Goal: Task Accomplishment & Management: Manage account settings

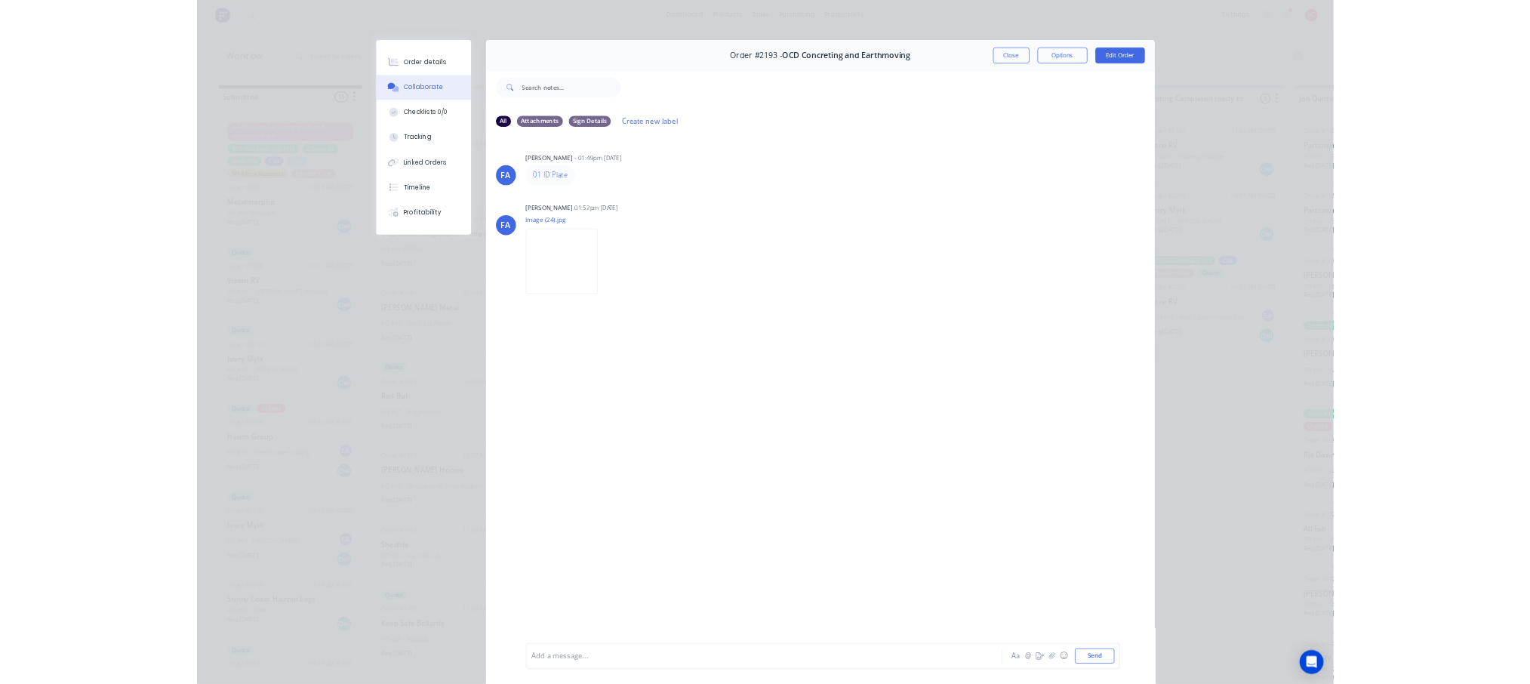
scroll to position [733, 0]
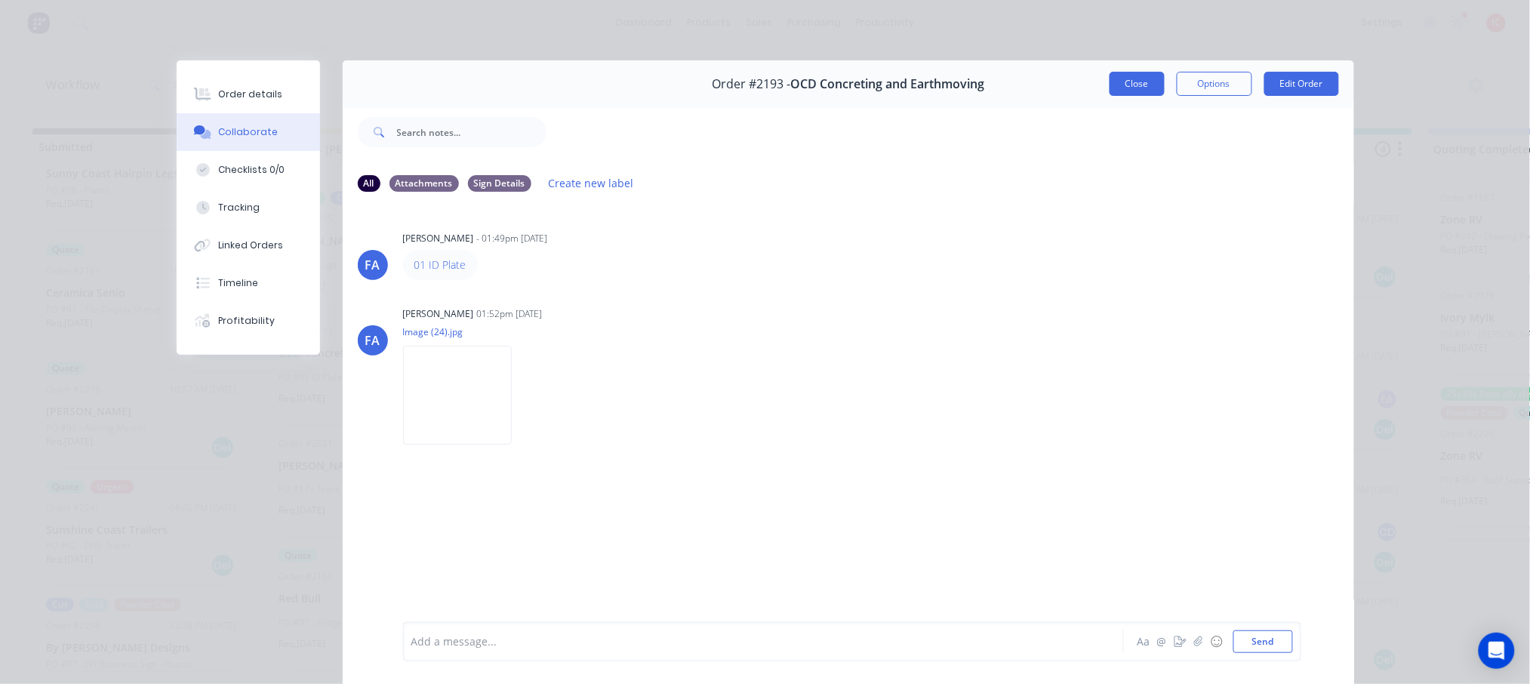
click at [1110, 85] on button "Close" at bounding box center [1137, 84] width 55 height 24
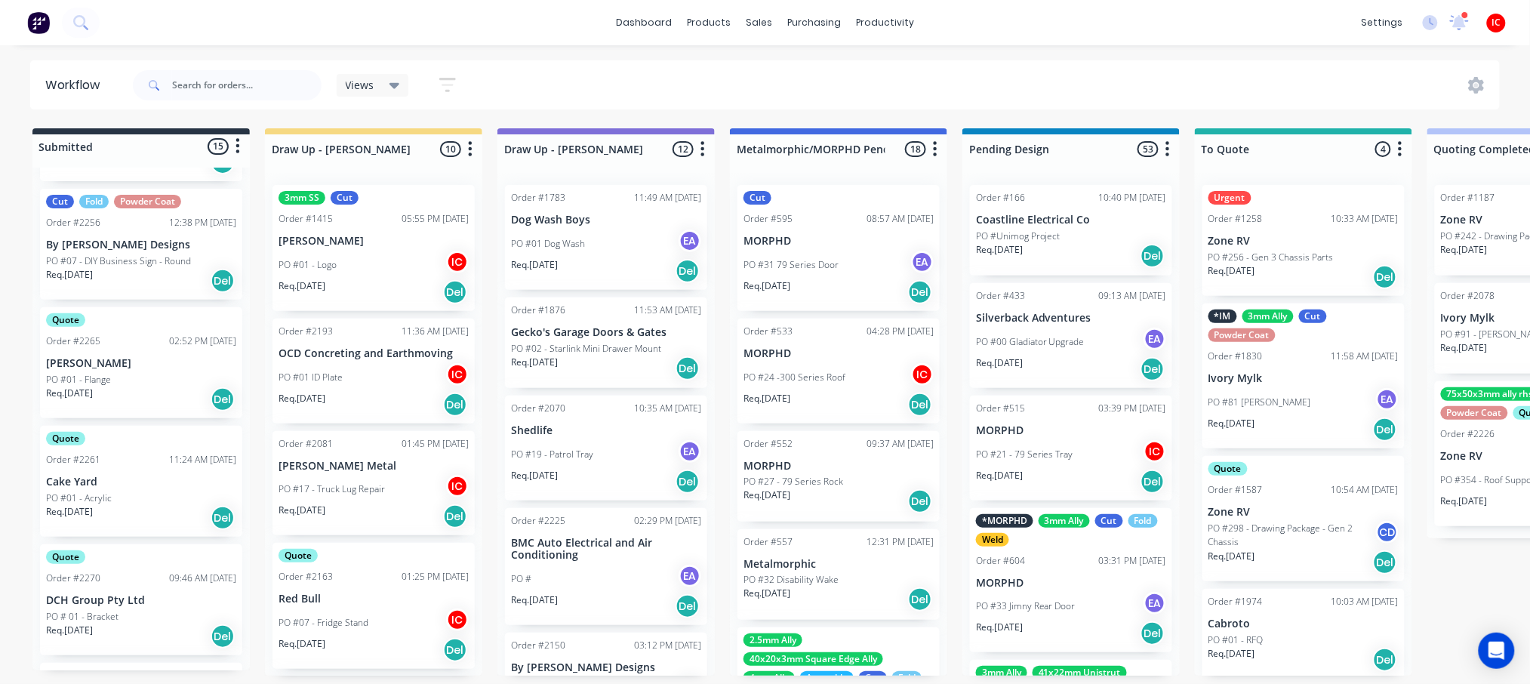
scroll to position [1313, 0]
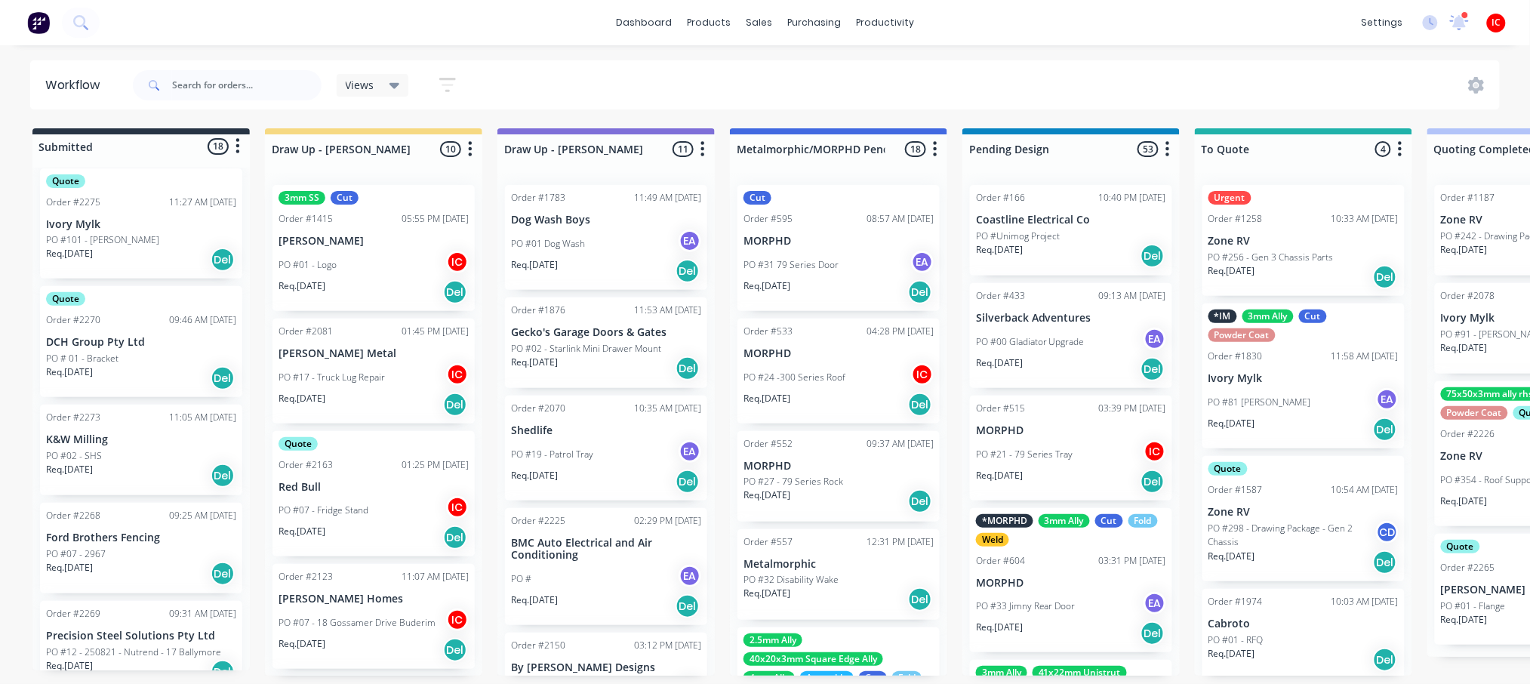
scroll to position [1647, 0]
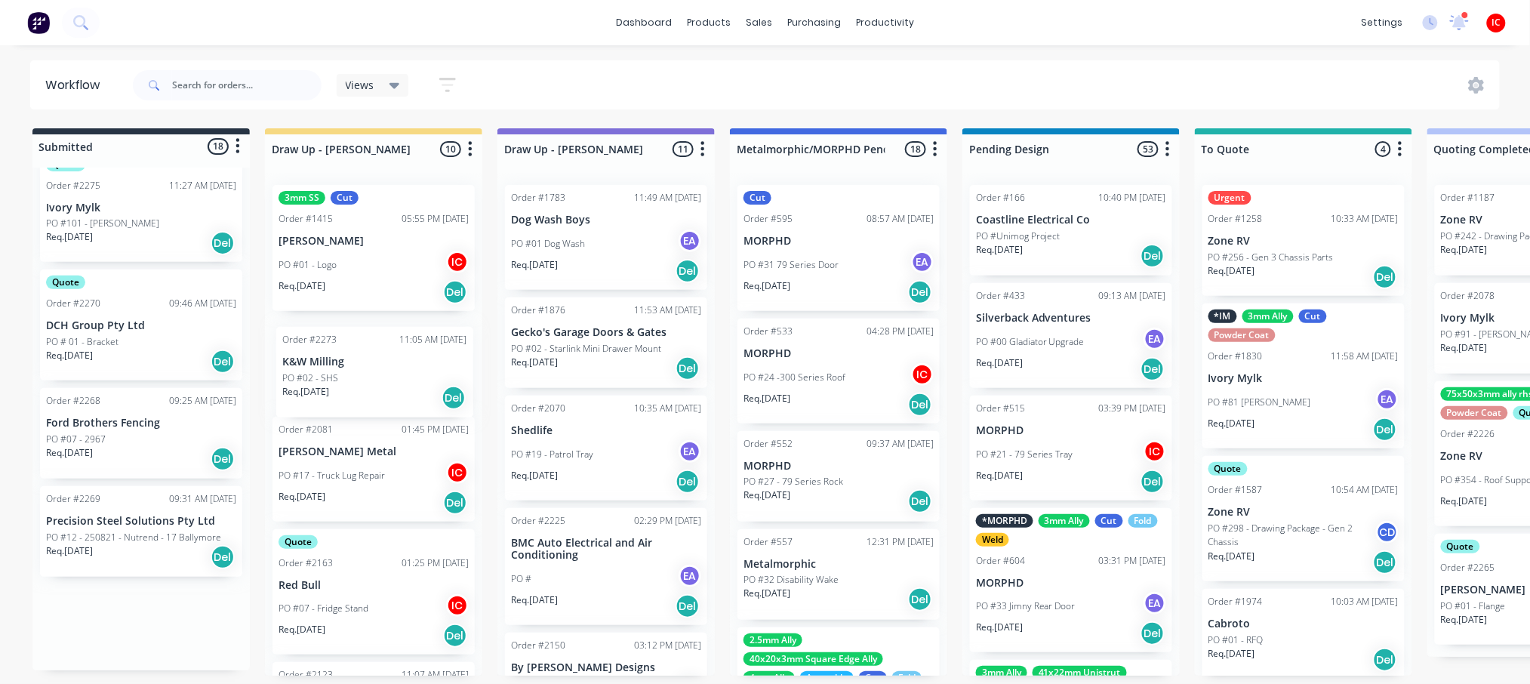
drag, startPoint x: 137, startPoint y: 439, endPoint x: 382, endPoint y: 377, distance: 252.3
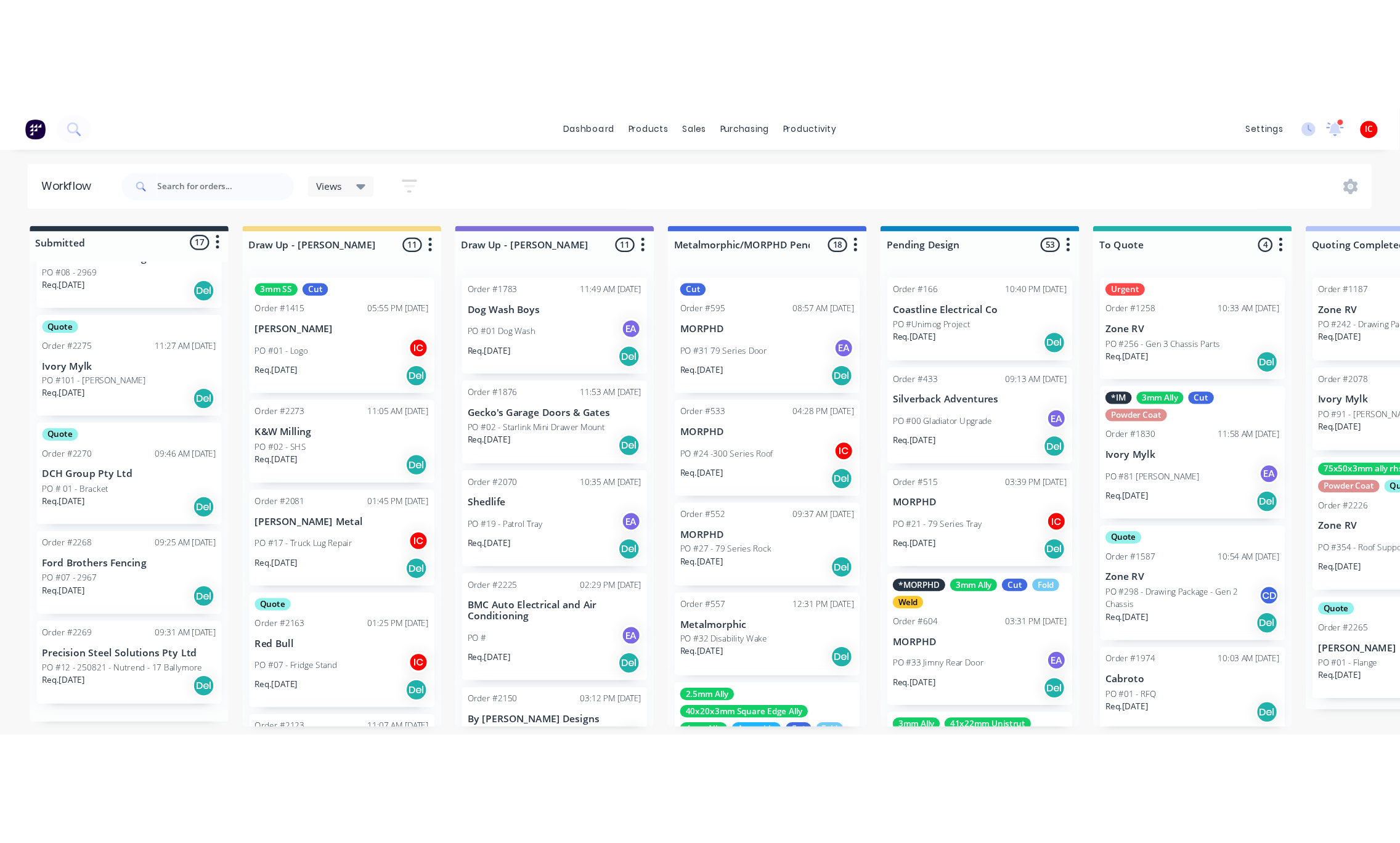
scroll to position [1265, 0]
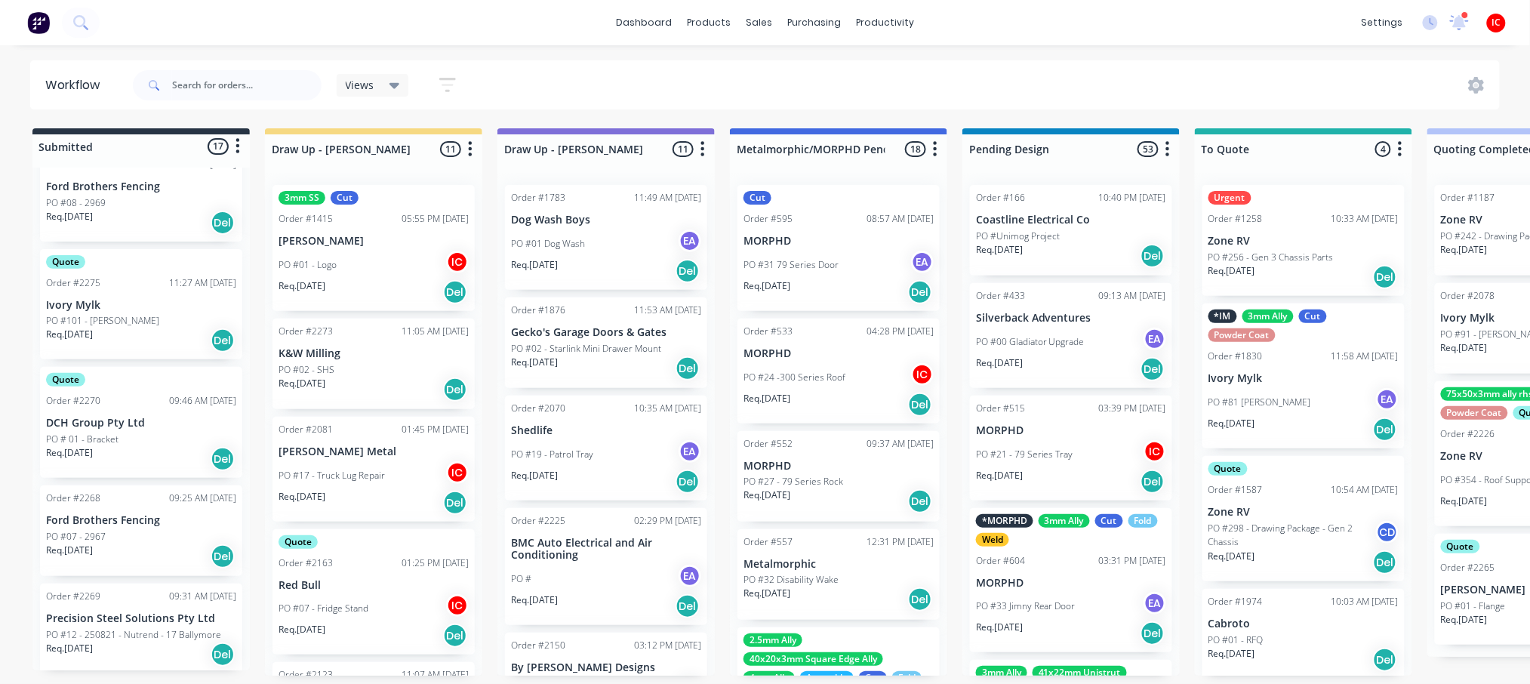
click at [372, 368] on div "PO #02 - SHS" at bounding box center [374, 370] width 190 height 14
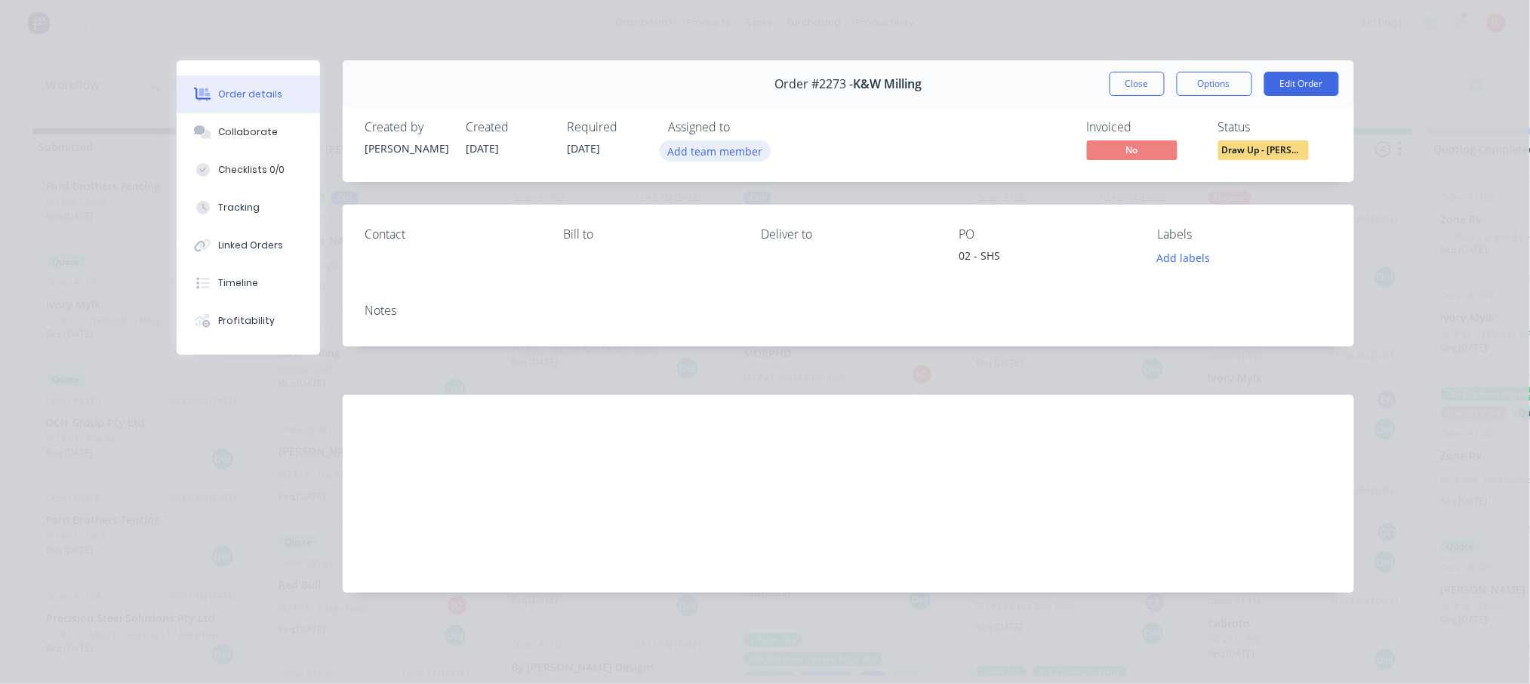
click at [693, 153] on button "Add team member" at bounding box center [715, 150] width 111 height 20
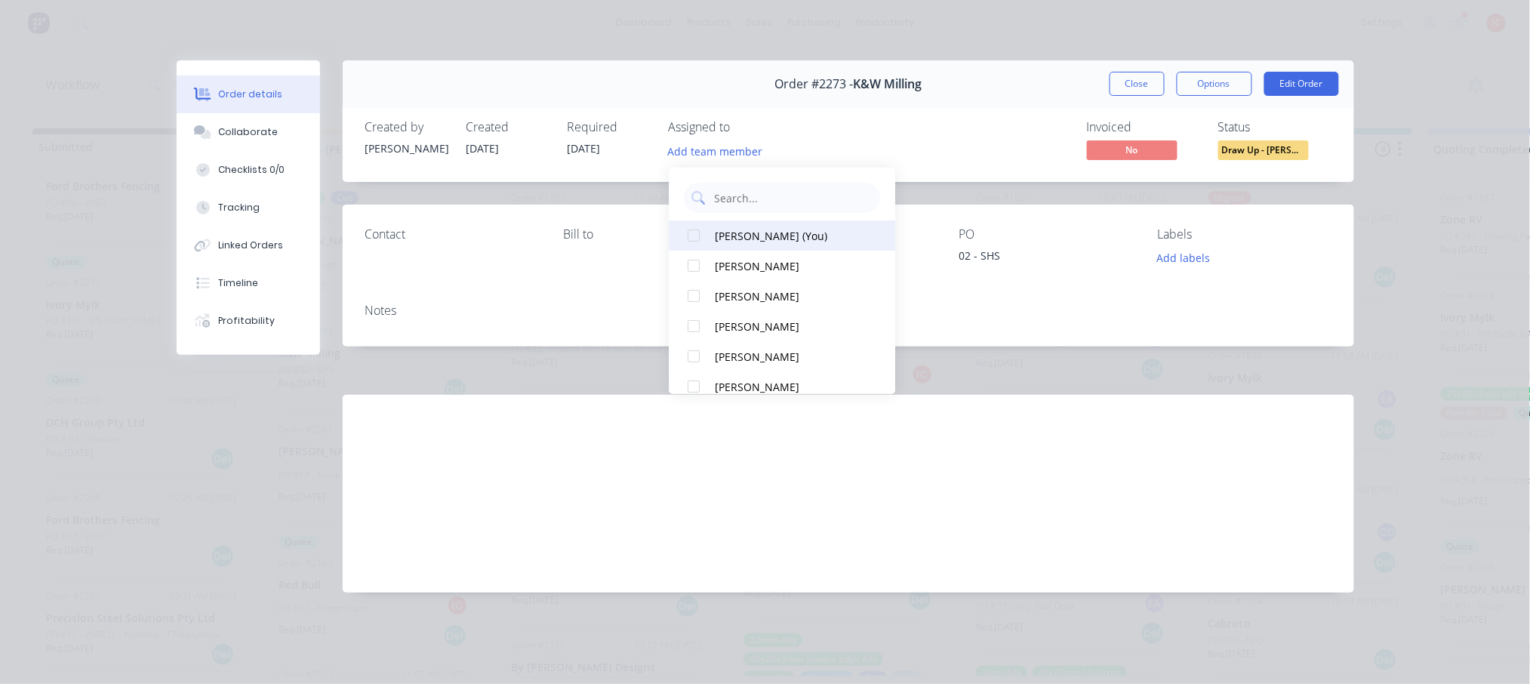
click at [733, 236] on div "Izaak Critchley (You)" at bounding box center [790, 235] width 151 height 16
click at [981, 121] on div "Invoiced No Status Draw Up - Izaak" at bounding box center [1076, 142] width 512 height 44
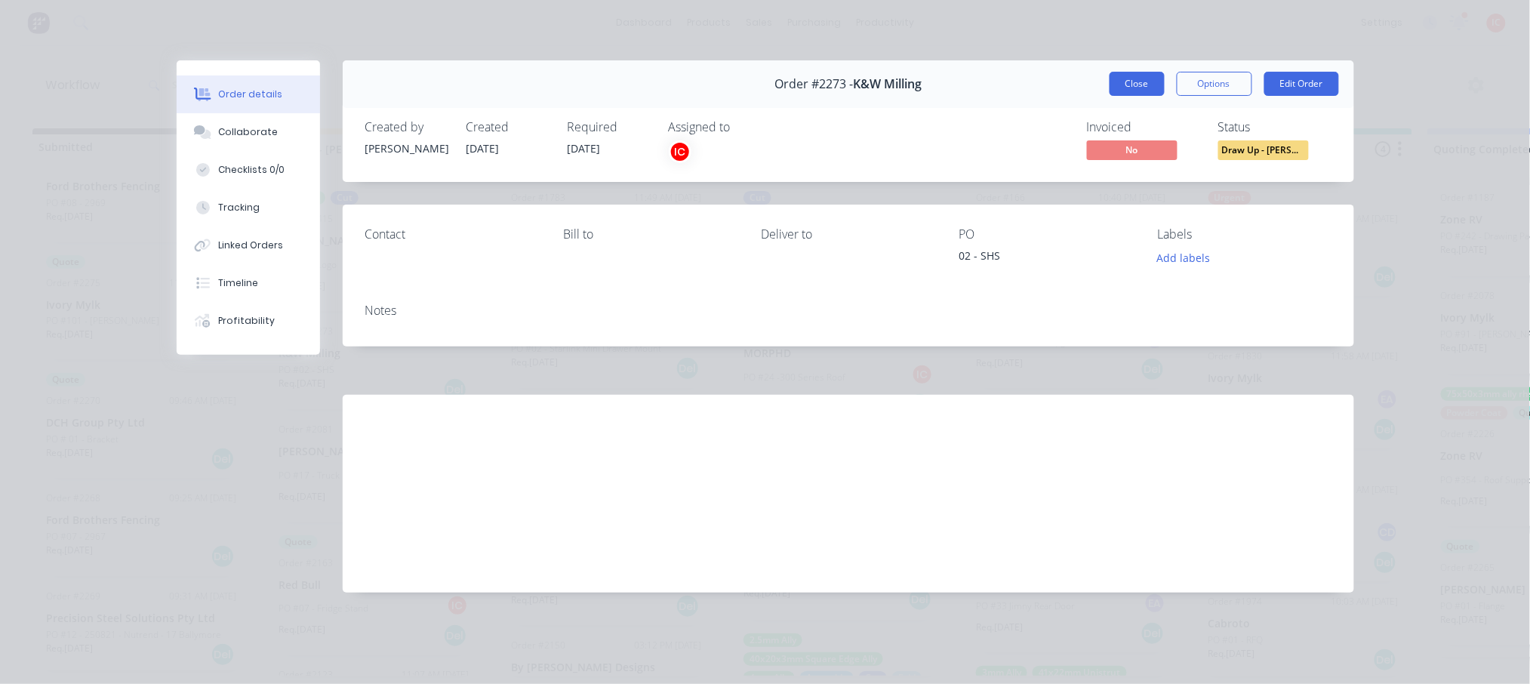
click at [1138, 83] on button "Close" at bounding box center [1137, 84] width 55 height 24
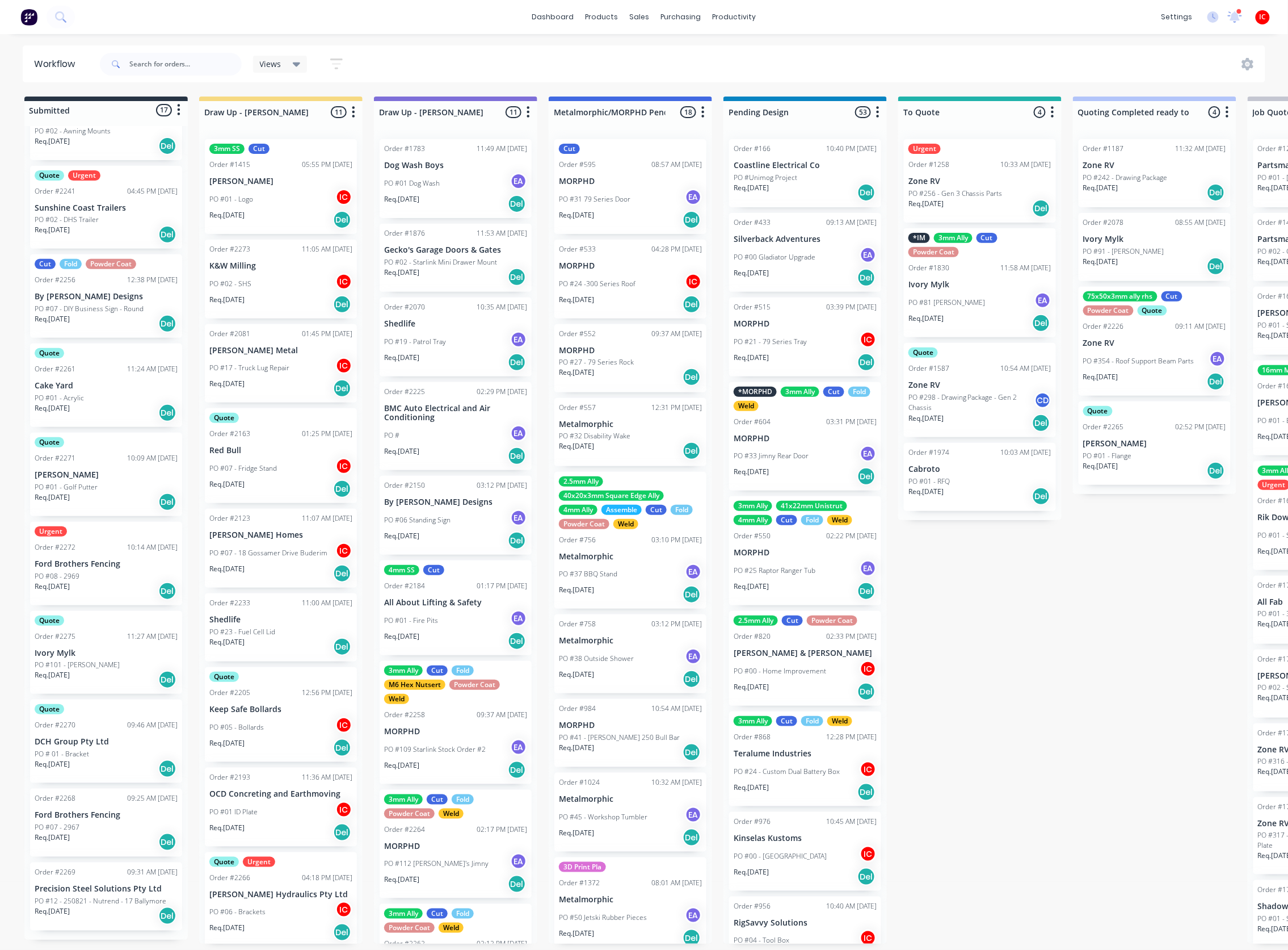
scroll to position [730, 0]
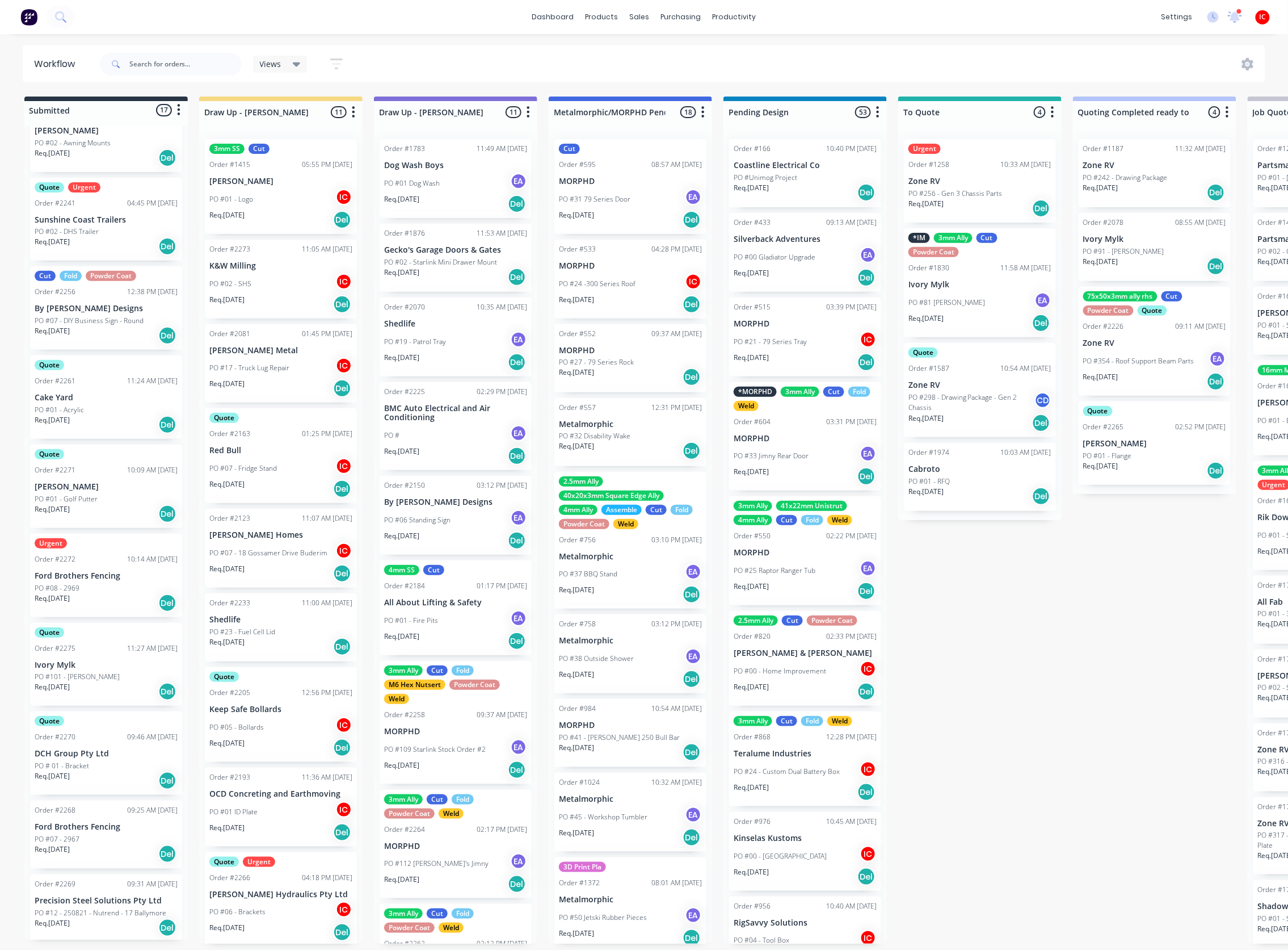
click at [277, 290] on div "PO #02 - SHS IC" at bounding box center [281, 284] width 143 height 22
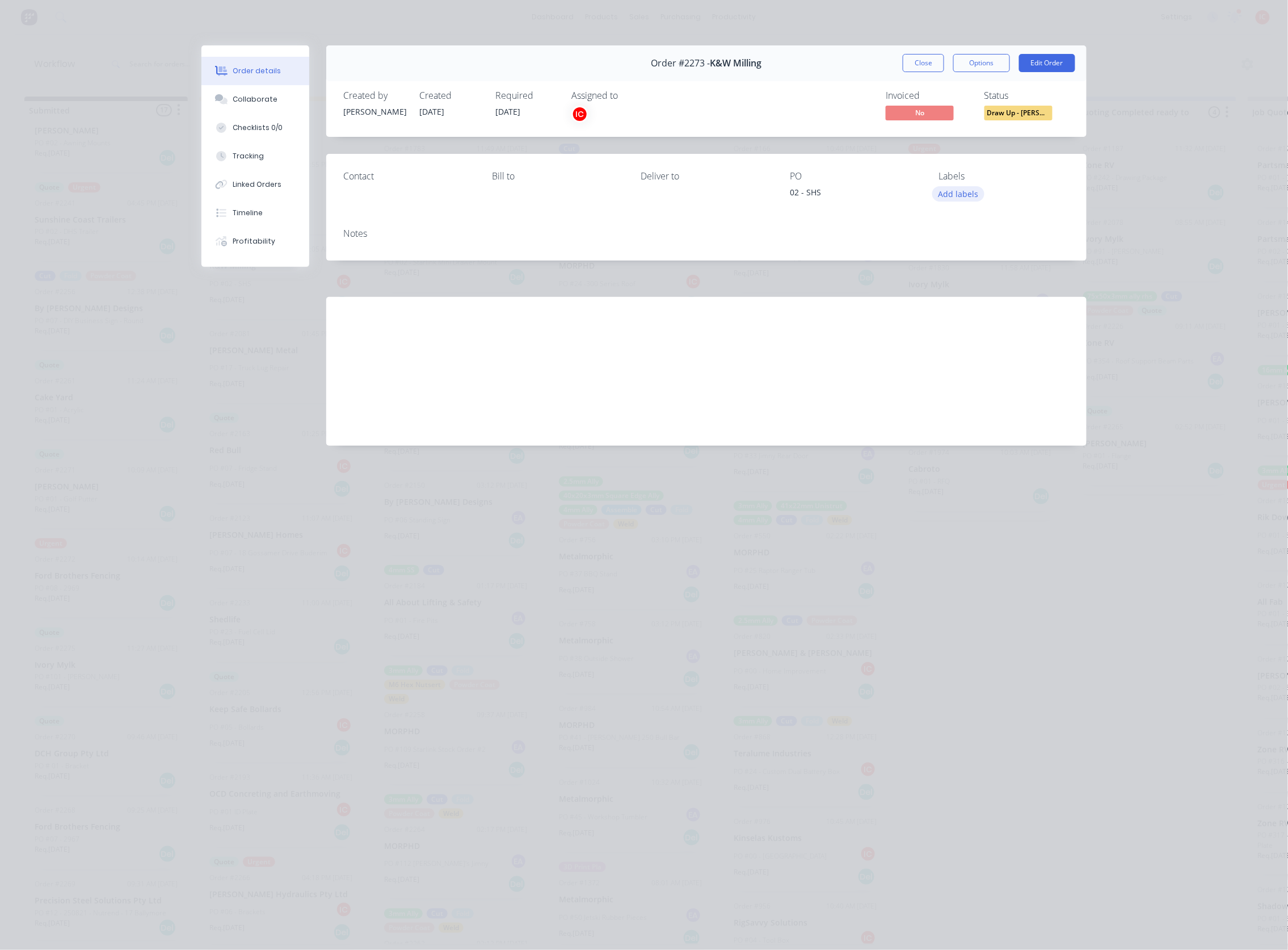
click at [954, 198] on button "Add labels" at bounding box center [958, 194] width 52 height 15
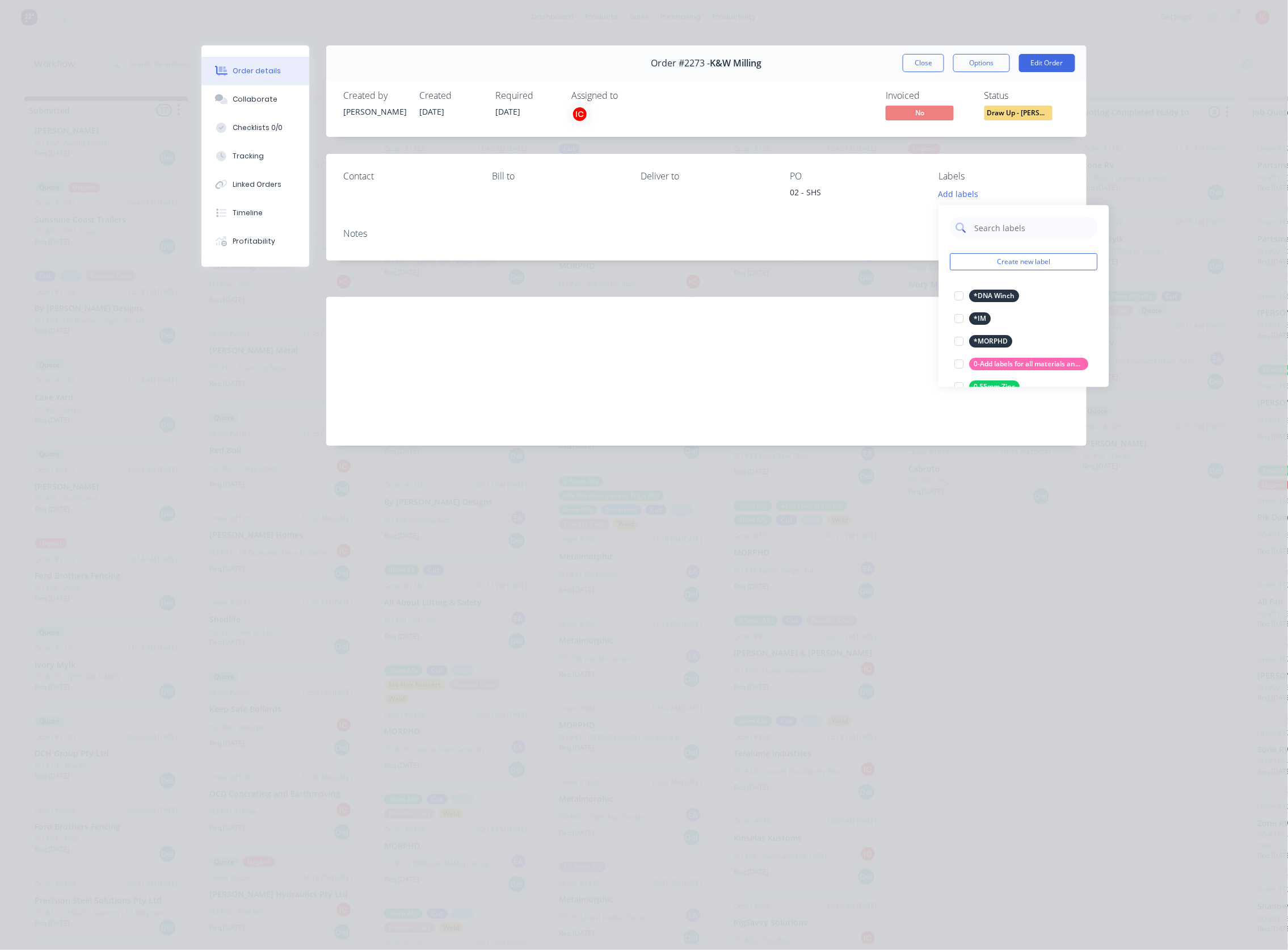
click at [991, 223] on input "text" at bounding box center [1033, 228] width 119 height 23
click at [962, 296] on div at bounding box center [959, 296] width 23 height 23
drag, startPoint x: 1015, startPoint y: 223, endPoint x: 948, endPoint y: 223, distance: 67.0
click at [948, 223] on div "urgen Create new label Urgent edit" at bounding box center [1024, 256] width 170 height 114
click at [956, 360] on div at bounding box center [959, 359] width 23 height 23
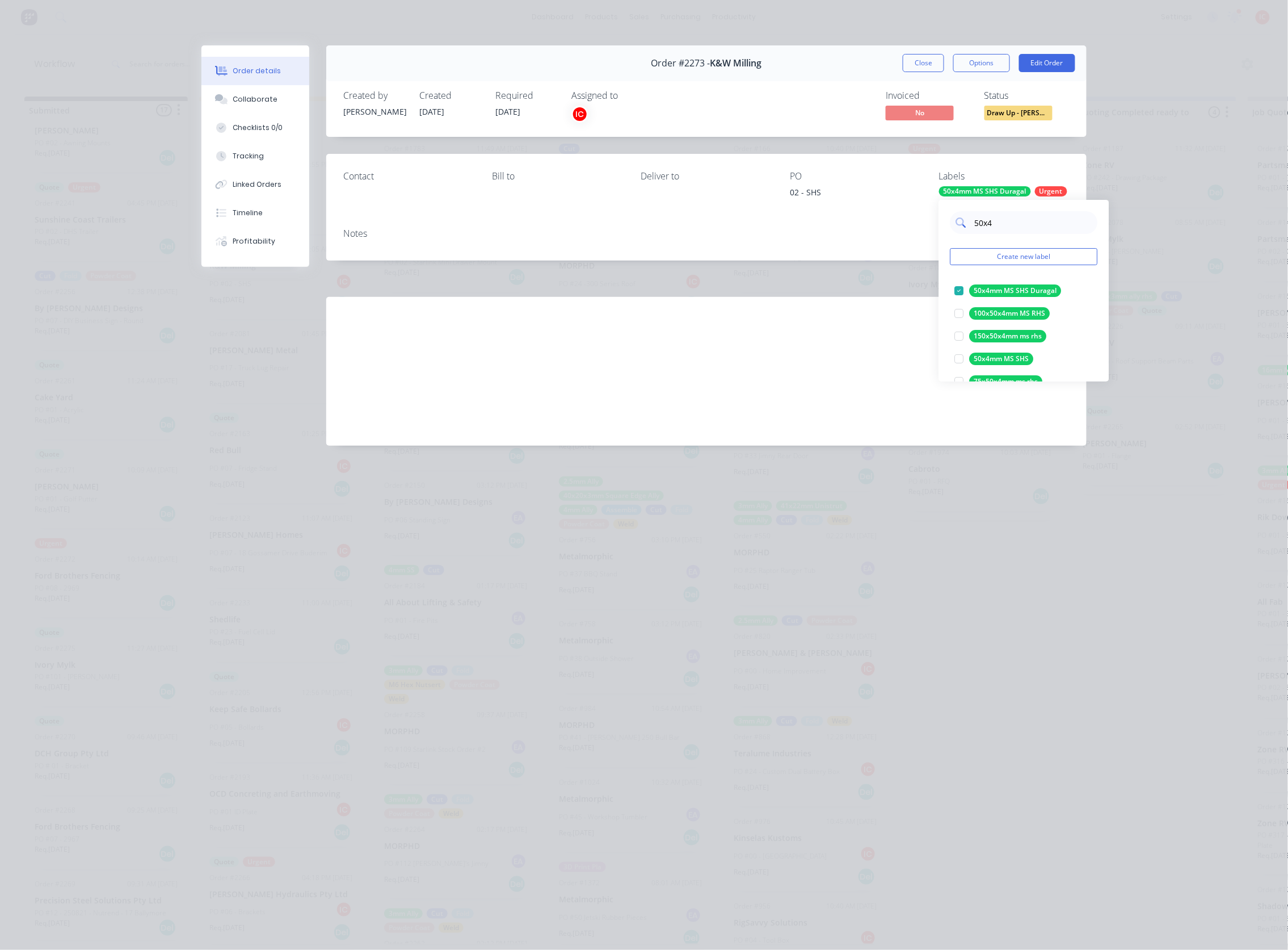
drag, startPoint x: 1005, startPoint y: 228, endPoint x: 959, endPoint y: 223, distance: 46.3
click at [959, 223] on div "50x4" at bounding box center [1024, 223] width 147 height 23
type input "cut"
click at [959, 290] on div at bounding box center [959, 290] width 23 height 23
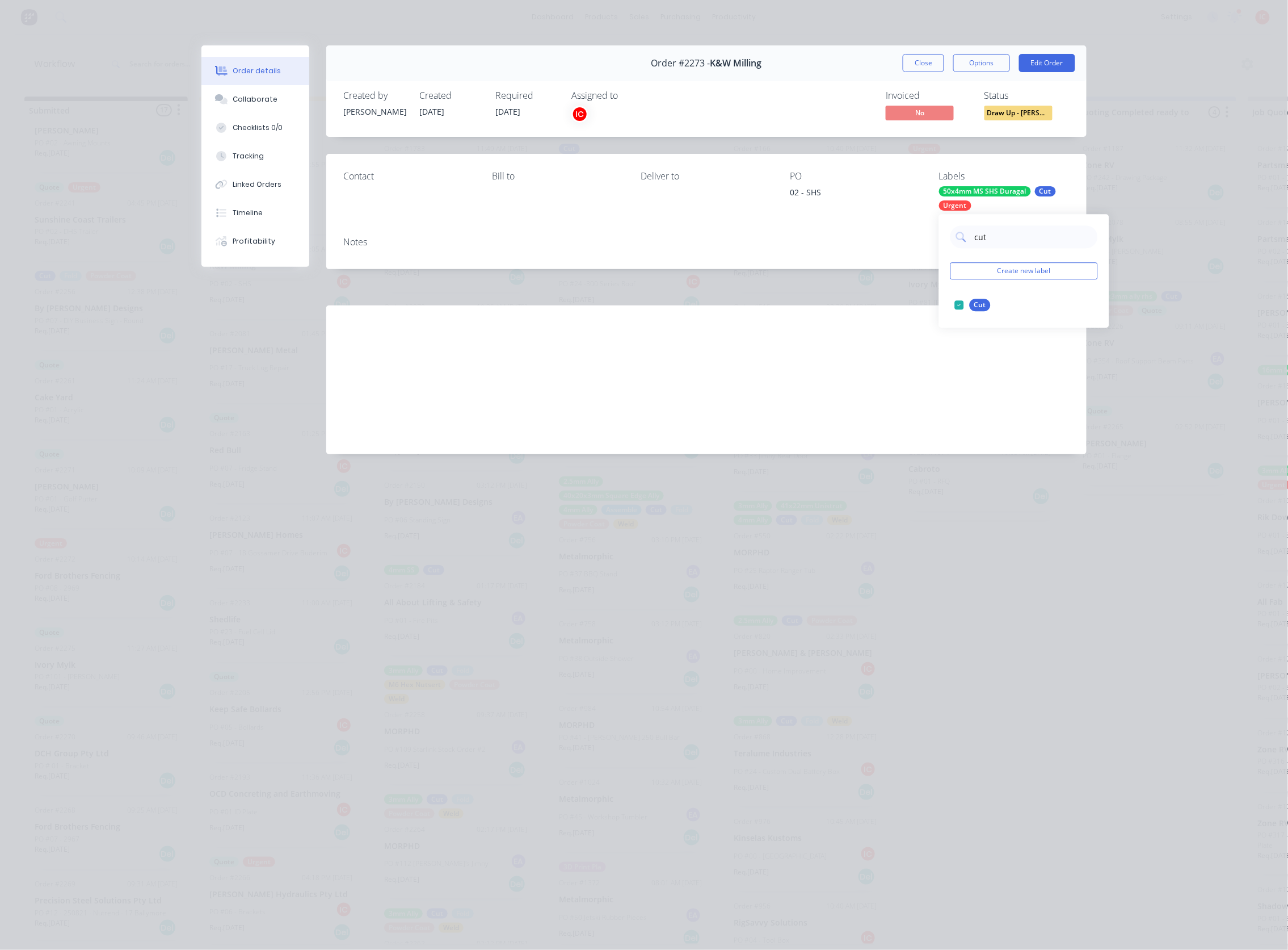
click at [820, 253] on div "Notes" at bounding box center [706, 248] width 760 height 41
click at [1054, 64] on button "Edit Order" at bounding box center [1047, 63] width 56 height 18
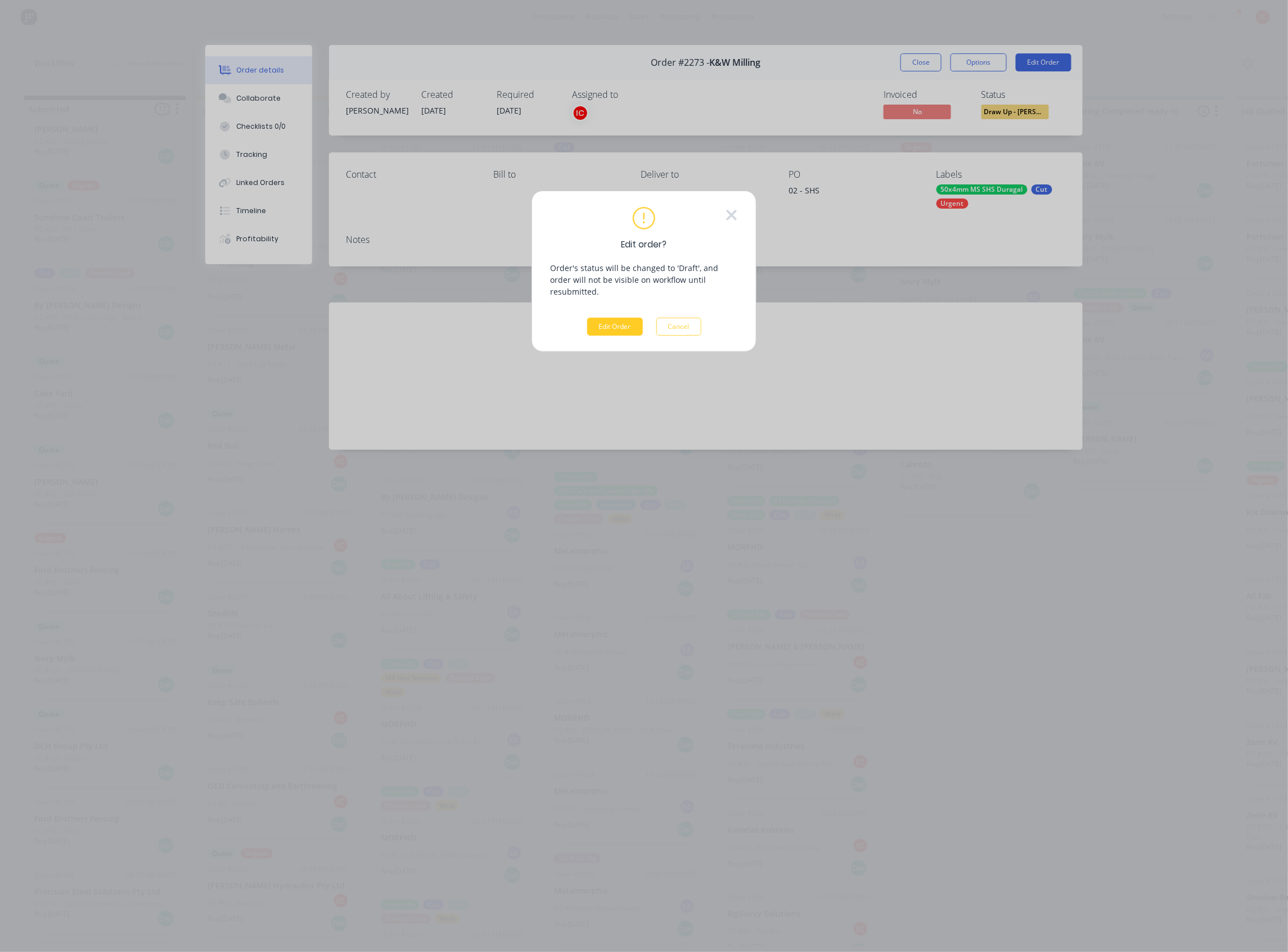
click at [609, 317] on button "Edit Order" at bounding box center [615, 326] width 56 height 18
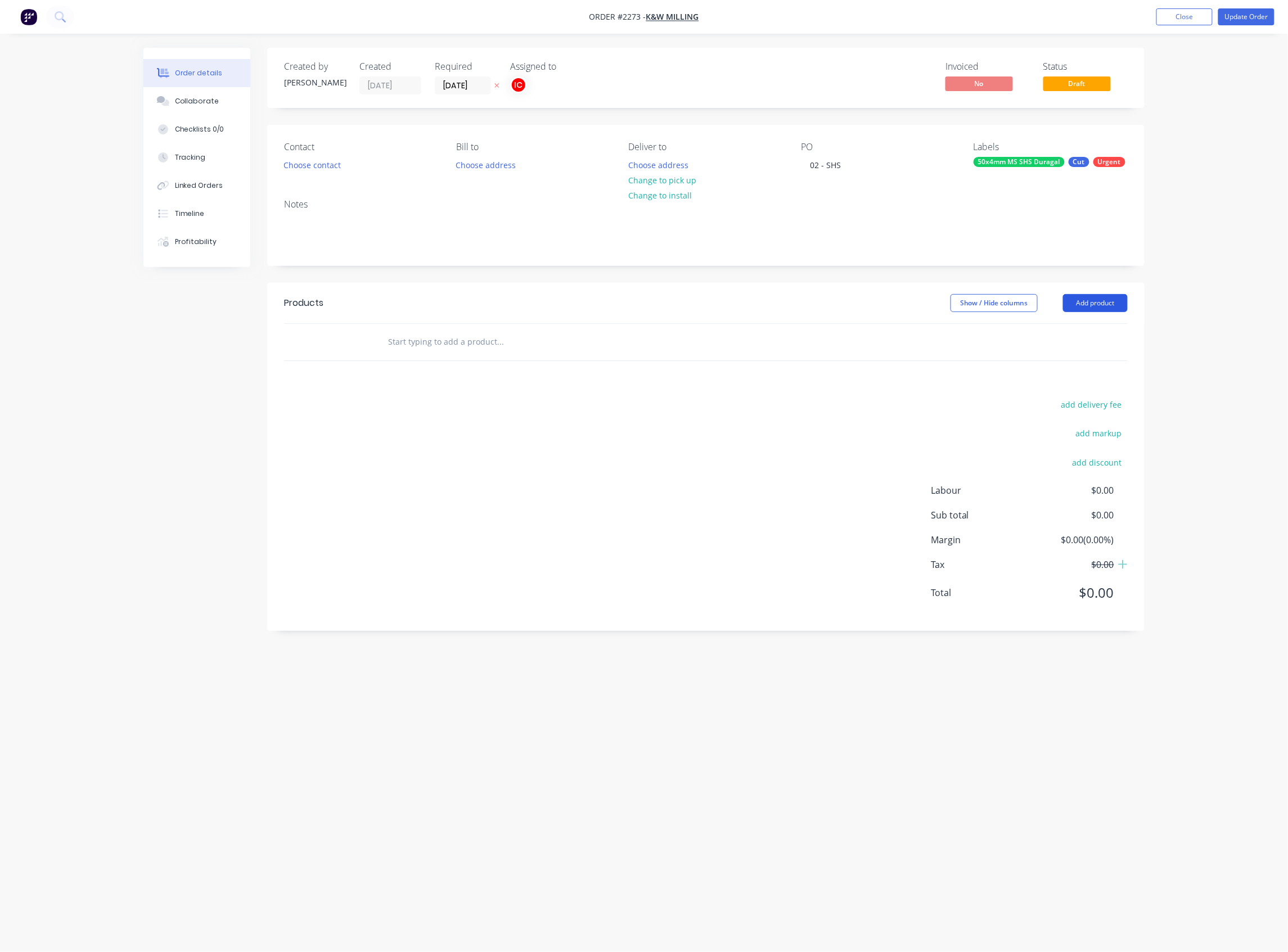
click at [1107, 306] on button "Add product" at bounding box center [1095, 303] width 65 height 18
click at [1093, 355] on div "Basic product" at bounding box center [1074, 354] width 86 height 16
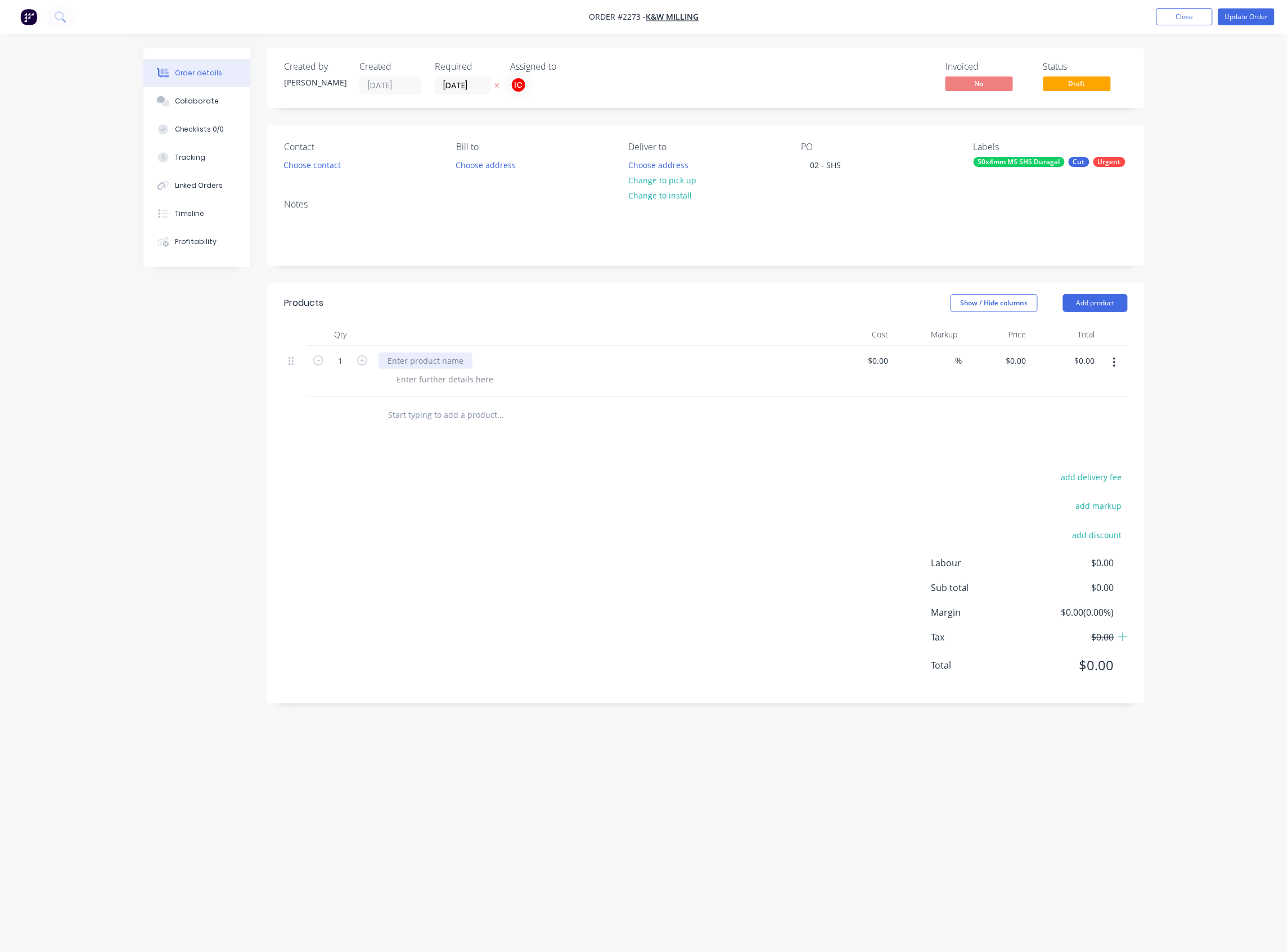
click at [442, 358] on div at bounding box center [425, 361] width 94 height 16
paste div
click at [472, 381] on div at bounding box center [445, 379] width 115 height 16
click at [594, 381] on div "Material: SHS Duragal 50x4 Cut" at bounding box center [603, 385] width 432 height 28
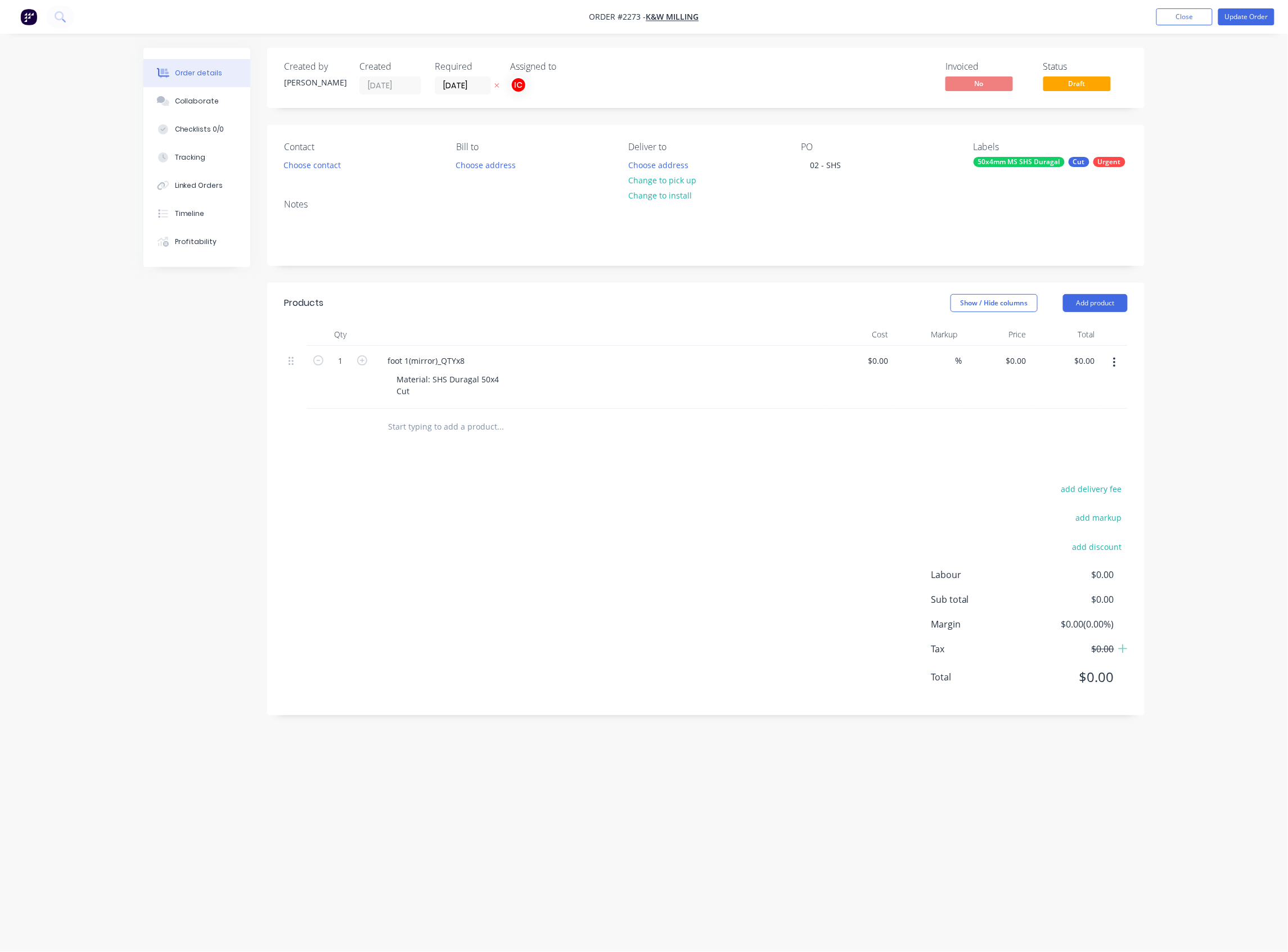
click at [1109, 364] on button "button" at bounding box center [1114, 362] width 26 height 20
click at [1060, 416] on div "Duplicate" at bounding box center [1074, 415] width 86 height 16
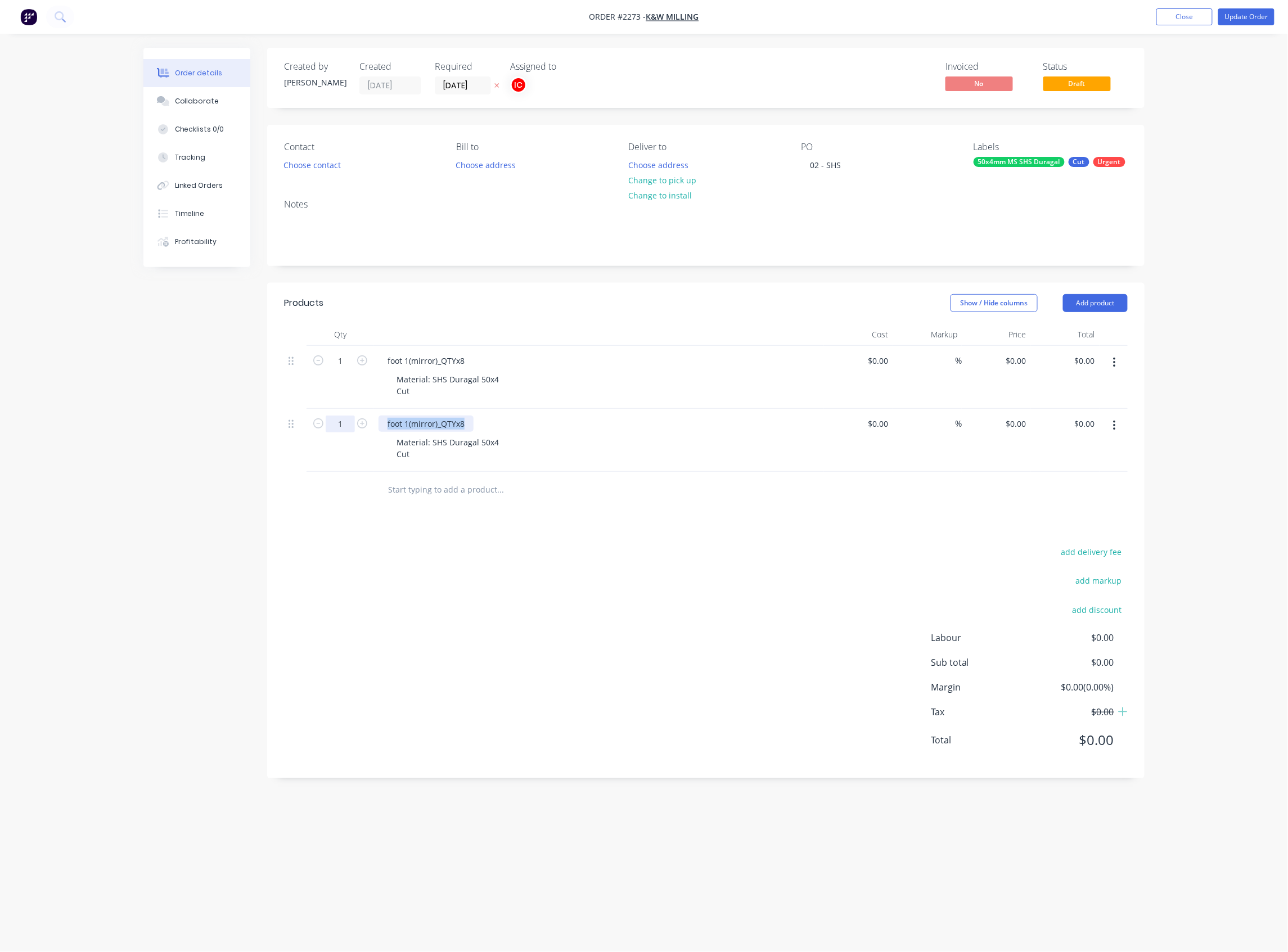
drag, startPoint x: 469, startPoint y: 424, endPoint x: 336, endPoint y: 424, distance: 133.0
click at [336, 424] on div "1 foot 1(mirror)_QTYx8 Material: SHS Duragal 50x4 Cut $0.00 $0.00 % $0.00 $0.00…" at bounding box center [705, 440] width 843 height 63
paste div
click at [624, 520] on div "Products Show / Hide columns Add product Qty Cost Markup Price Total 1 foot 1(m…" at bounding box center [706, 530] width 878 height 495
click at [1114, 431] on icon "button" at bounding box center [1114, 425] width 3 height 13
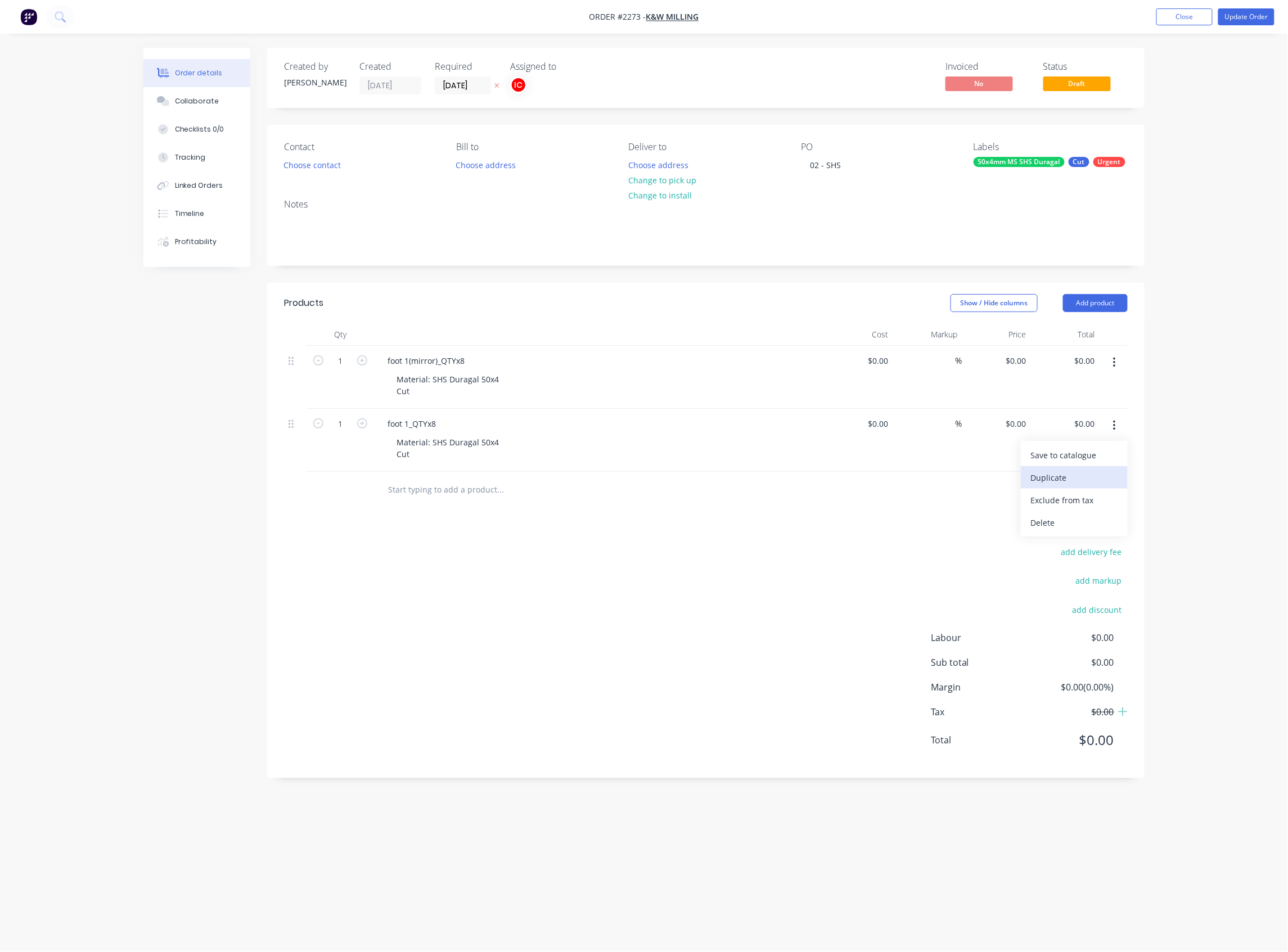
click at [1049, 474] on div "Duplicate" at bounding box center [1074, 477] width 86 height 16
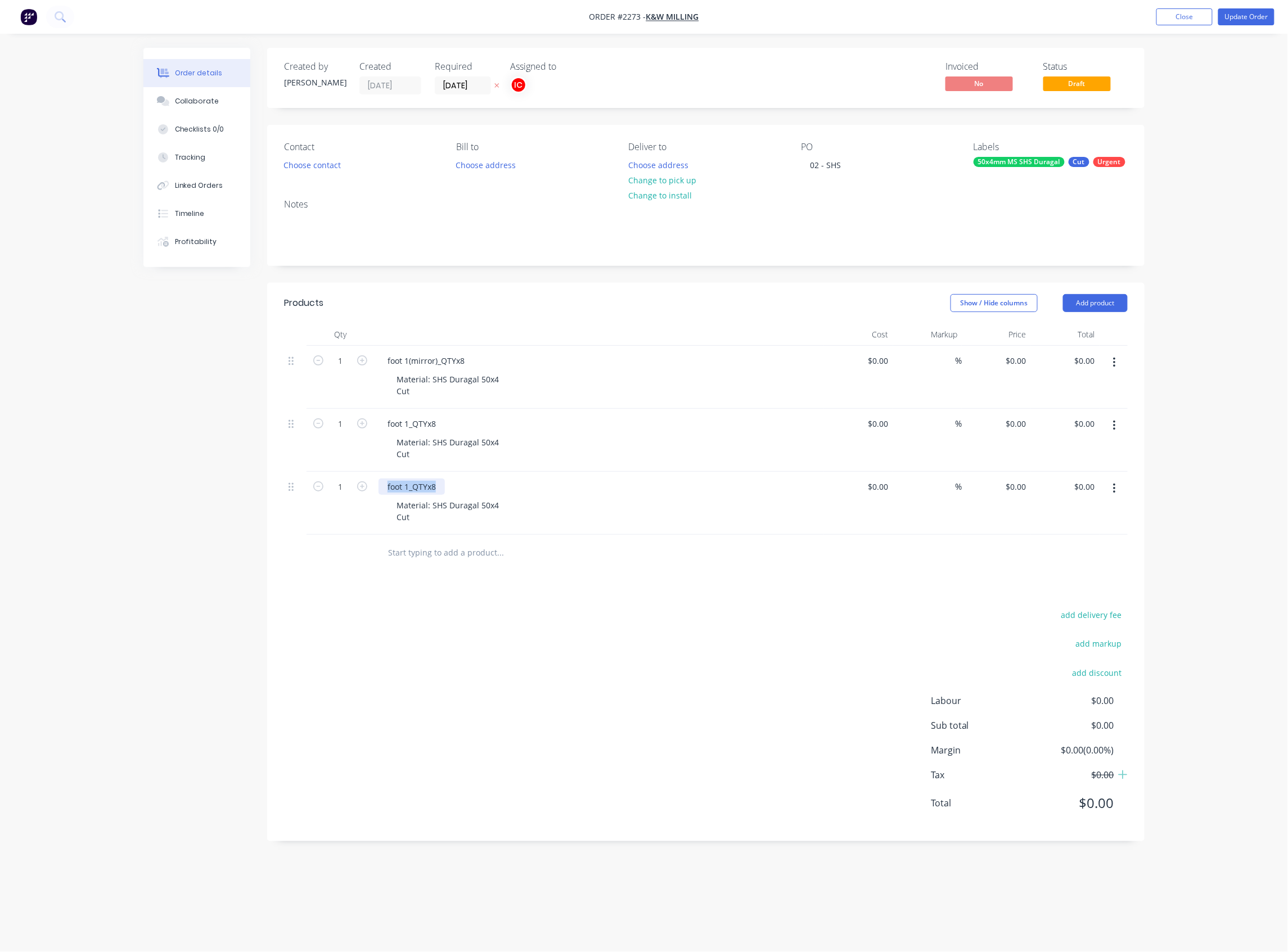
drag, startPoint x: 441, startPoint y: 492, endPoint x: 381, endPoint y: 488, distance: 60.1
click at [378, 489] on div "foot 1_QTYx8" at bounding box center [411, 486] width 66 height 16
paste div
click at [707, 503] on div "Material: SHS Duragal 50x4 Cut" at bounding box center [603, 511] width 432 height 28
click at [1114, 492] on icon "button" at bounding box center [1114, 489] width 3 height 13
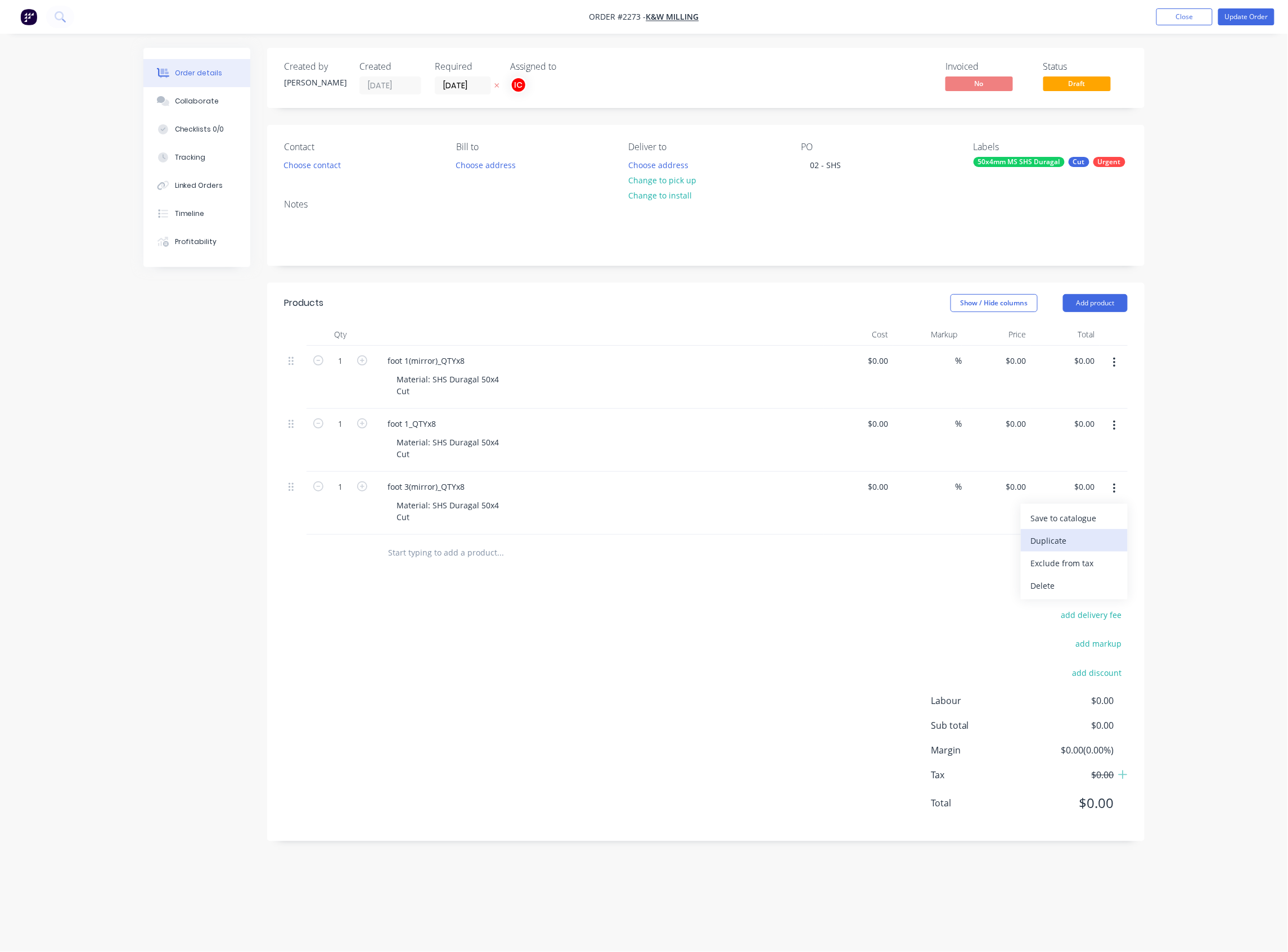
click at [1090, 520] on div "Duplicate" at bounding box center [1074, 541] width 86 height 16
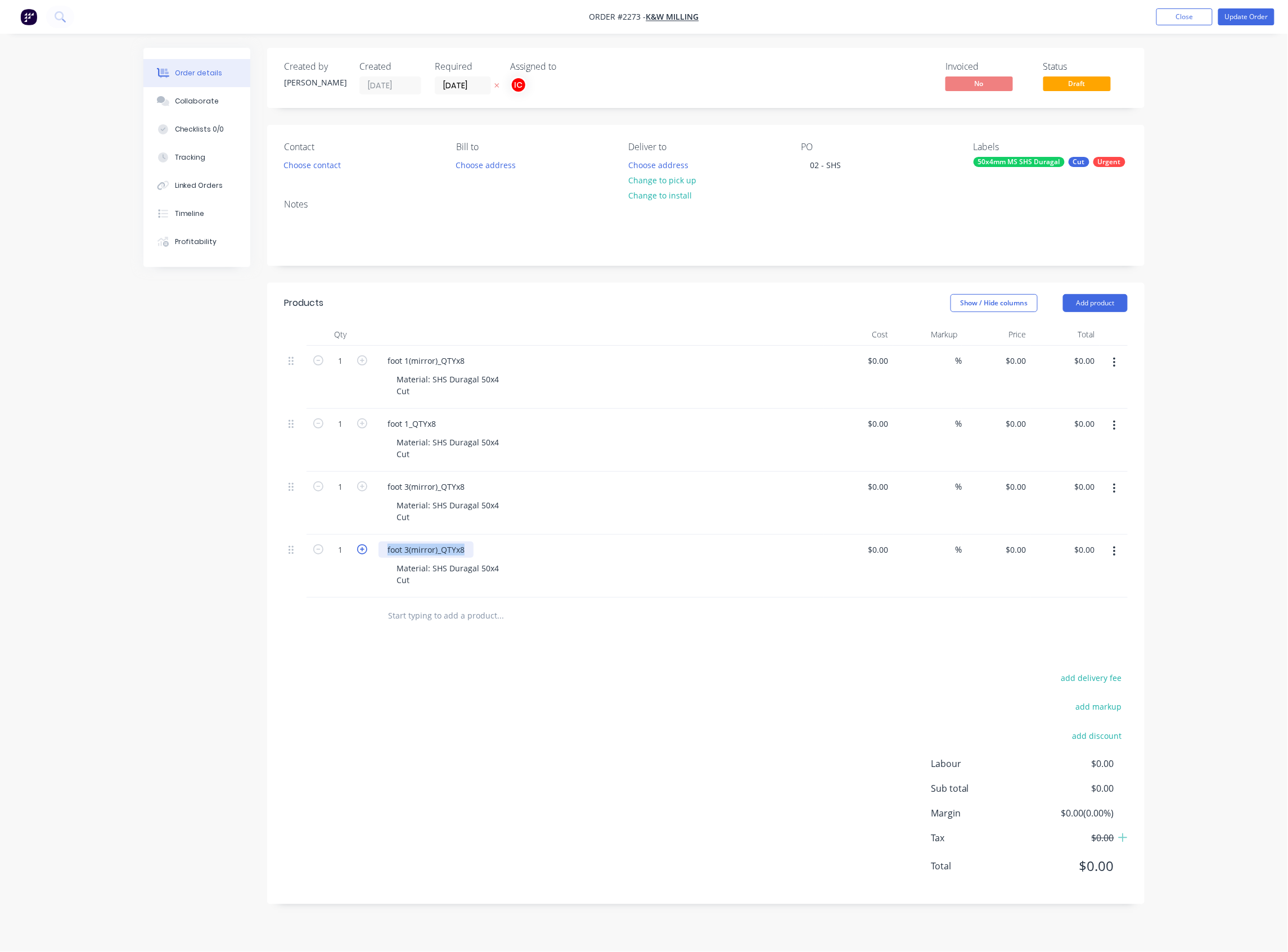
drag, startPoint x: 467, startPoint y: 549, endPoint x: 359, endPoint y: 545, distance: 108.1
click at [359, 520] on div "1 foot 3(mirror)_QTYx8 Material: SHS Duragal 50x4 Cut $0.00 $0.00 % $0.00 $0.00…" at bounding box center [705, 566] width 843 height 63
paste div
click at [691, 520] on div "foot 3_QTYx8 Material: SHS Duragal 50x4 Cut" at bounding box center [599, 566] width 450 height 63
click at [347, 520] on input "1" at bounding box center [340, 550] width 29 height 17
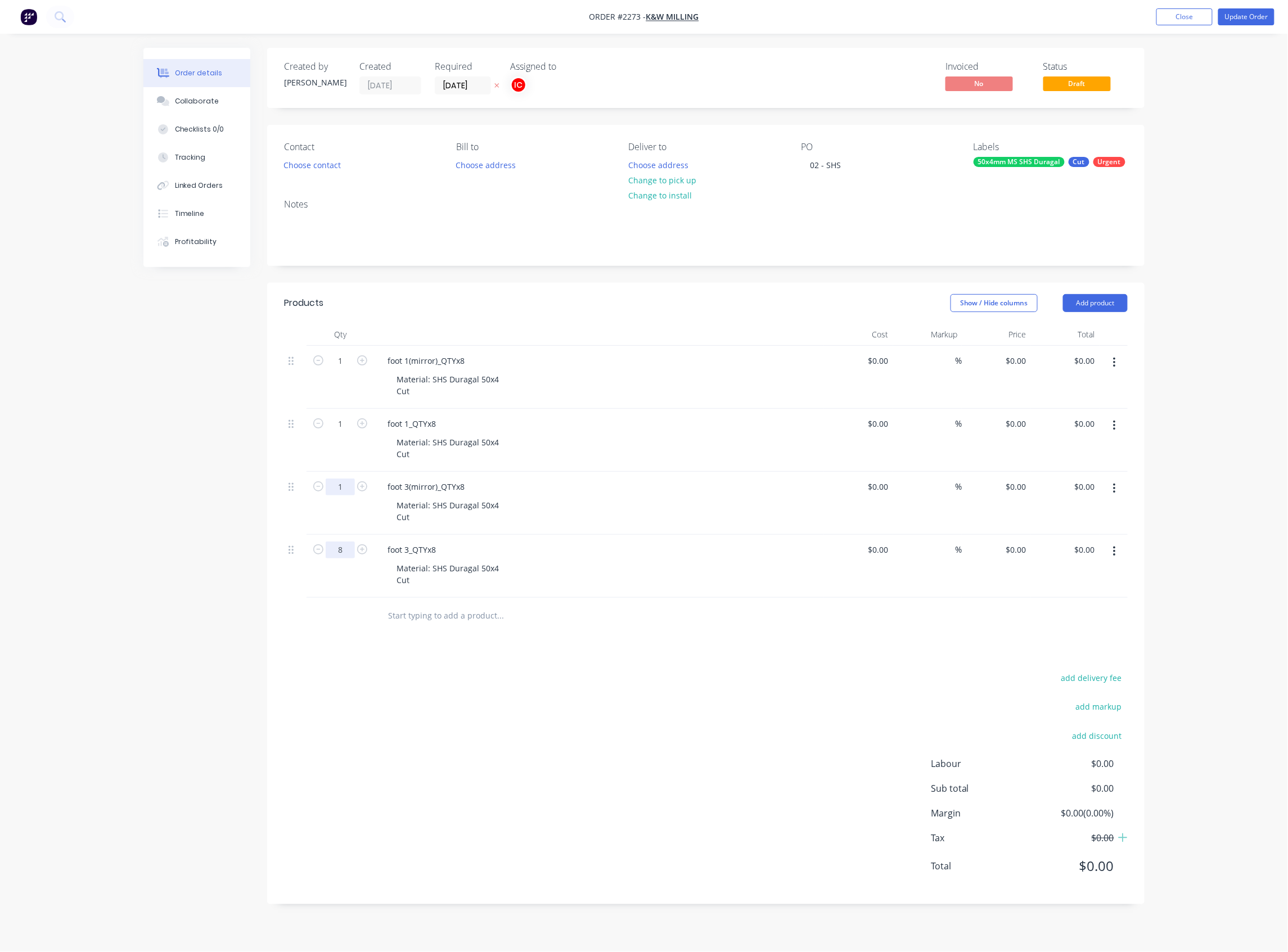
type input "8"
click at [340, 486] on input "1" at bounding box center [340, 486] width 29 height 17
type input "8"
drag, startPoint x: 340, startPoint y: 421, endPoint x: 342, endPoint y: 404, distance: 17.1
click at [340, 421] on input "1" at bounding box center [340, 424] width 29 height 17
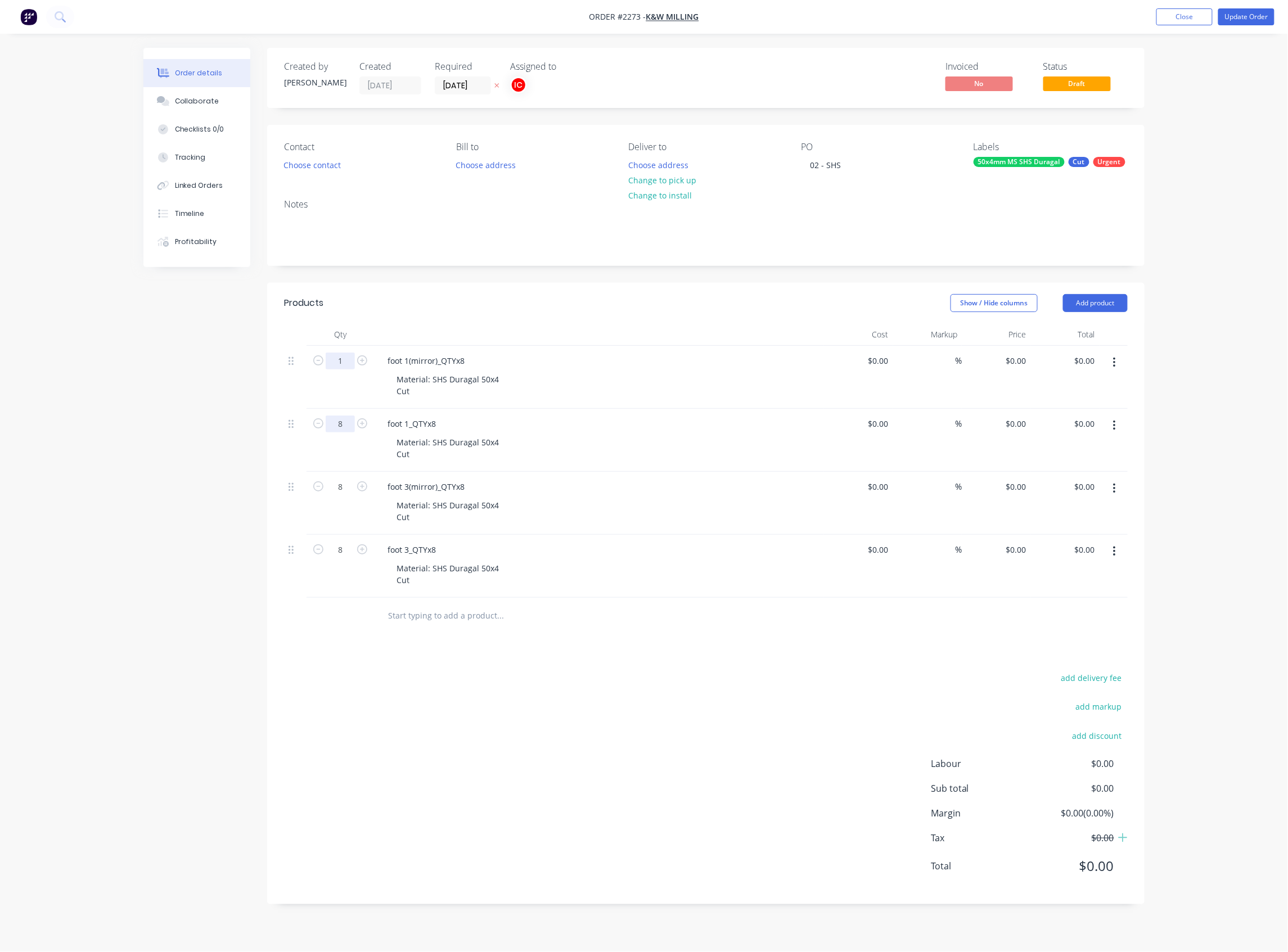
type input "8"
click at [345, 356] on input "1" at bounding box center [340, 361] width 29 height 17
type input "8"
click at [603, 520] on div "add delivery fee add markup add discount Labour $0.00 Sub total $0.00 Margin $0…" at bounding box center [705, 778] width 843 height 217
click at [203, 109] on button "Collaborate" at bounding box center [196, 101] width 107 height 28
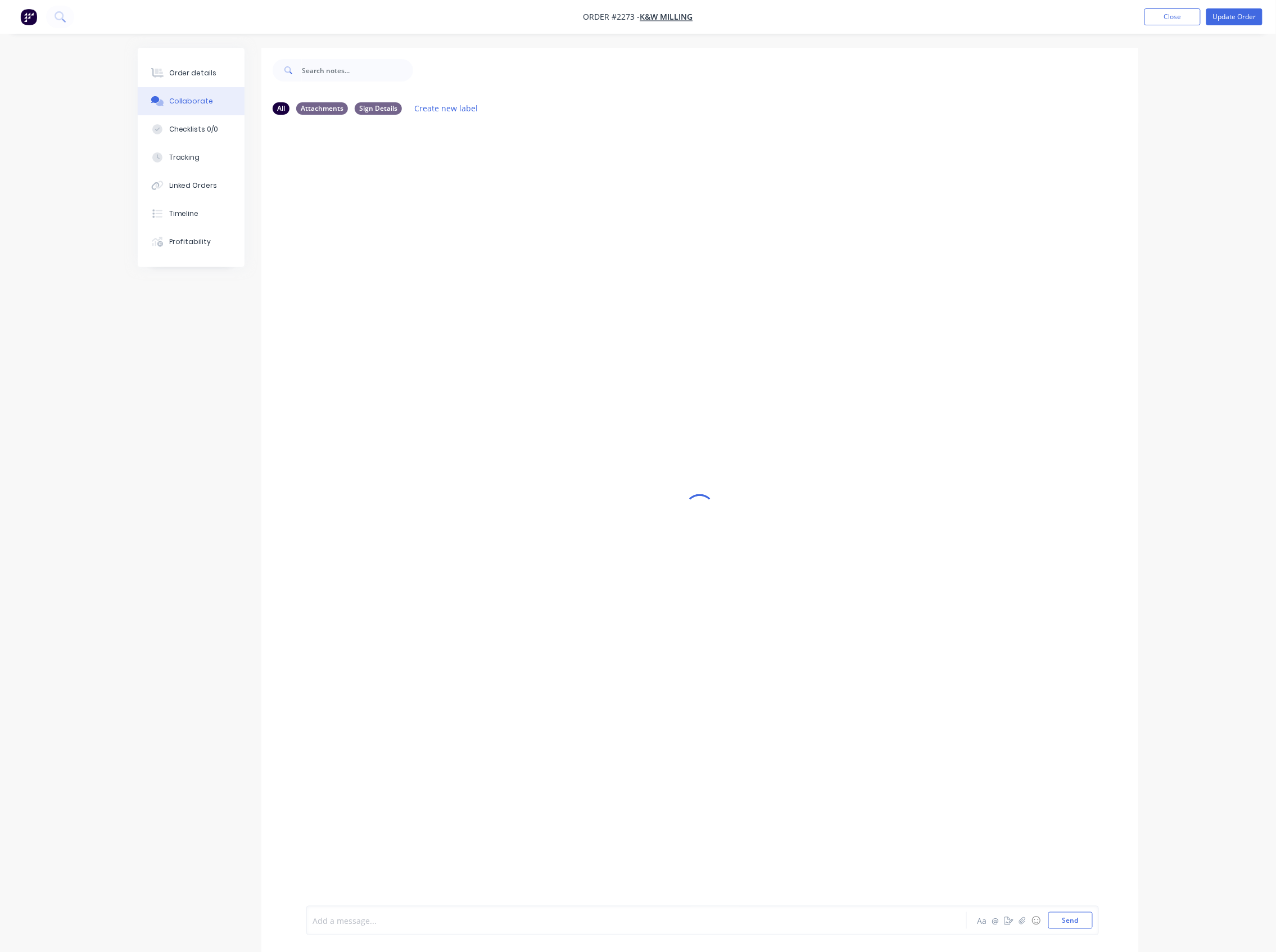
click at [524, 520] on div at bounding box center [605, 921] width 585 height 12
click at [378, 258] on img at bounding box center [346, 266] width 81 height 74
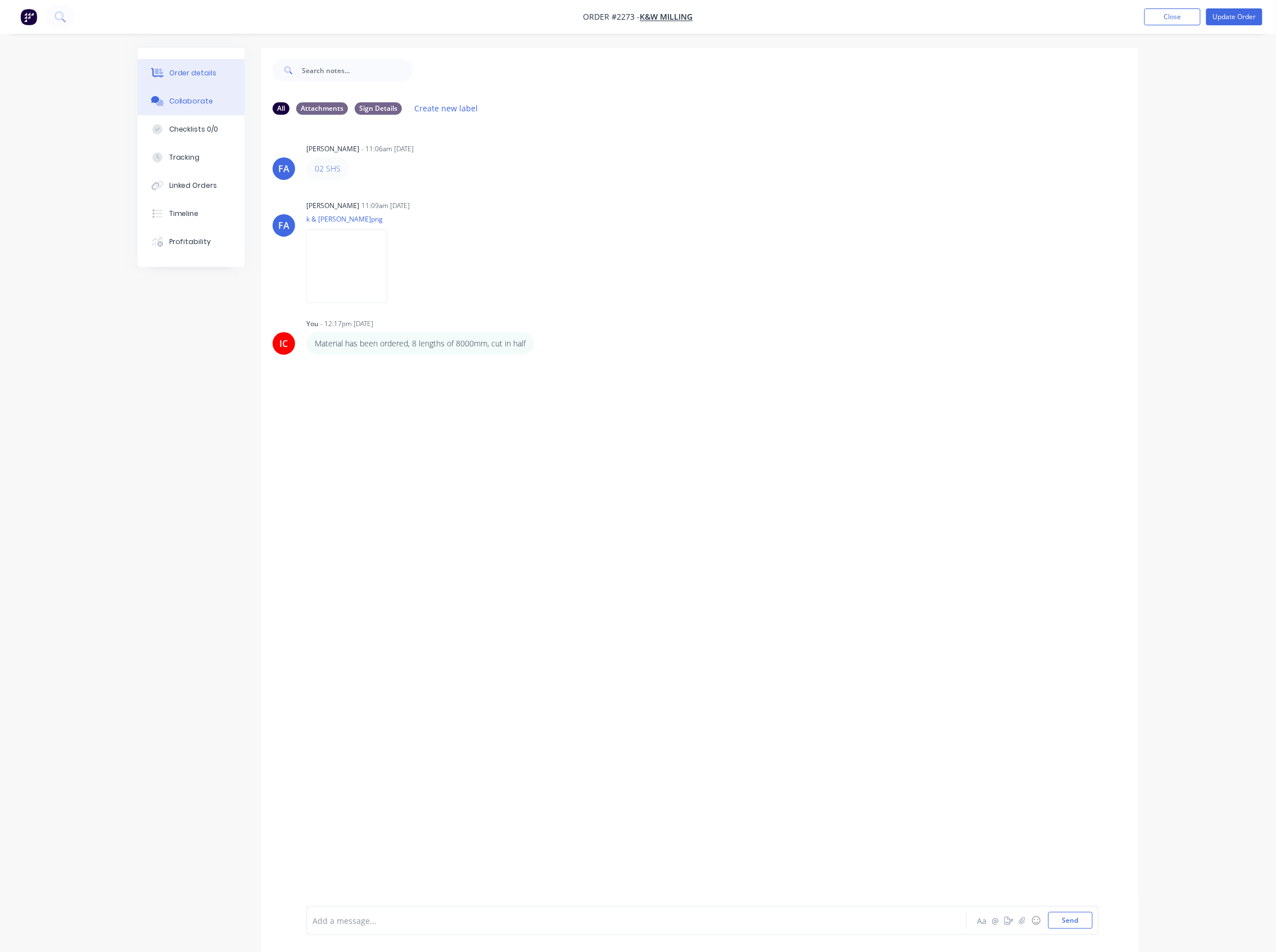
click at [187, 74] on div "Order details" at bounding box center [193, 73] width 48 height 10
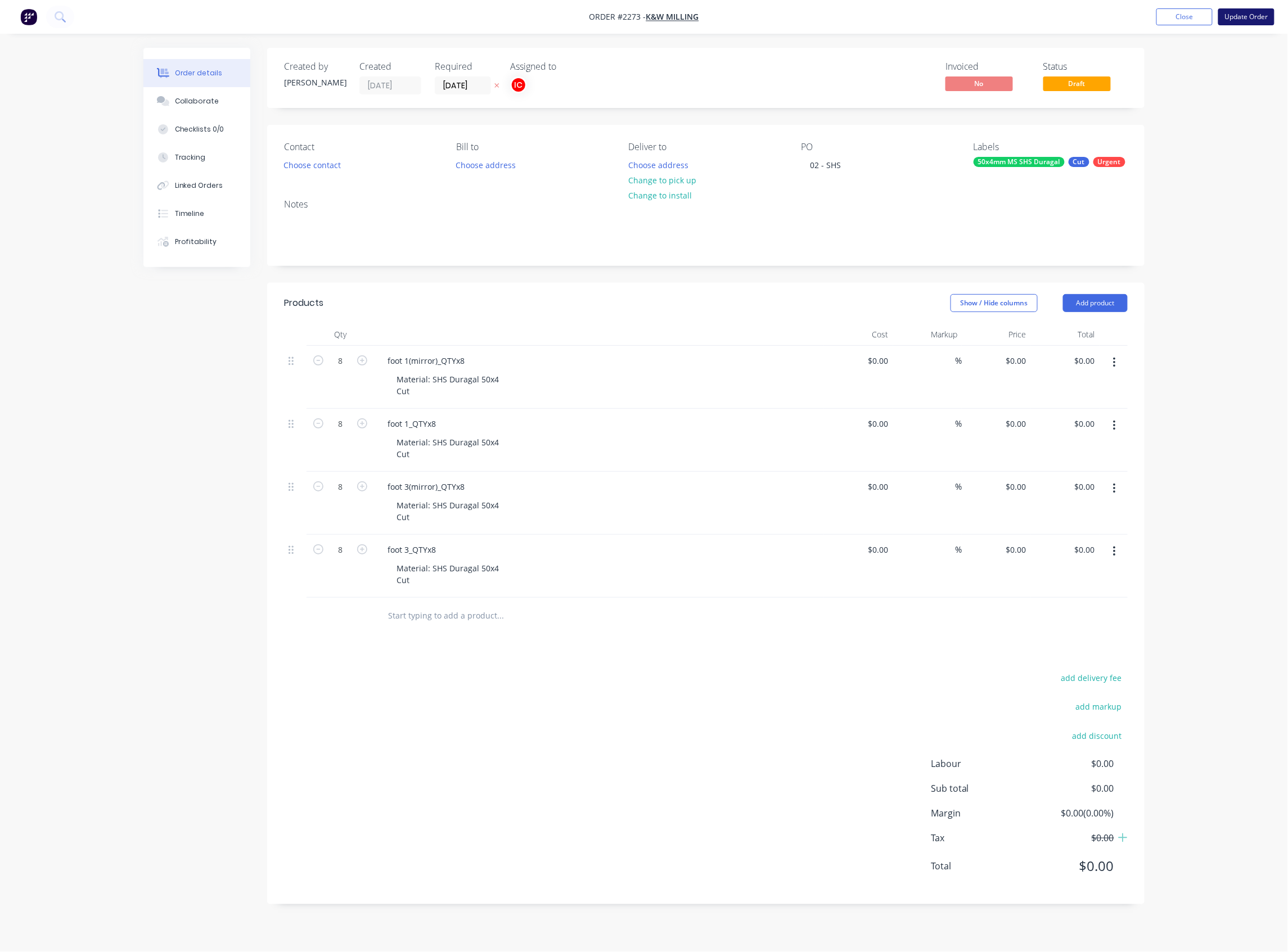
click at [1151, 19] on button "Update Order" at bounding box center [1246, 16] width 56 height 17
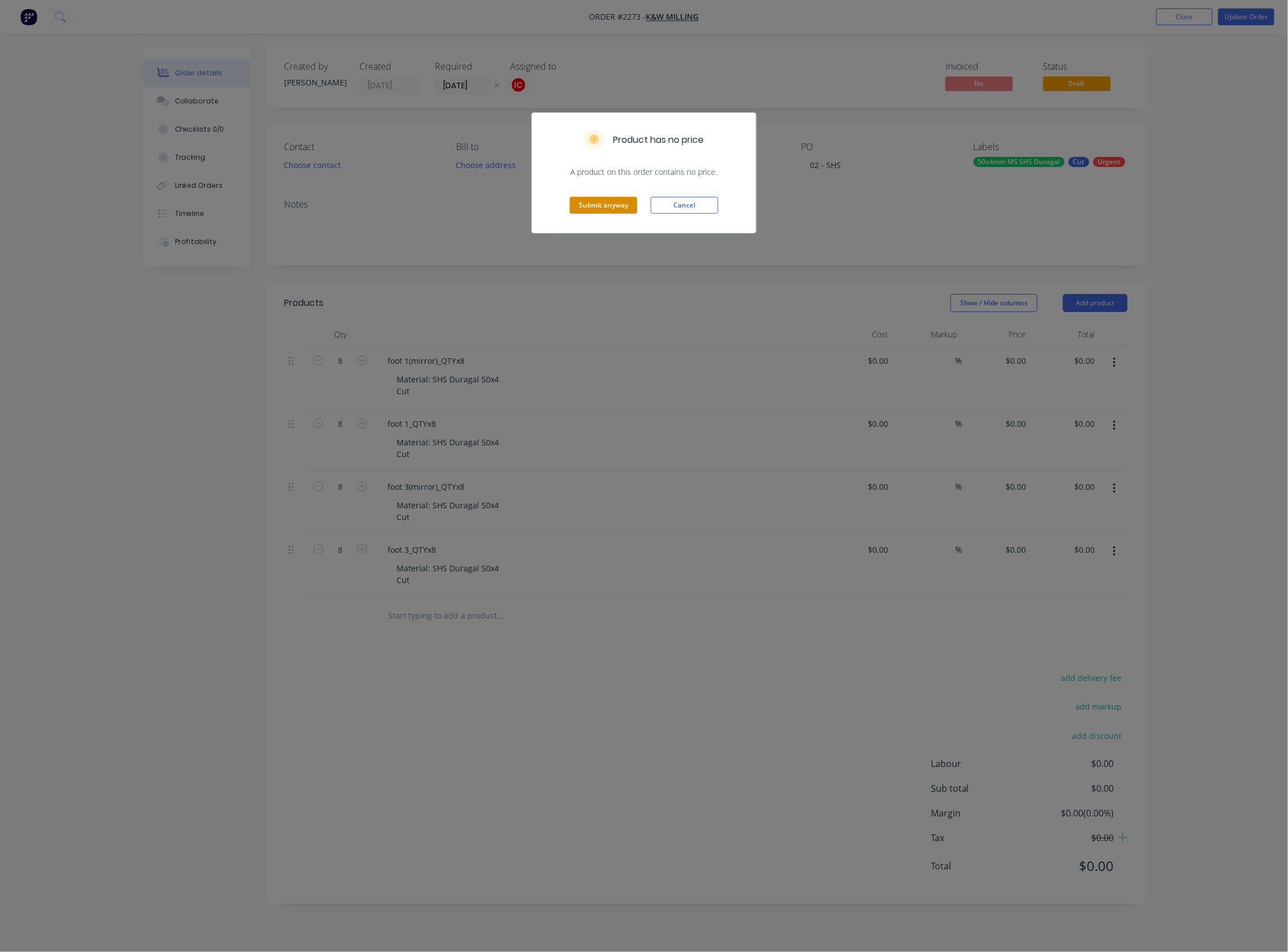
click at [626, 203] on button "Submit anyway" at bounding box center [603, 205] width 68 height 17
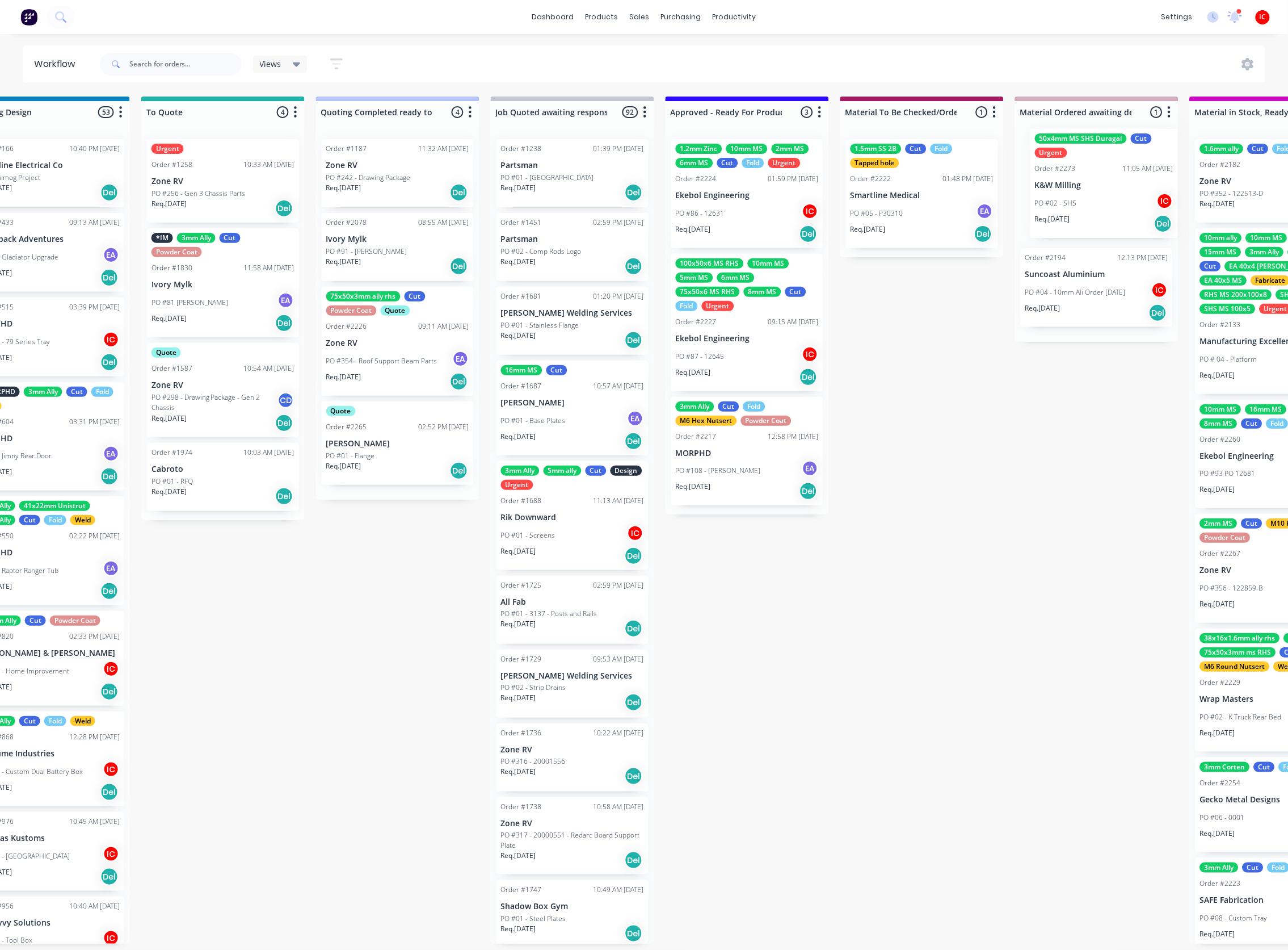
scroll to position [0, 765]
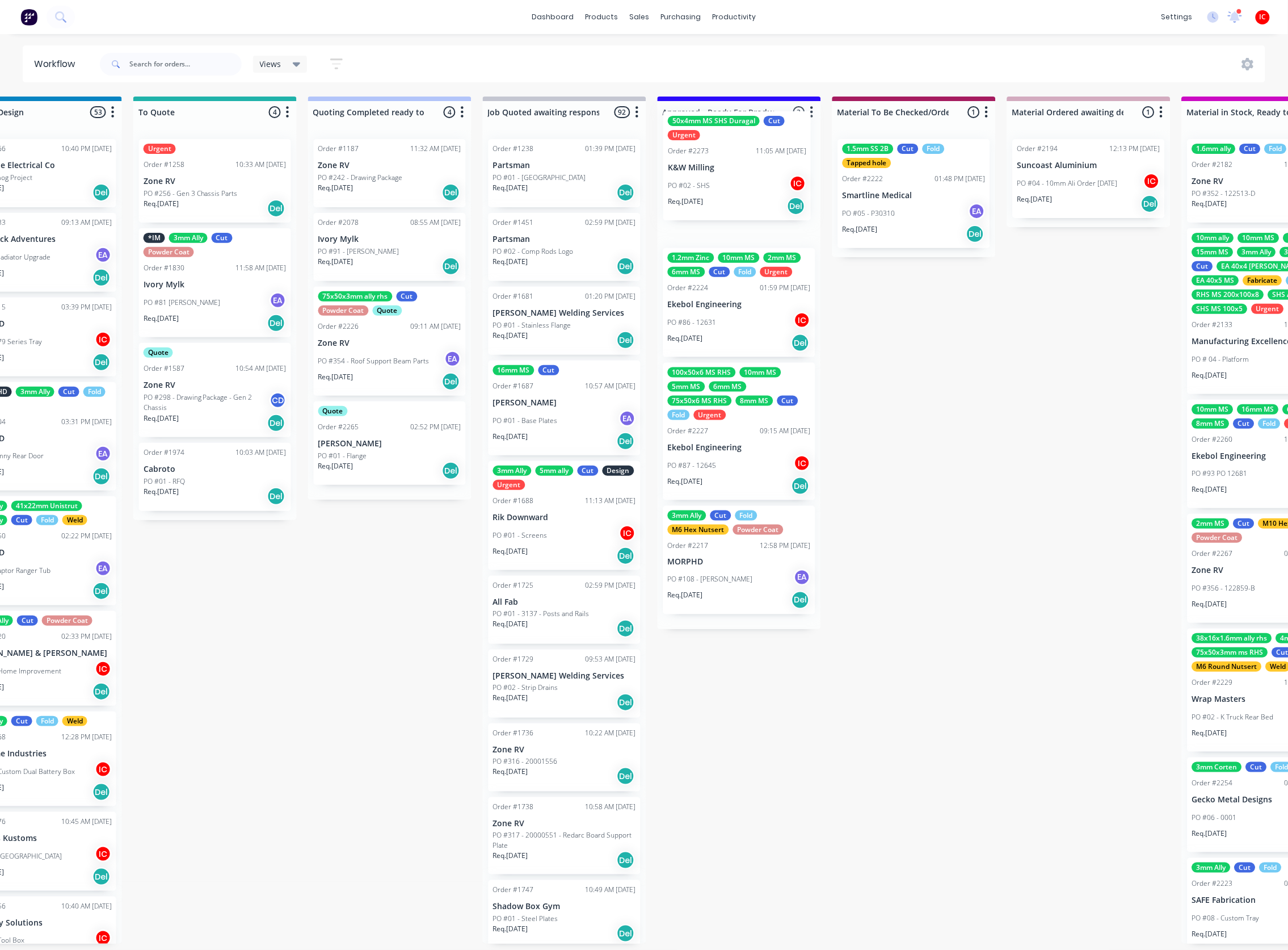
drag, startPoint x: 445, startPoint y: 771, endPoint x: 730, endPoint y: 184, distance: 652.5
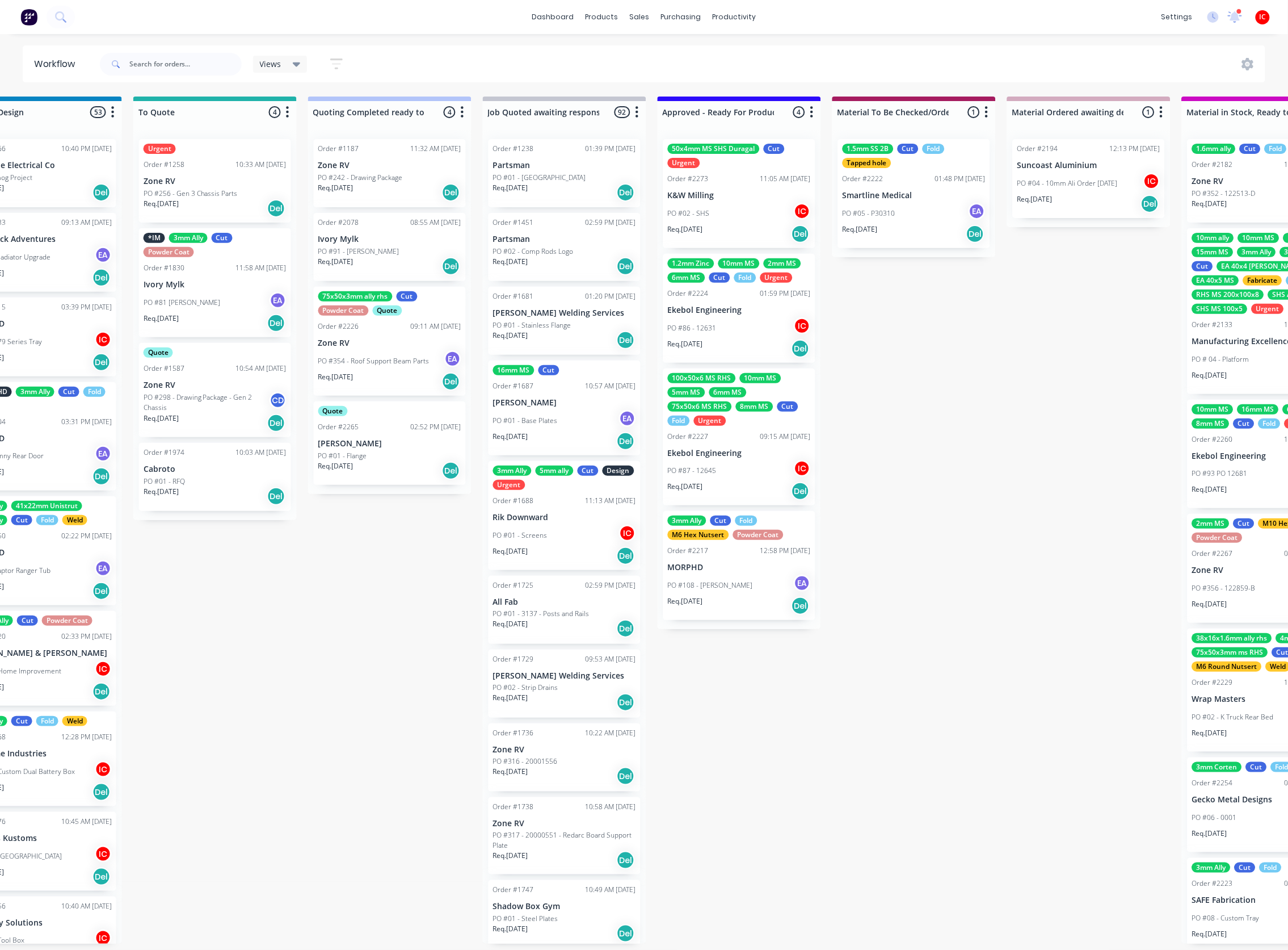
scroll to position [157, 0]
click at [753, 208] on div "PO #02 - SHS IC" at bounding box center [739, 213] width 143 height 22
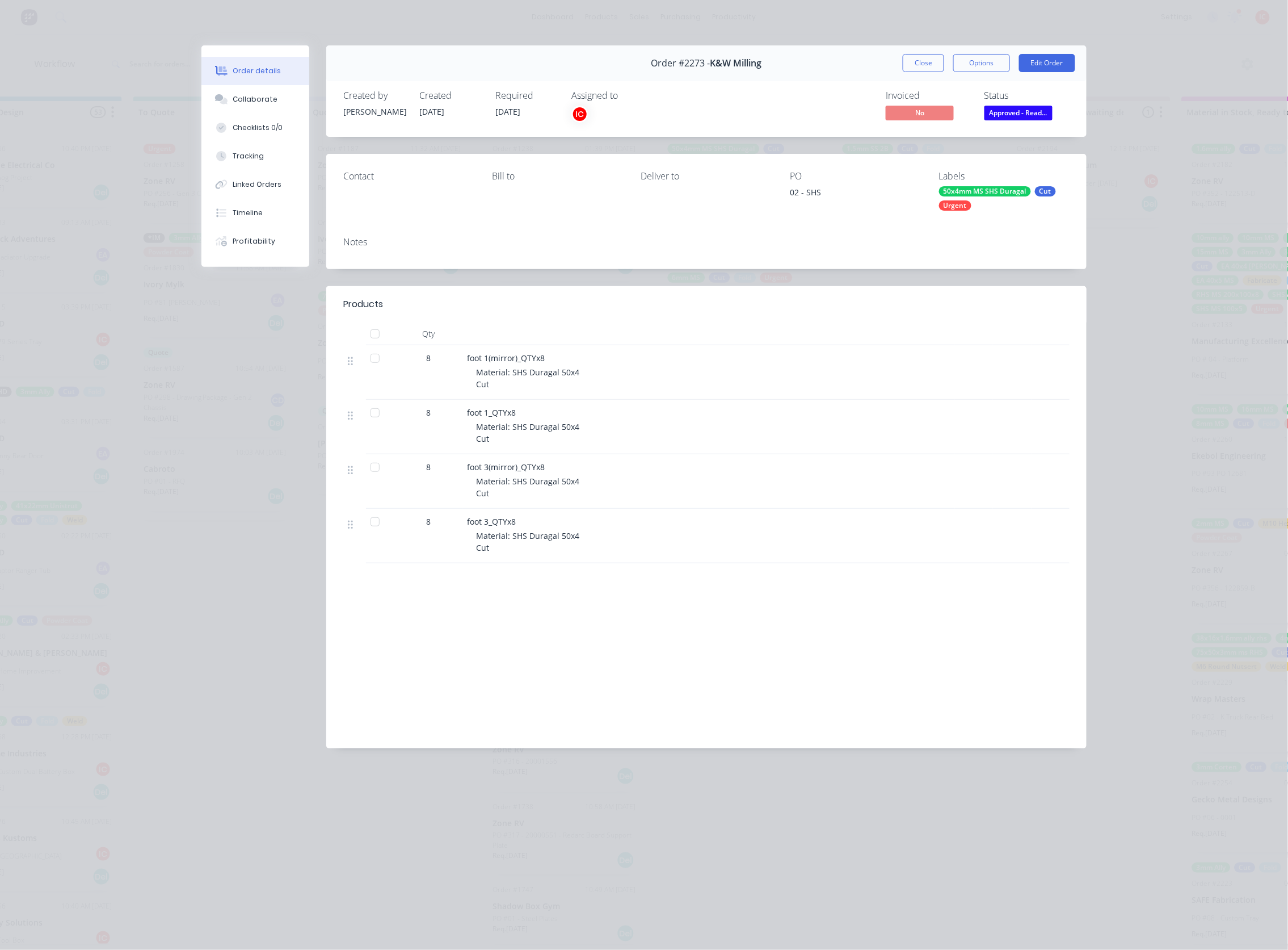
click at [452, 12] on div "Order details Collaborate Checklists 0/0 Tracking Linked Orders Timeline Profit…" at bounding box center [644, 475] width 1288 height 950
click at [922, 57] on button "Close" at bounding box center [923, 63] width 41 height 18
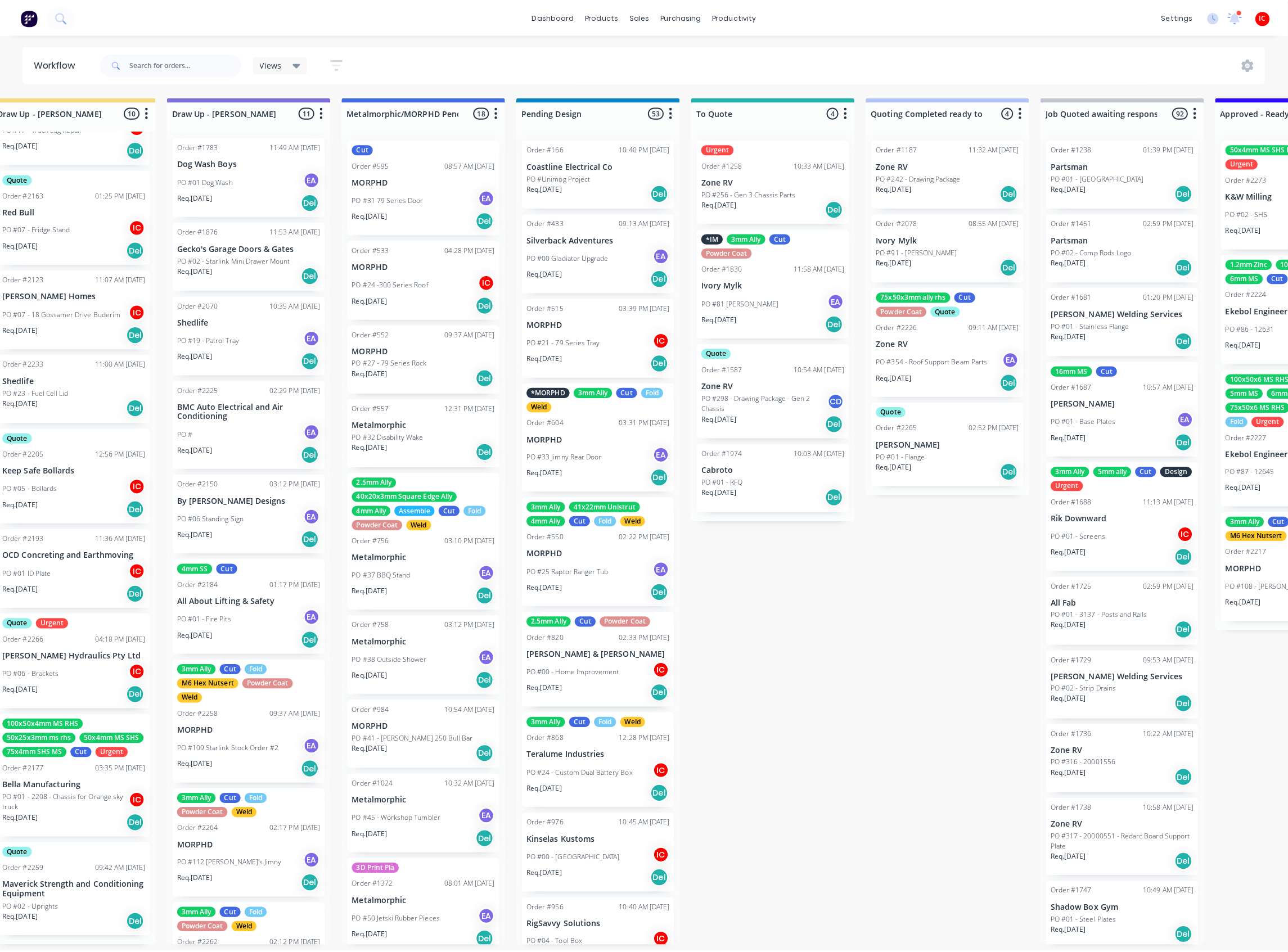
scroll to position [0, 0]
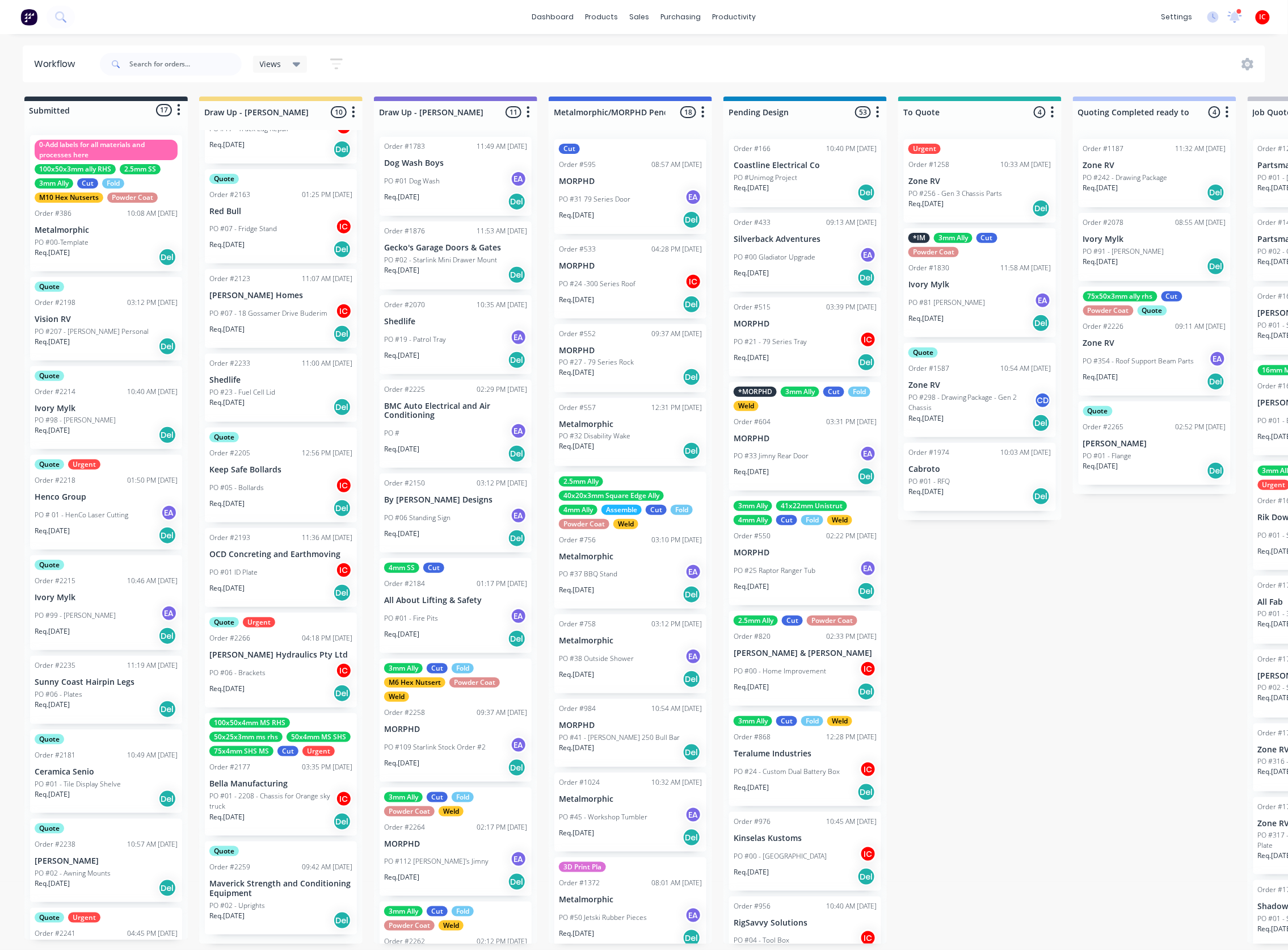
click at [276, 525] on div "PO #06 - Brackets IC" at bounding box center [281, 672] width 143 height 22
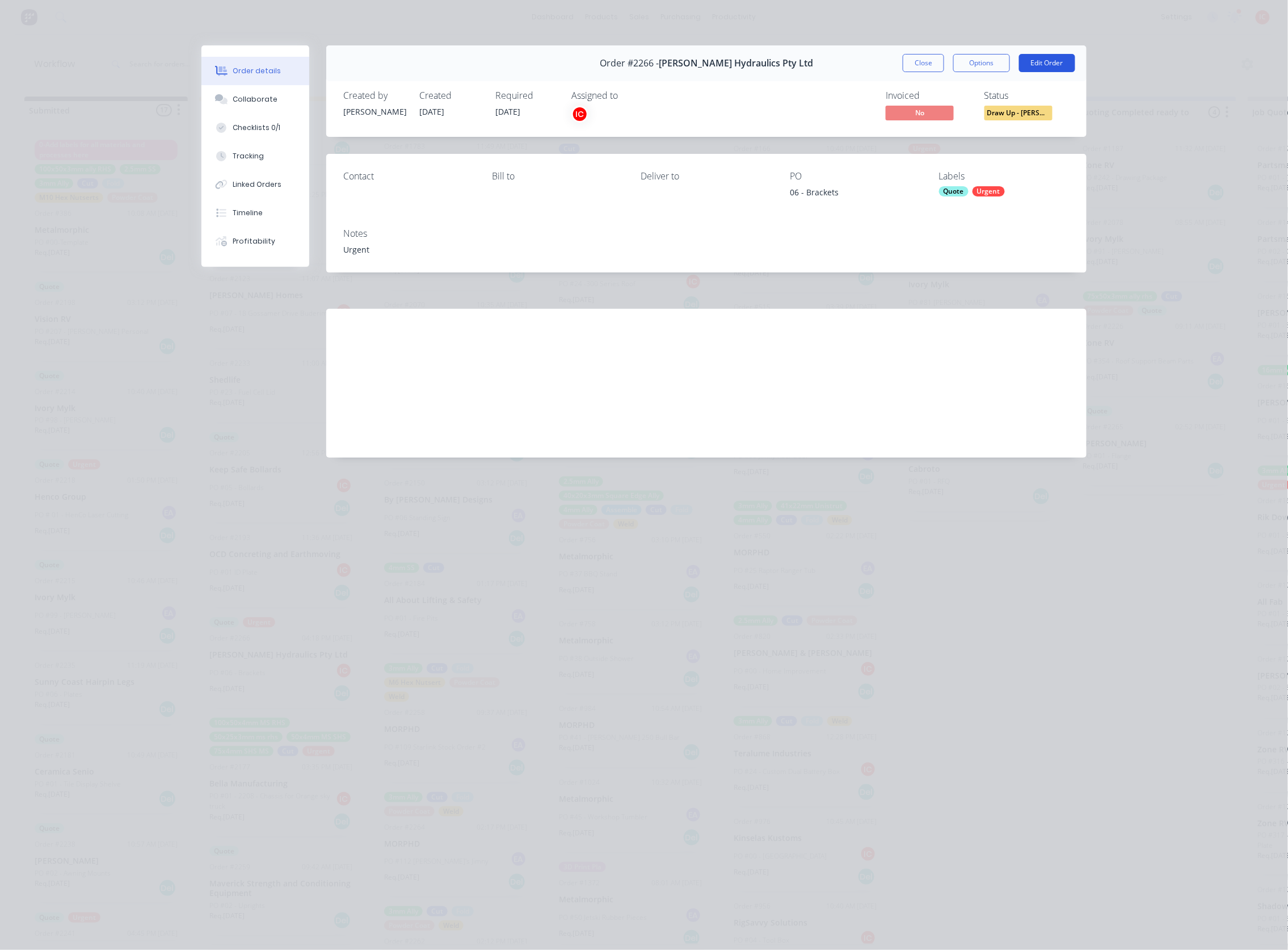
click at [1029, 64] on button "Edit Order" at bounding box center [1047, 63] width 56 height 18
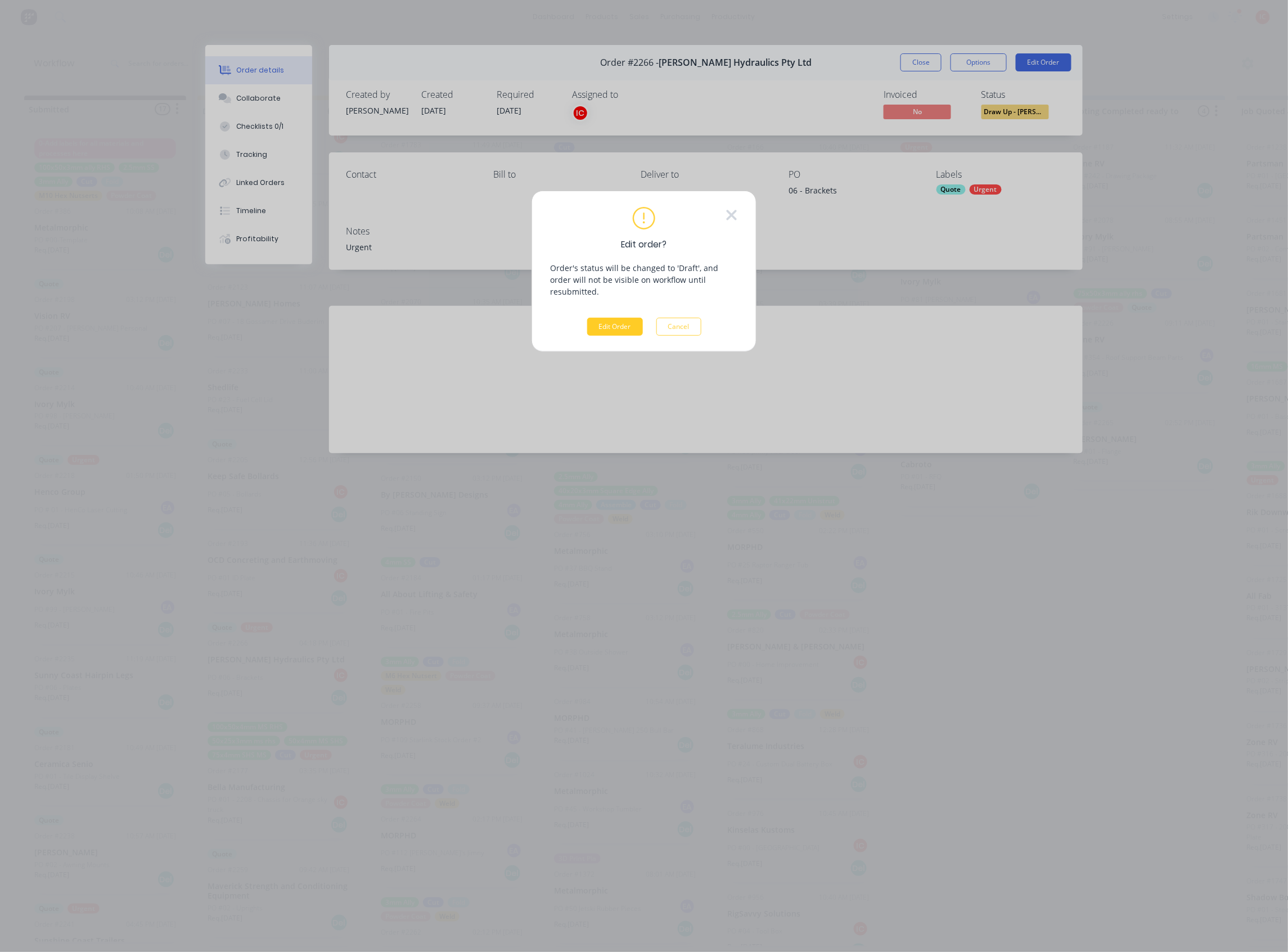
click at [618, 317] on button "Edit Order" at bounding box center [615, 326] width 56 height 18
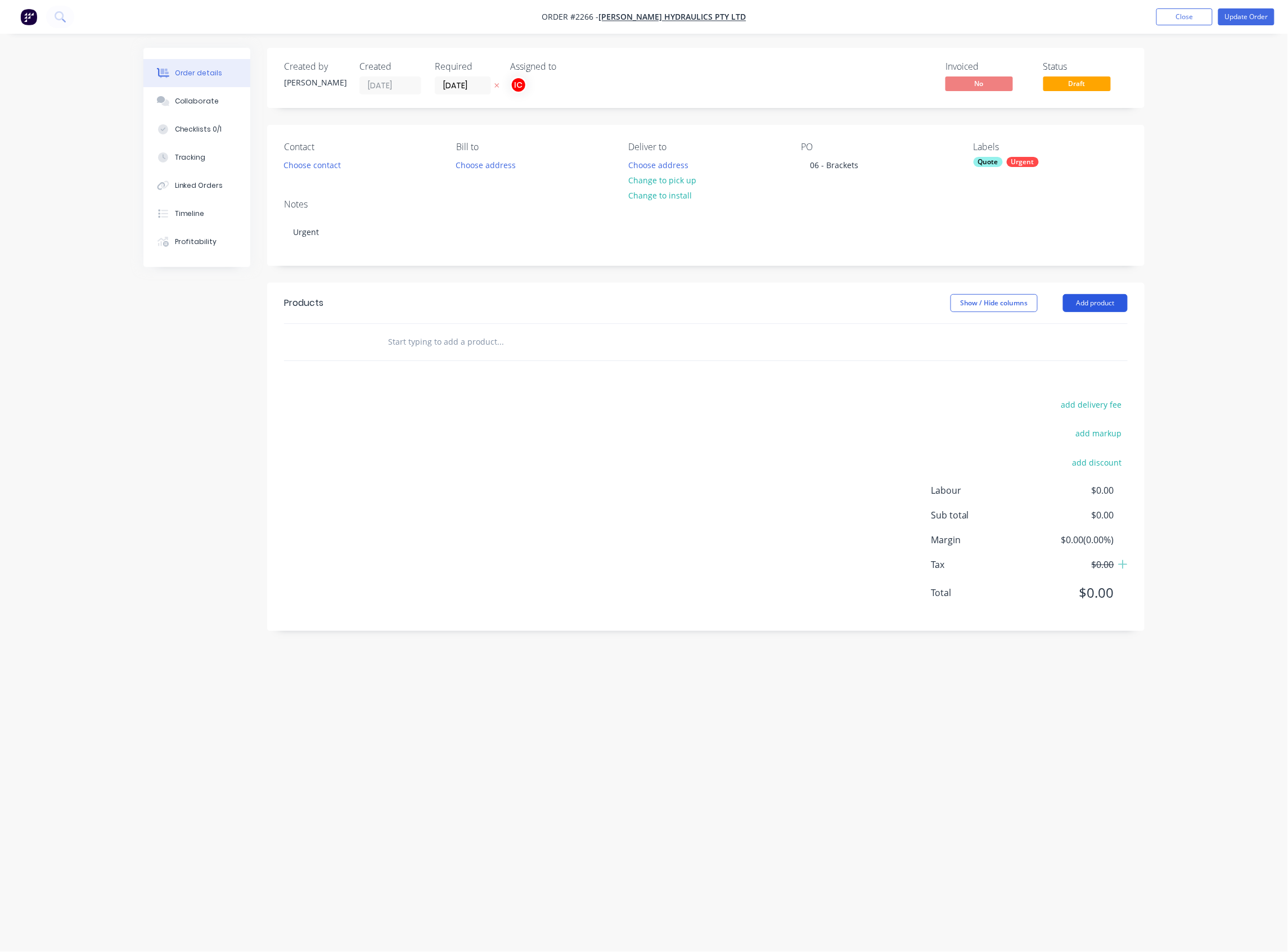
click at [1088, 302] on button "Add product" at bounding box center [1095, 303] width 65 height 18
click at [1067, 329] on div "Product catalogue" at bounding box center [1074, 331] width 86 height 16
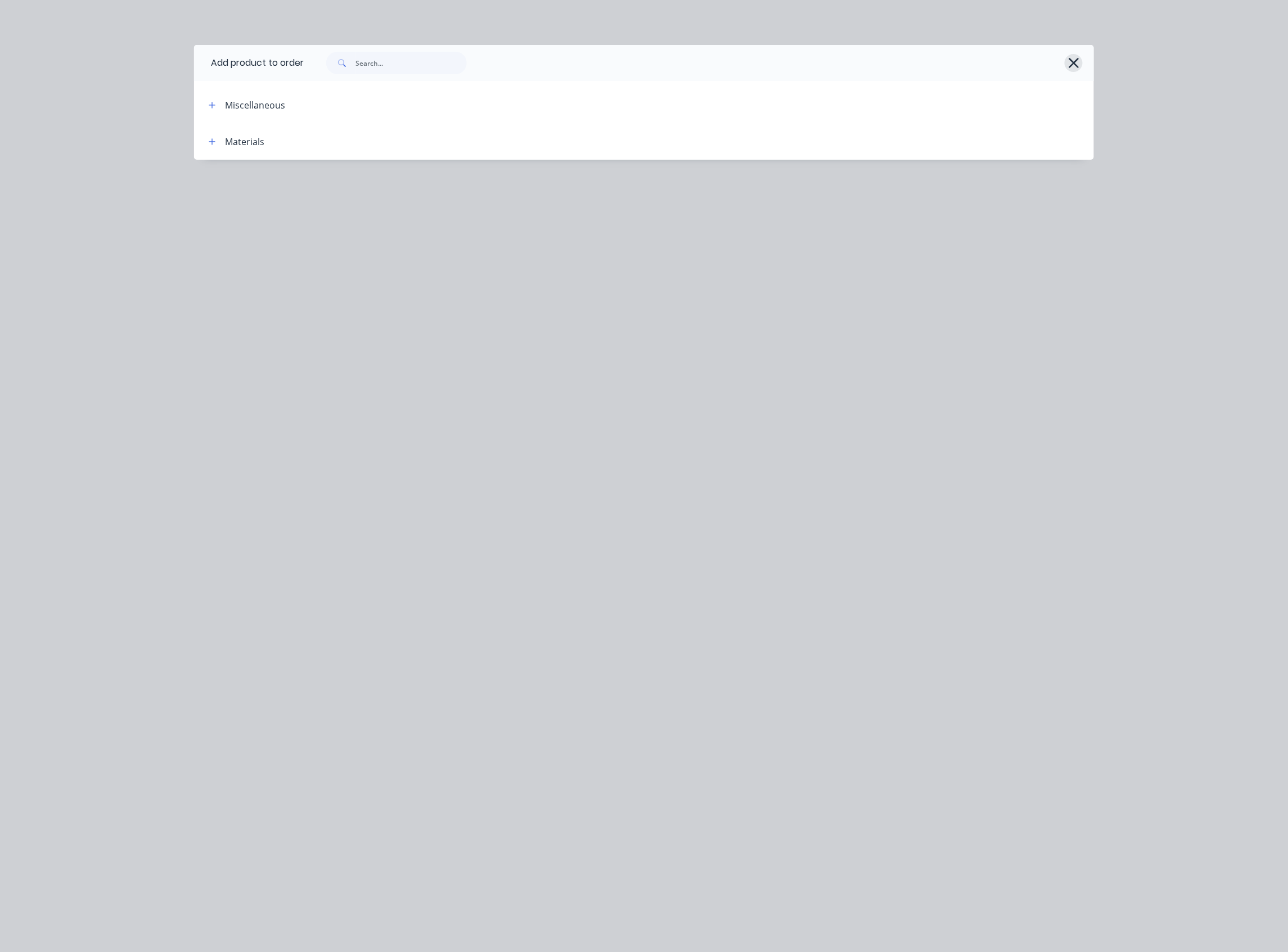
click at [1073, 64] on icon "button" at bounding box center [1073, 63] width 12 height 16
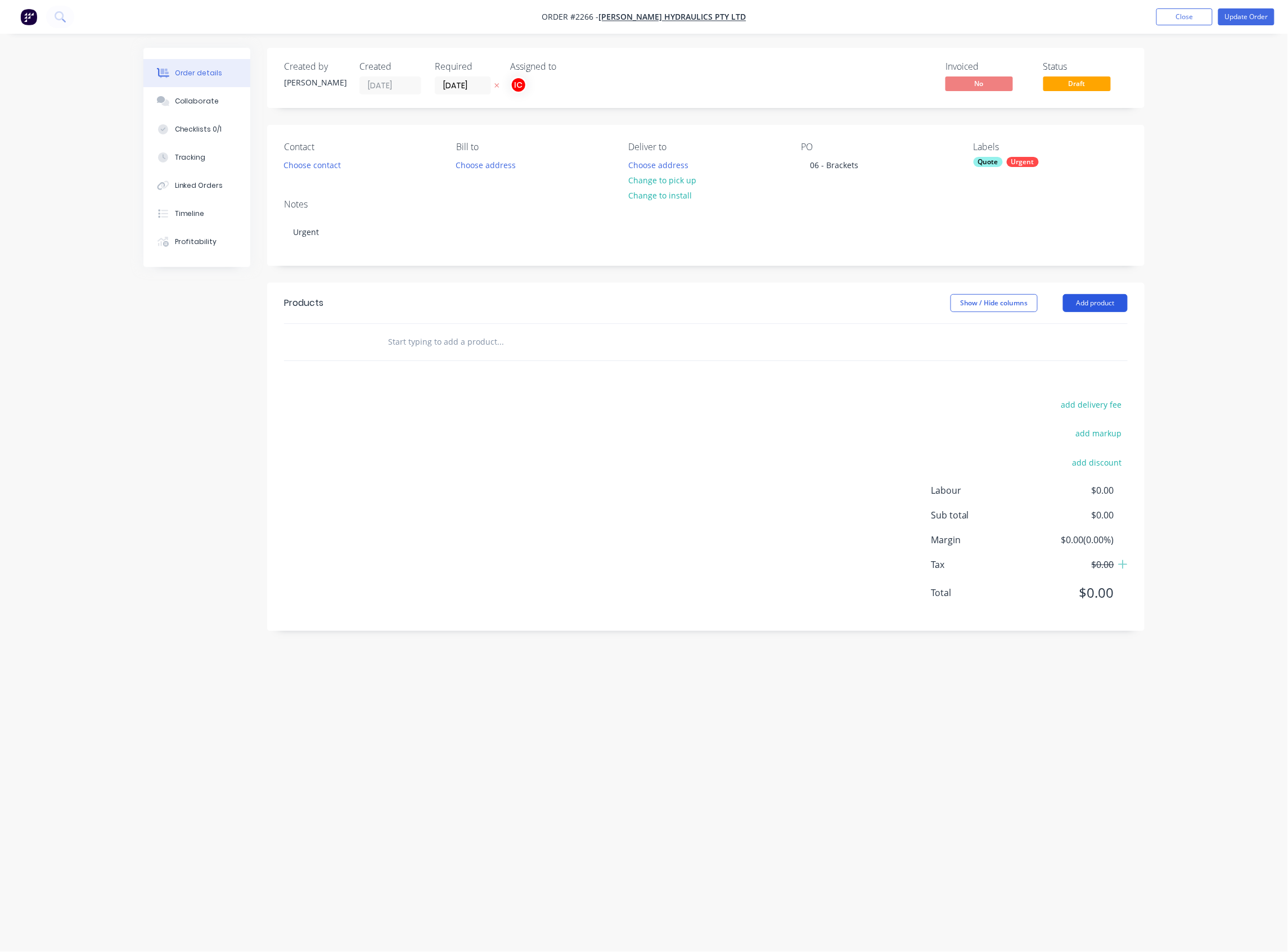
click at [1090, 302] on button "Add product" at bounding box center [1095, 303] width 65 height 18
click at [1072, 355] on div "Basic product" at bounding box center [1074, 354] width 86 height 16
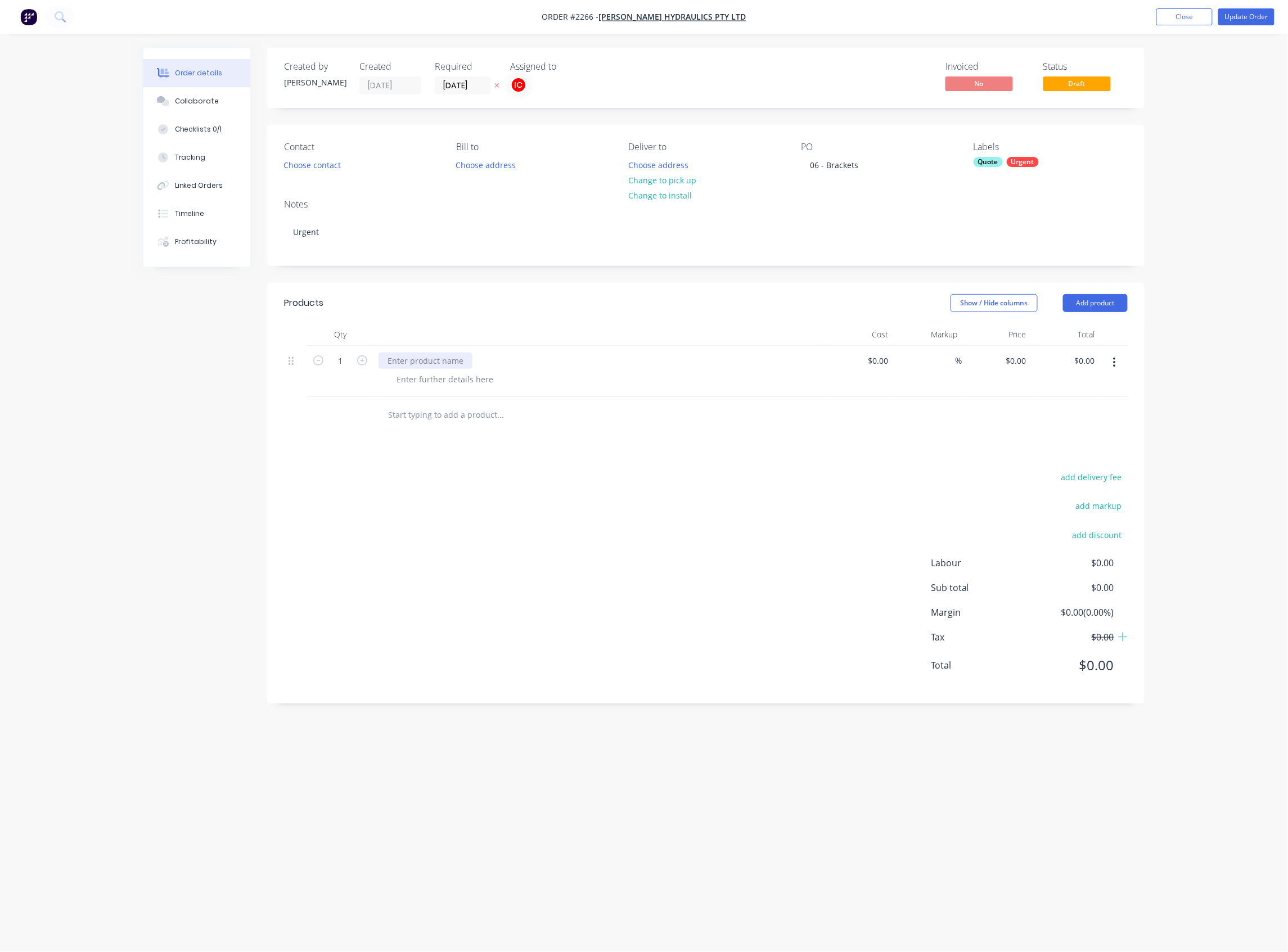
click at [410, 361] on div at bounding box center [425, 361] width 94 height 16
paste div
click at [437, 381] on div at bounding box center [445, 379] width 115 height 16
click at [706, 520] on div "add delivery fee add markup add discount Labour $0.00 Sub total $0.00 Margin $0…" at bounding box center [705, 601] width 843 height 217
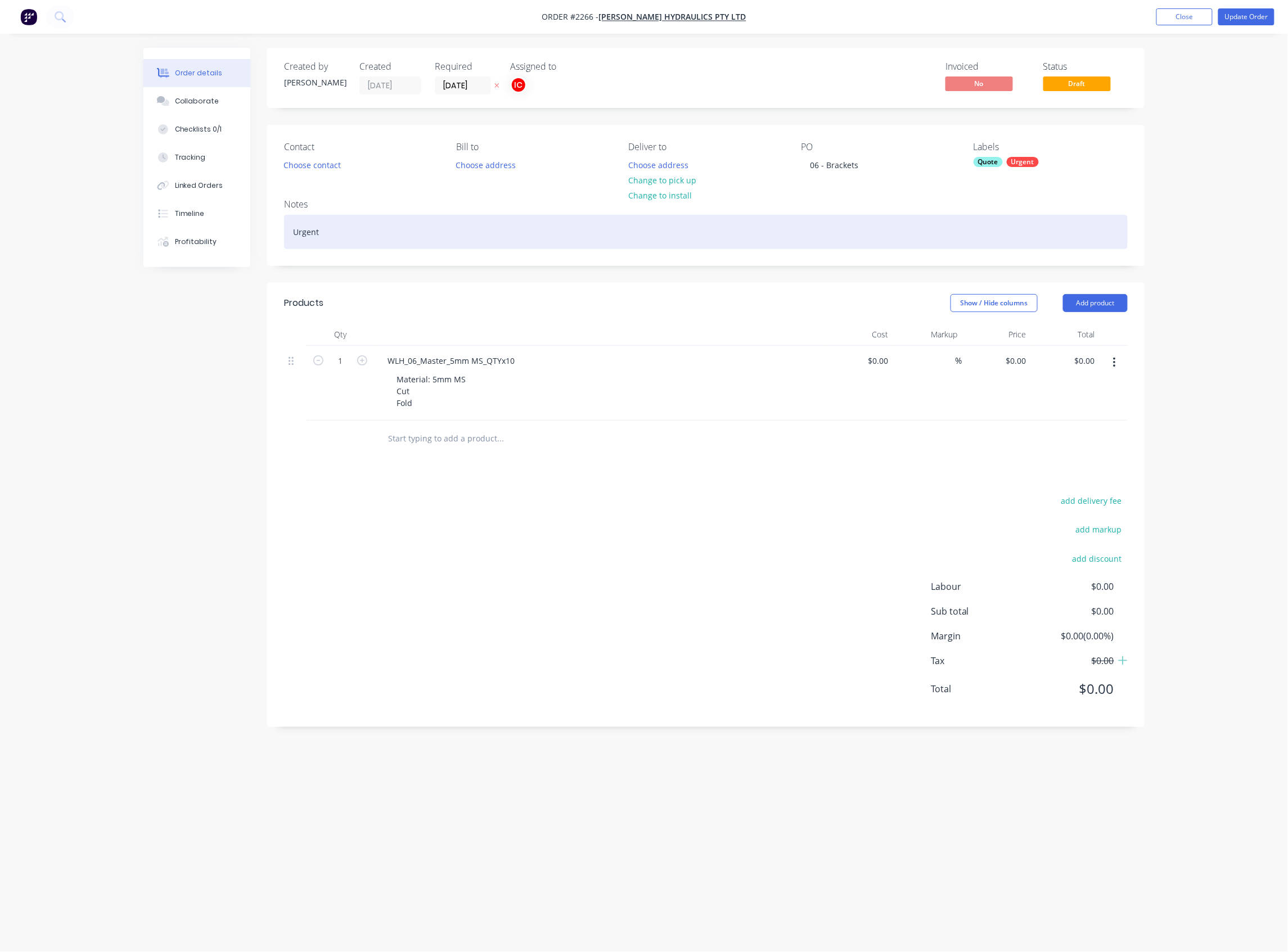
drag, startPoint x: 962, startPoint y: 220, endPoint x: 993, endPoint y: 161, distance: 66.6
click at [975, 203] on div "Notes Urgent" at bounding box center [706, 227] width 878 height 75
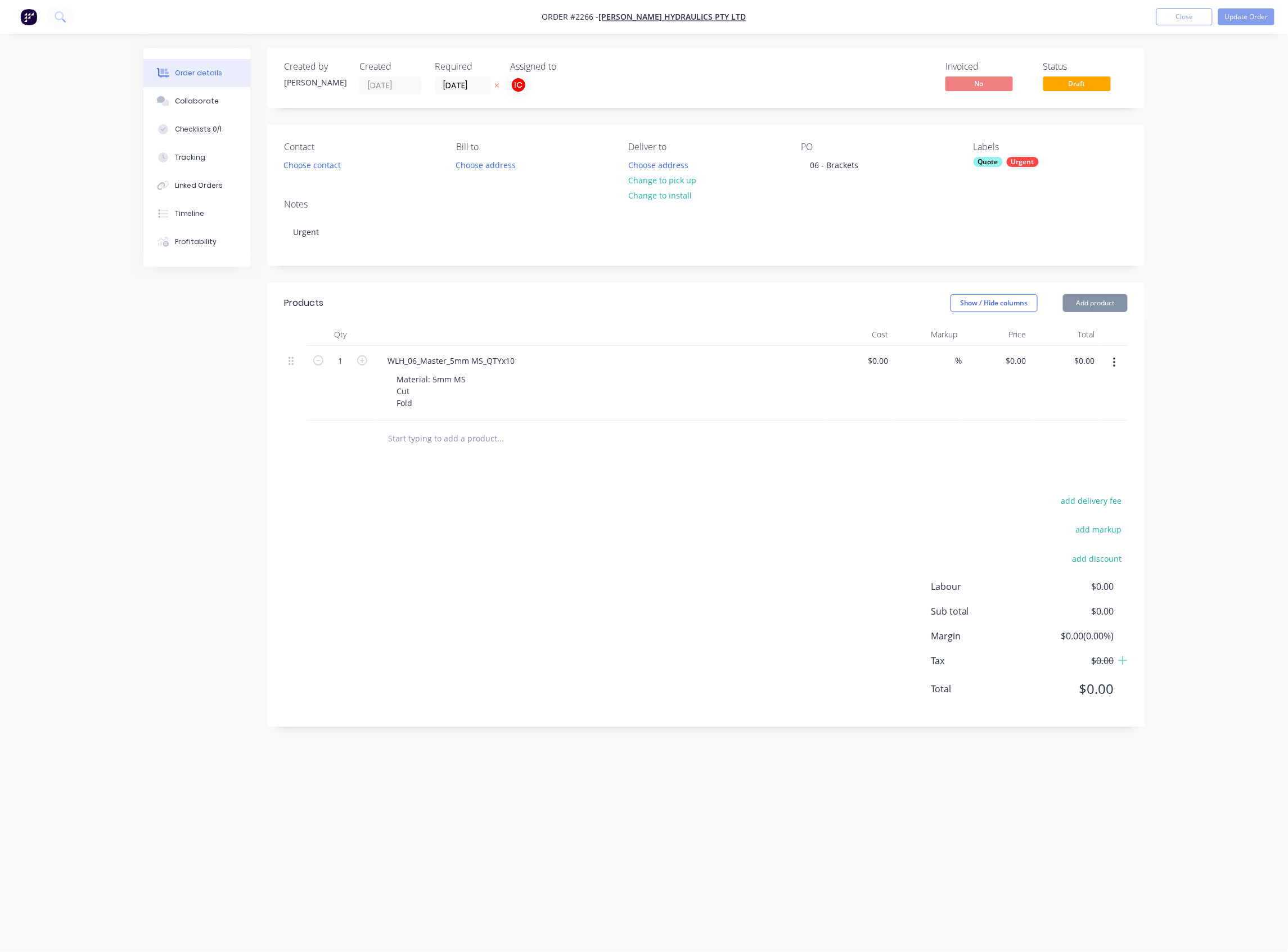
click at [1017, 156] on div "Labels Quote Urgent" at bounding box center [1050, 157] width 154 height 31
click at [1018, 163] on div "Urgent" at bounding box center [1022, 162] width 32 height 10
click at [1021, 196] on input "text" at bounding box center [1067, 193] width 118 height 22
click at [994, 258] on div at bounding box center [994, 260] width 22 height 22
drag, startPoint x: 1035, startPoint y: 191, endPoint x: 992, endPoint y: 189, distance: 43.0
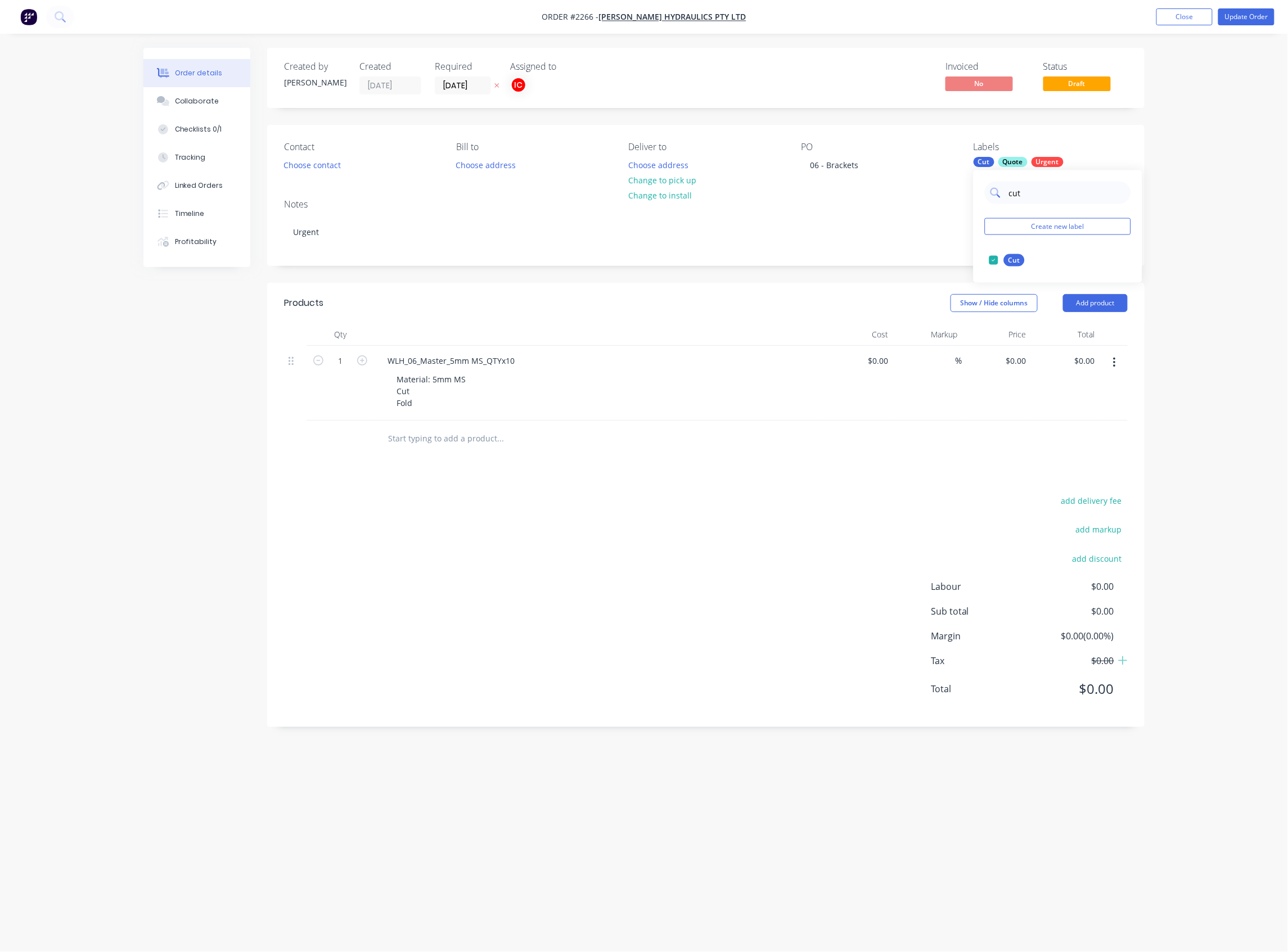
click at [992, 189] on div "cut" at bounding box center [1058, 193] width 146 height 22
click at [995, 264] on div at bounding box center [994, 260] width 22 height 22
drag, startPoint x: 1040, startPoint y: 192, endPoint x: 1001, endPoint y: 192, distance: 39.0
click at [1001, 192] on div "fold" at bounding box center [1058, 193] width 146 height 22
type input "5mm ms"
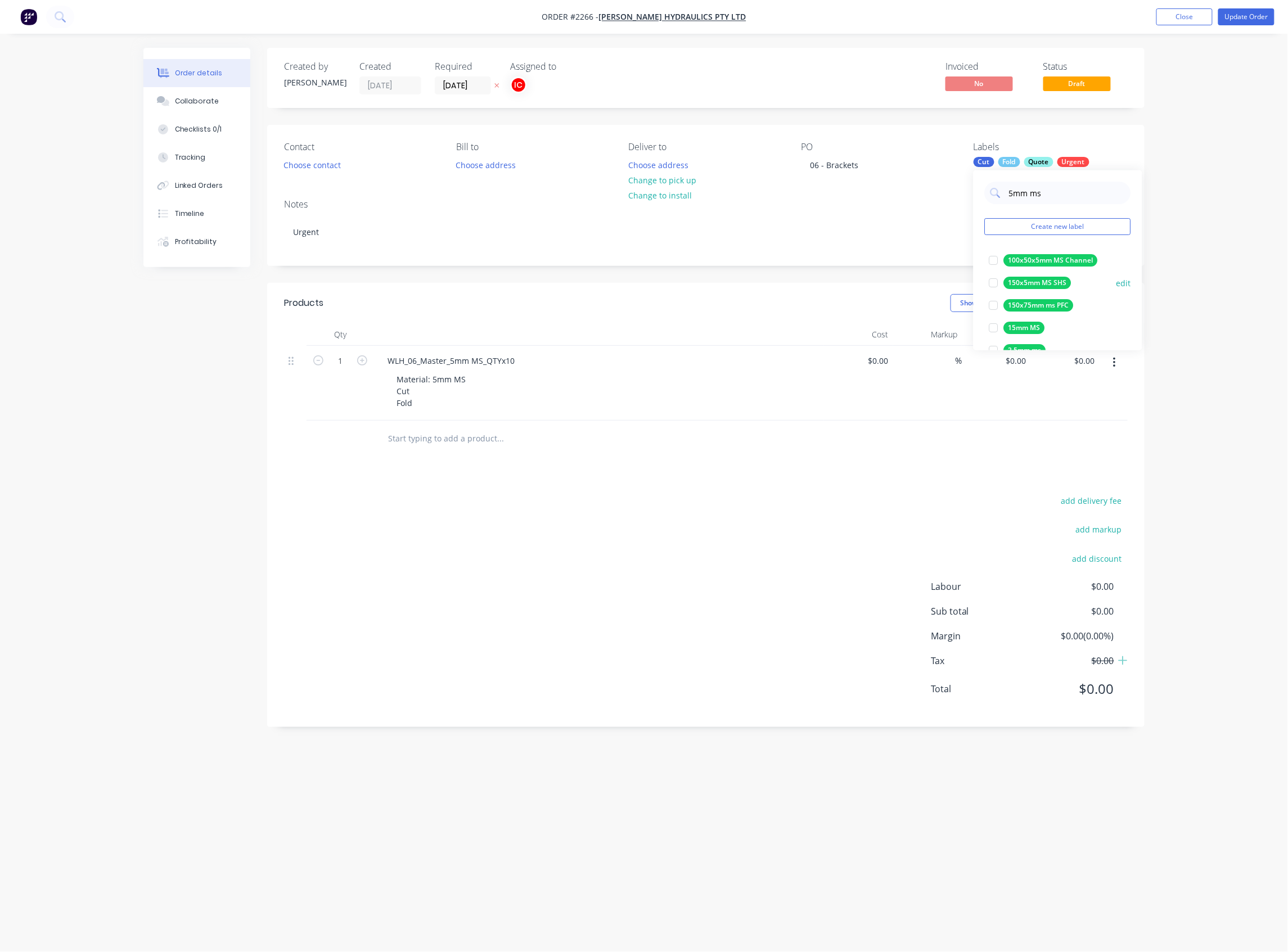
scroll to position [74, 0]
click at [997, 228] on div at bounding box center [994, 230] width 22 height 22
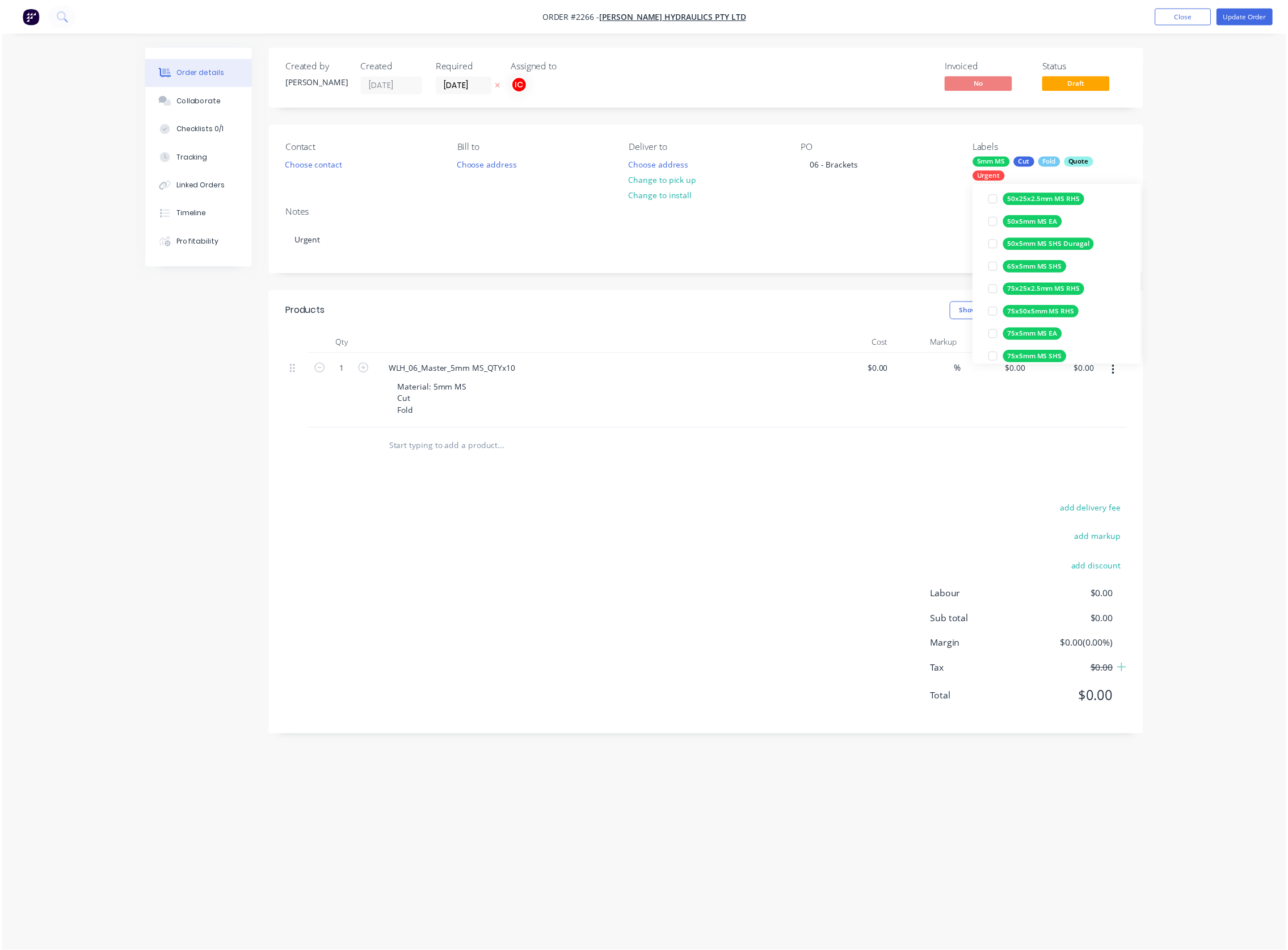
scroll to position [30, 0]
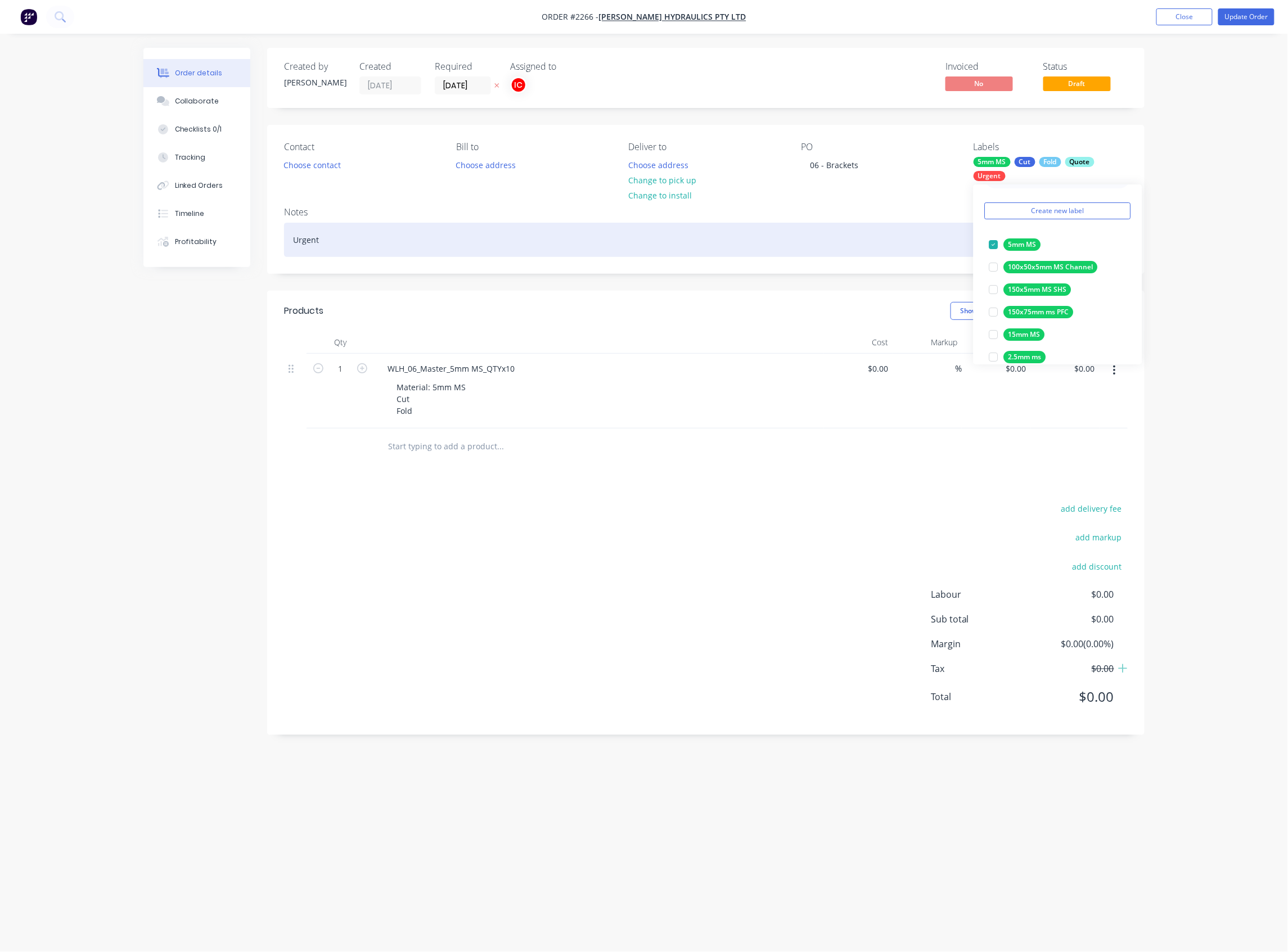
click at [929, 226] on div "Urgent" at bounding box center [705, 240] width 843 height 34
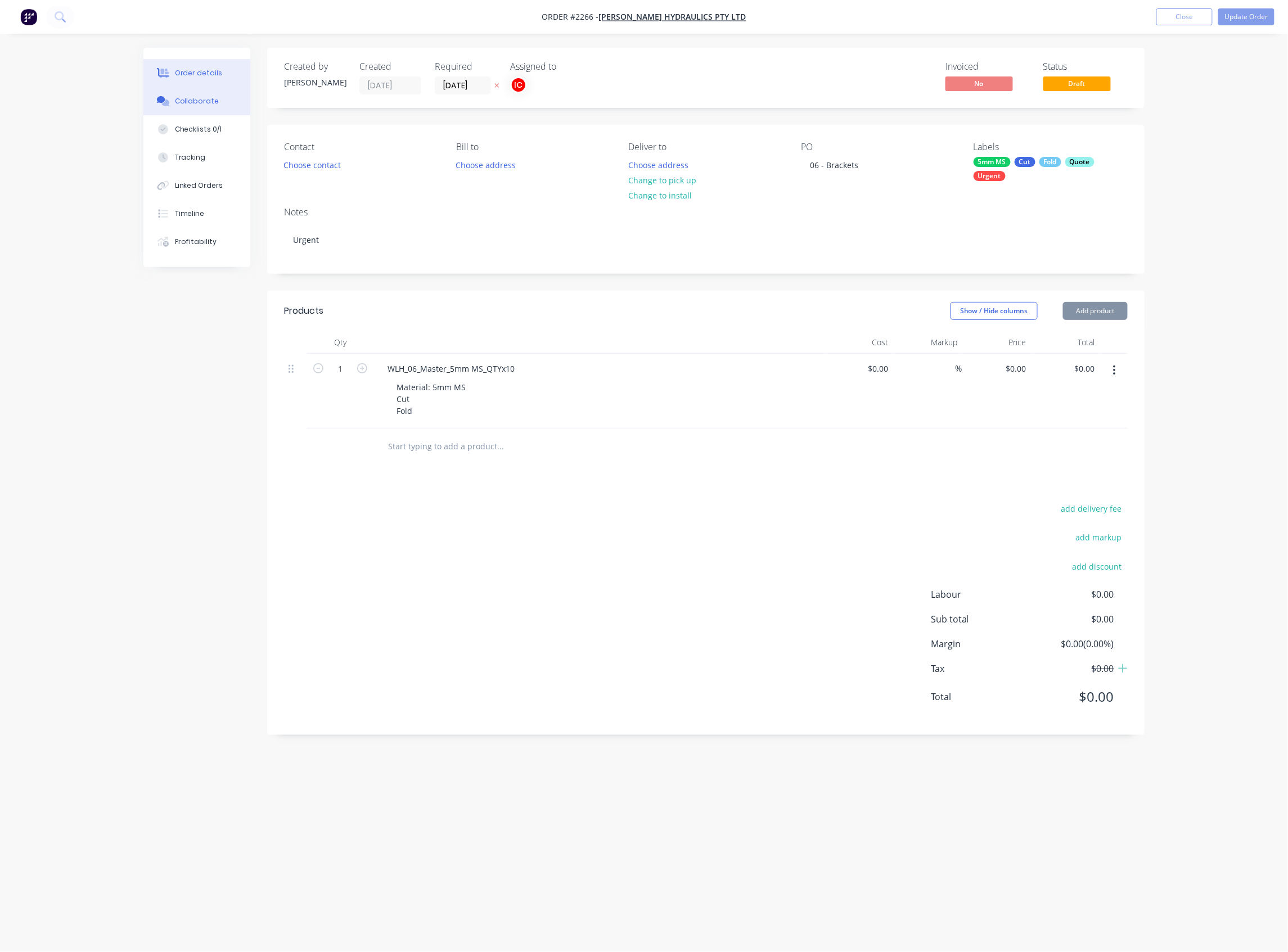
click at [188, 97] on div "Collaborate" at bounding box center [197, 101] width 45 height 10
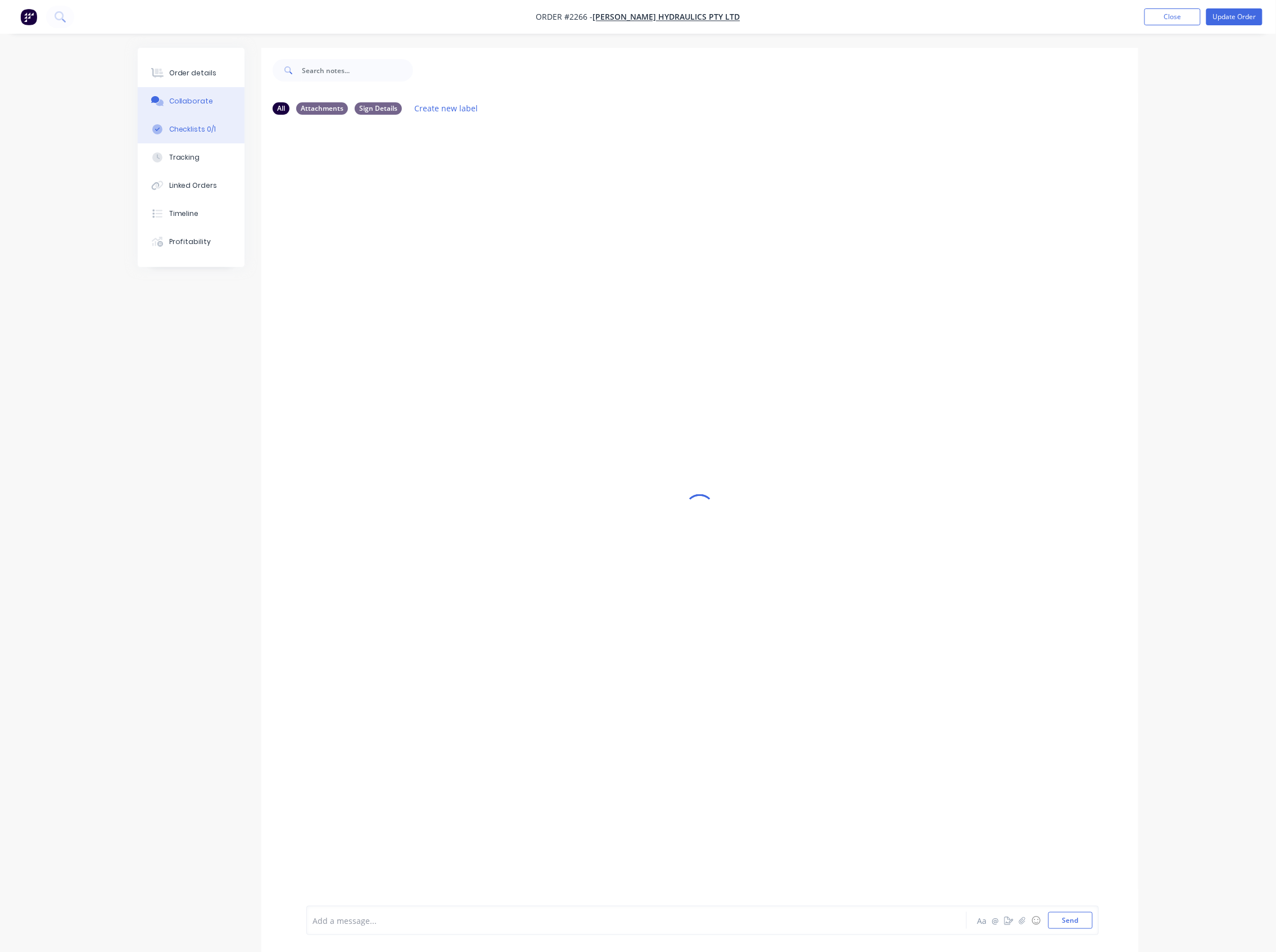
click at [208, 131] on div "Checklists 0/1" at bounding box center [192, 130] width 47 height 10
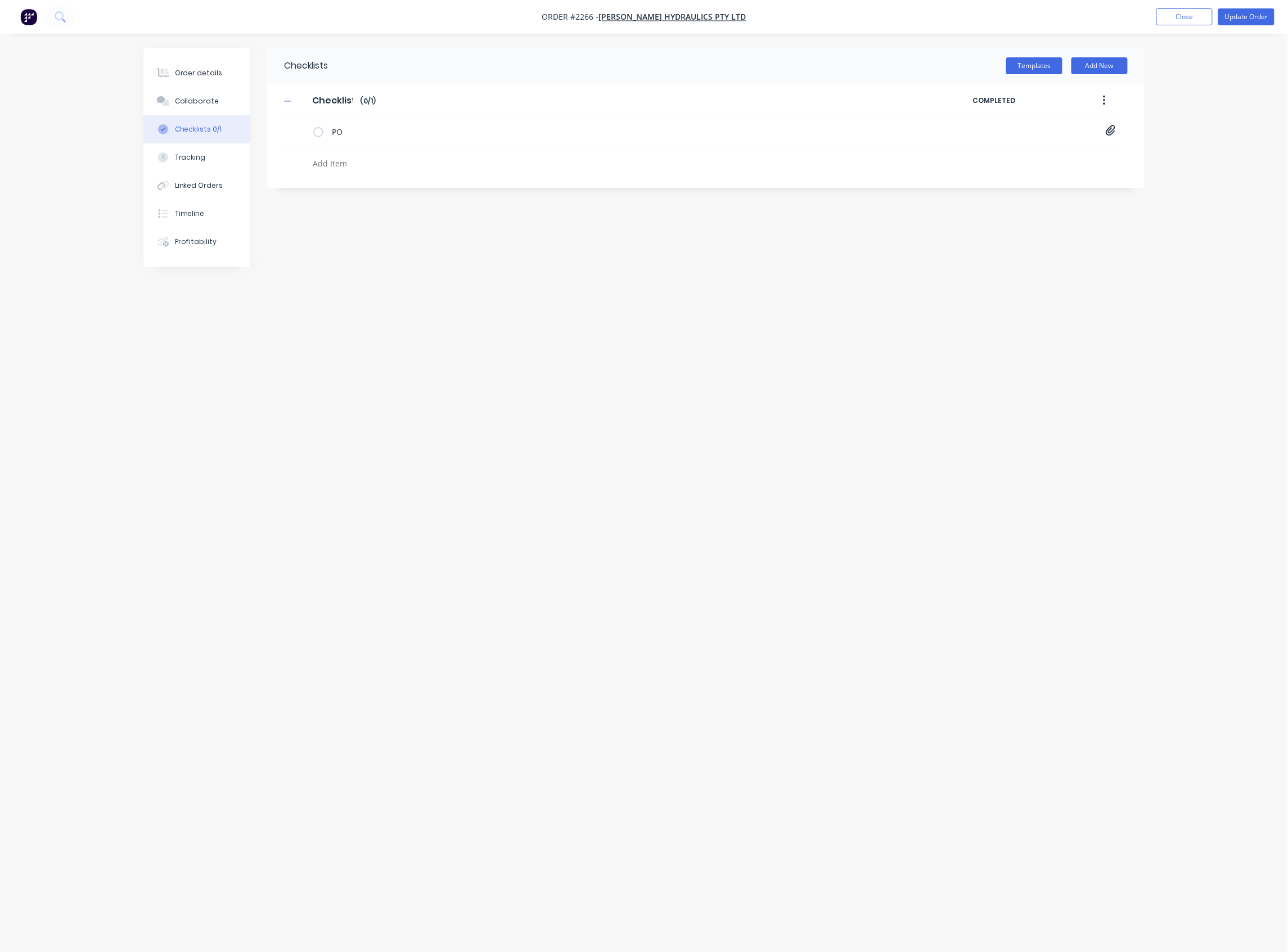
click at [346, 163] on textarea at bounding box center [579, 163] width 541 height 16
type textarea "x"
type textarea "F"
type textarea "x"
type textarea "FO"
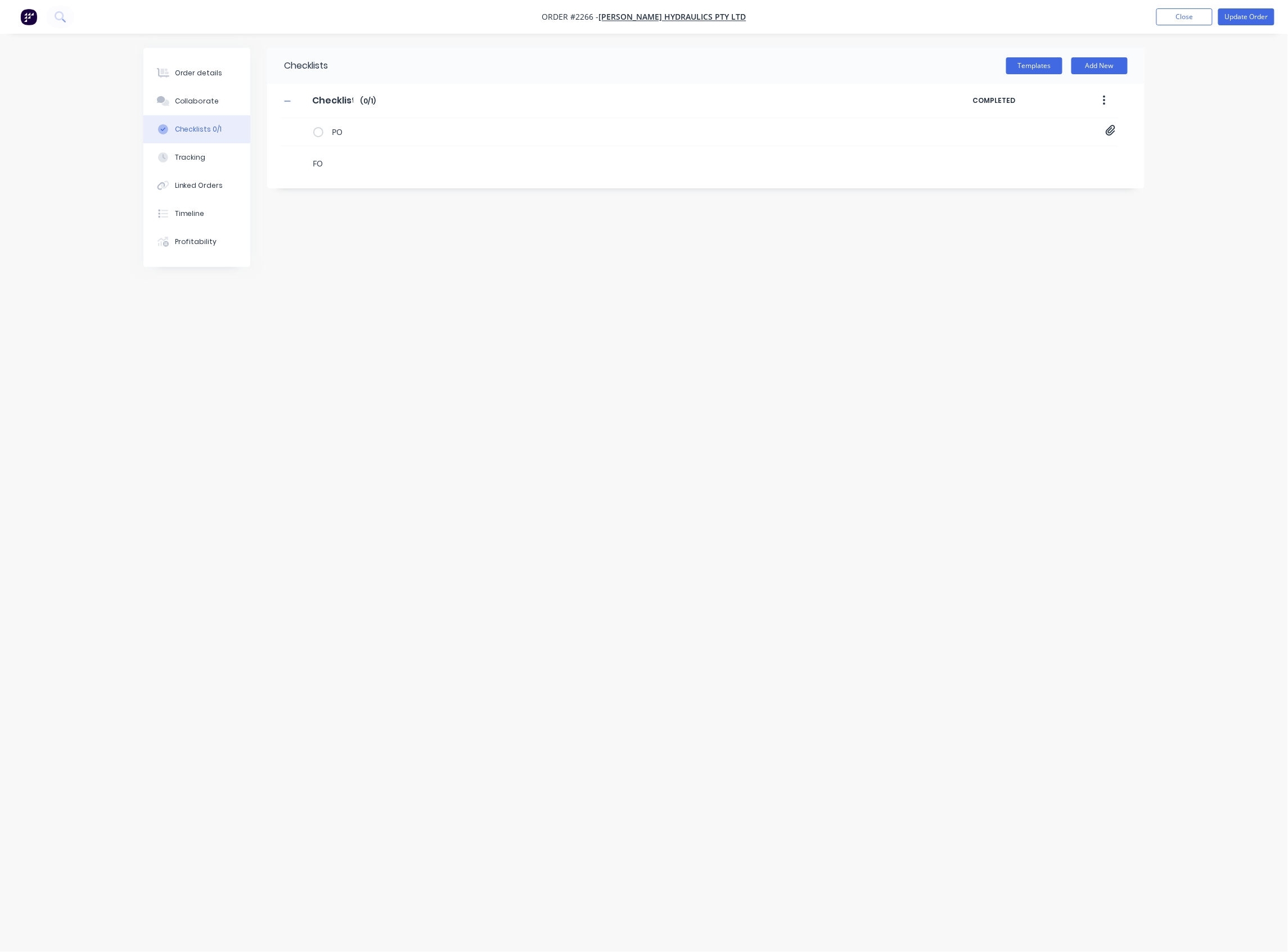
type textarea "x"
type textarea "FOL"
type textarea "x"
type textarea "FOLD"
type textarea "x"
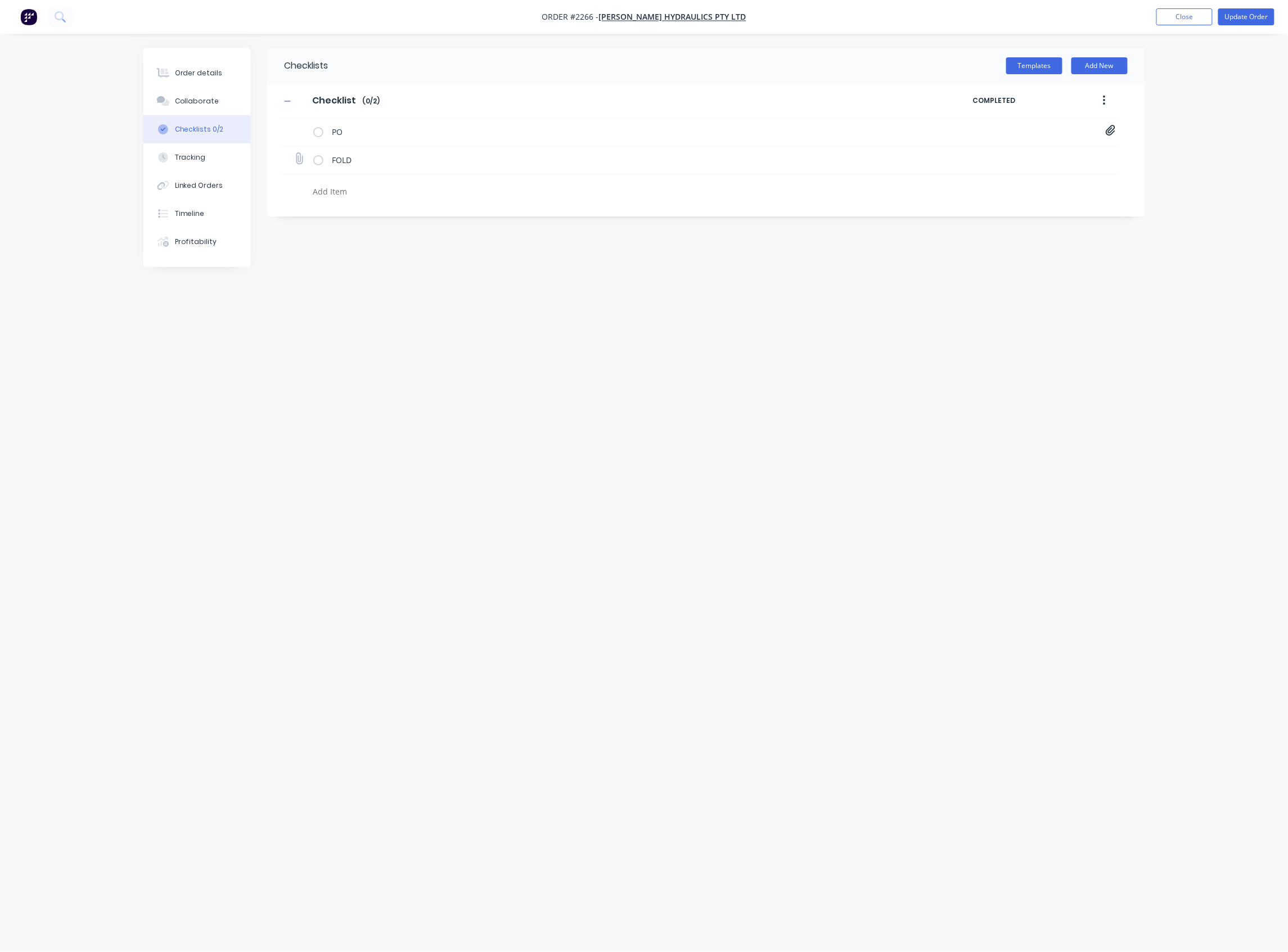
type textarea "x"
click at [295, 160] on icon at bounding box center [299, 159] width 15 height 15
click at [294, 153] on input "file" at bounding box center [294, 153] width 0 height 0
type input "C:\fakepath\WLH_06_Master.pdf"
type textarea "x"
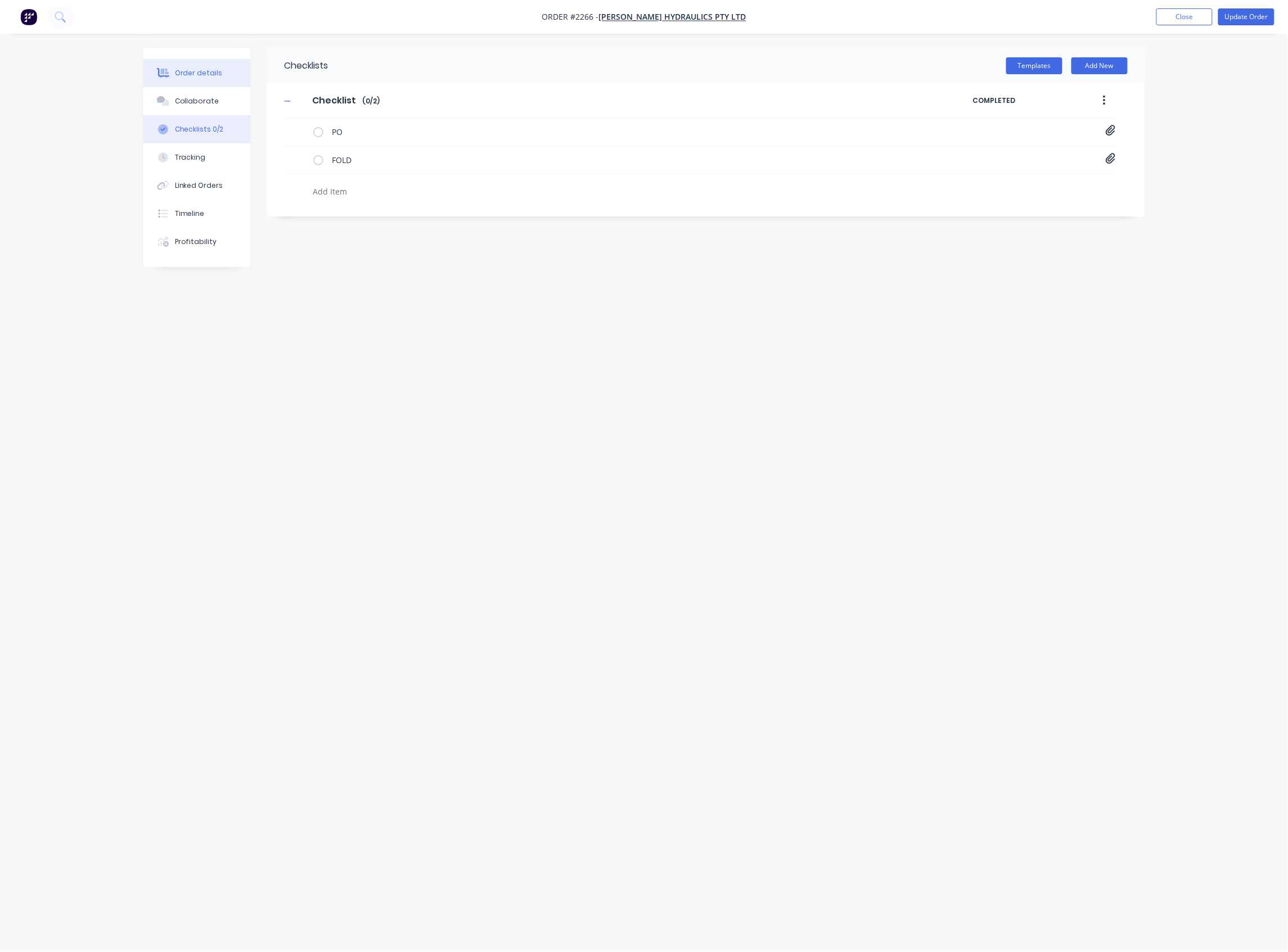
click at [221, 69] on button "Order details" at bounding box center [196, 73] width 107 height 28
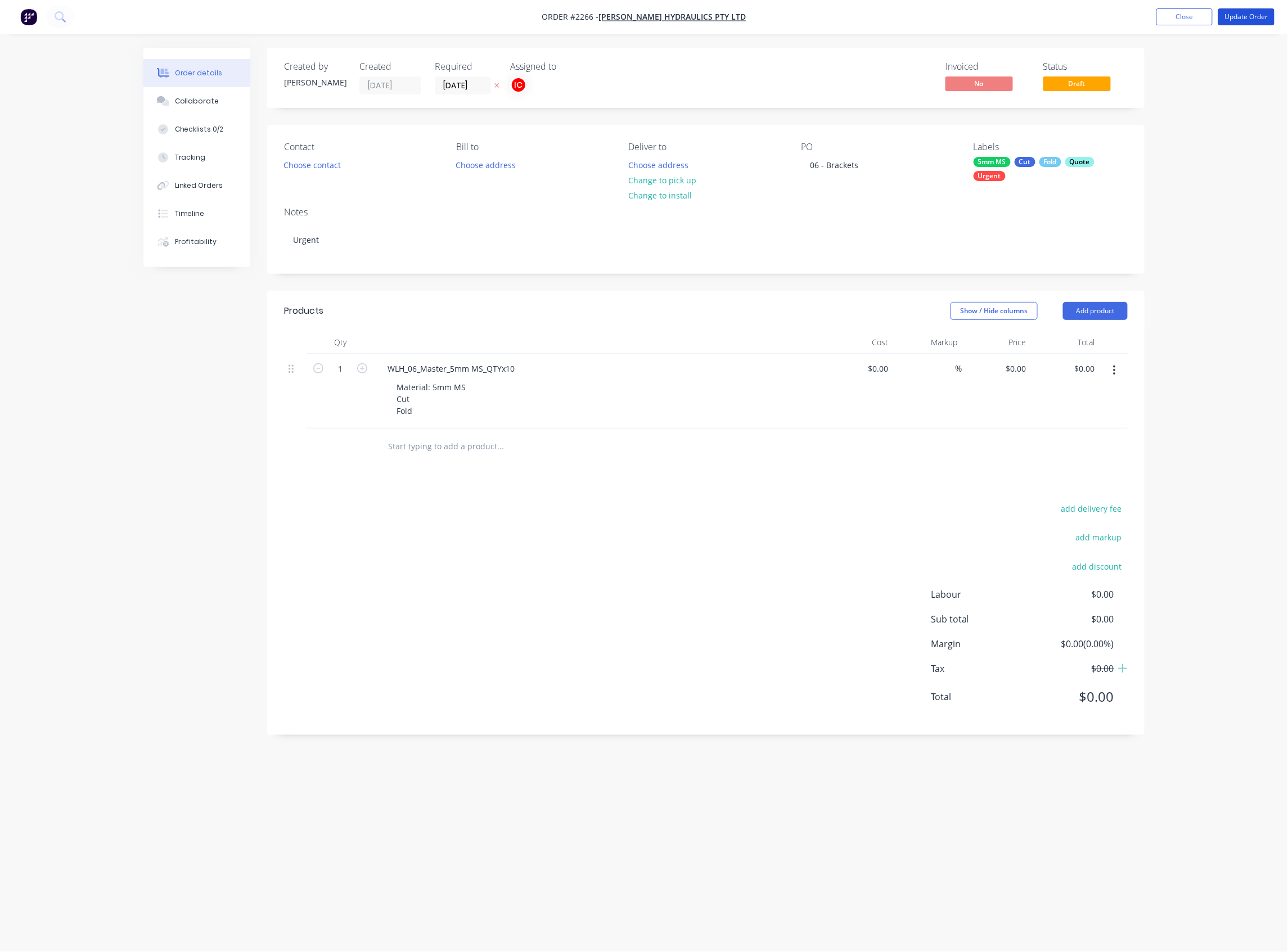
drag, startPoint x: 1240, startPoint y: 12, endPoint x: 1083, endPoint y: 89, distance: 174.9
click at [1151, 12] on button "Update Order" at bounding box center [1246, 16] width 56 height 17
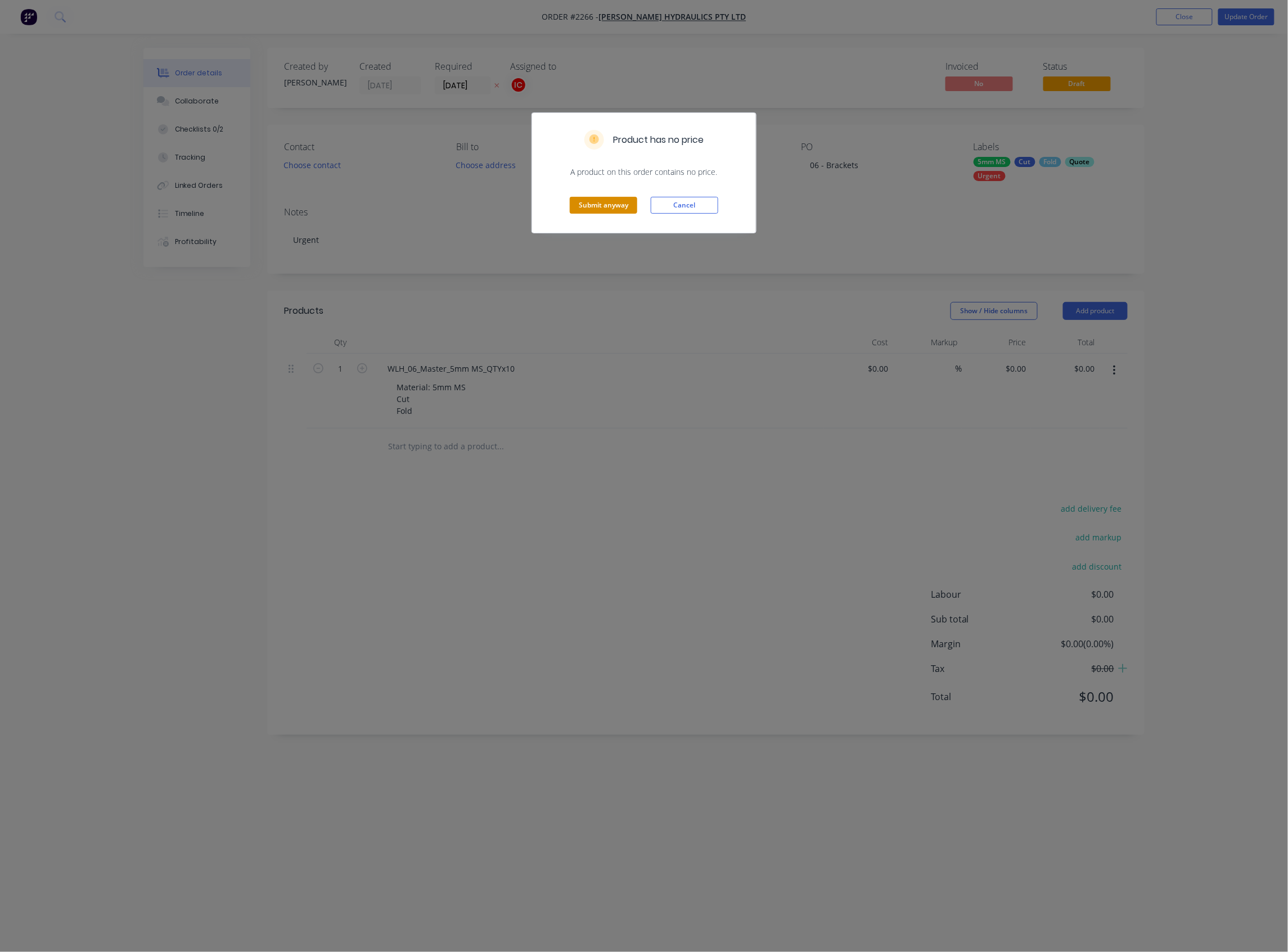
click at [613, 206] on button "Submit anyway" at bounding box center [603, 205] width 68 height 17
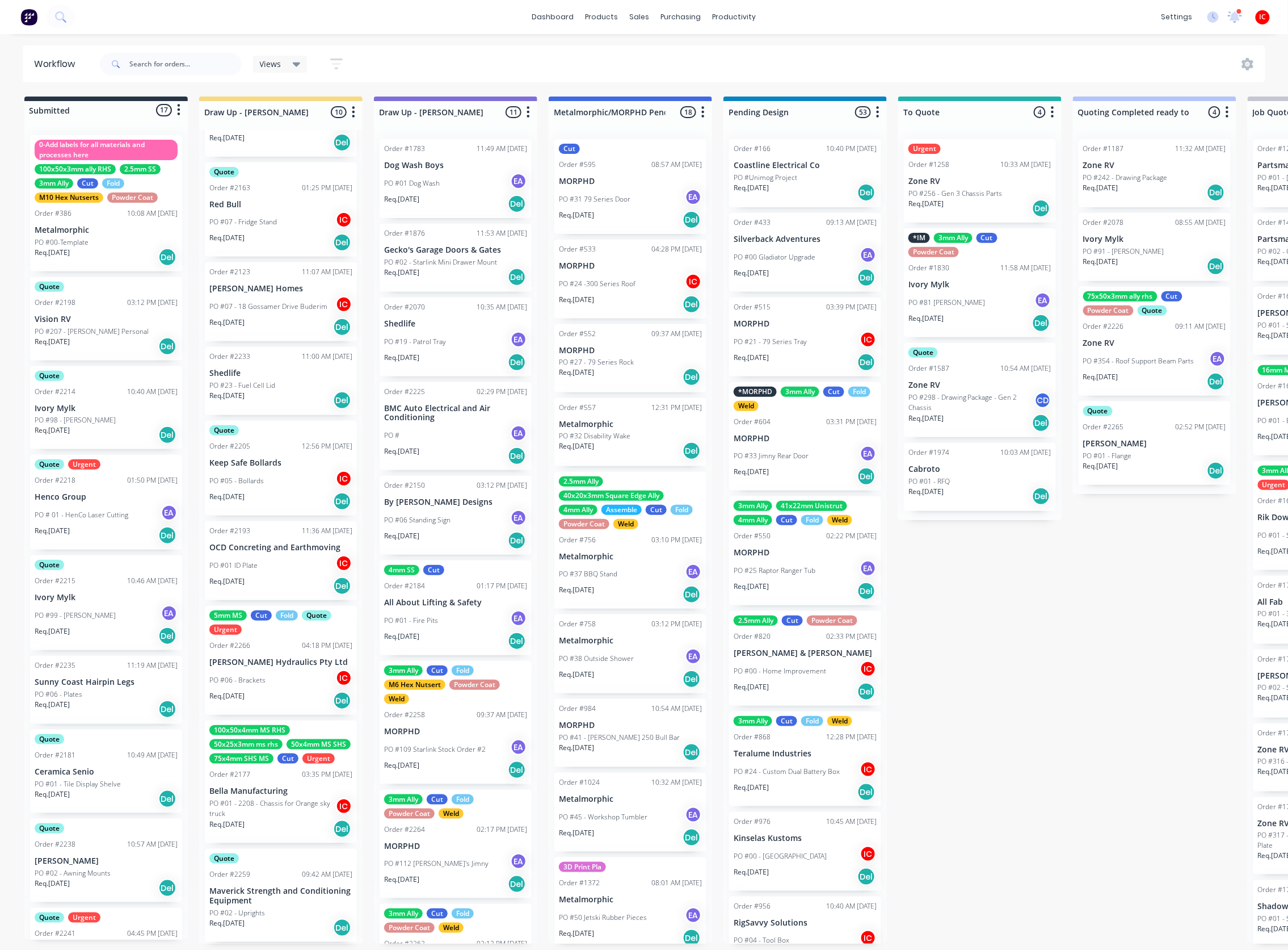
scroll to position [171, 0]
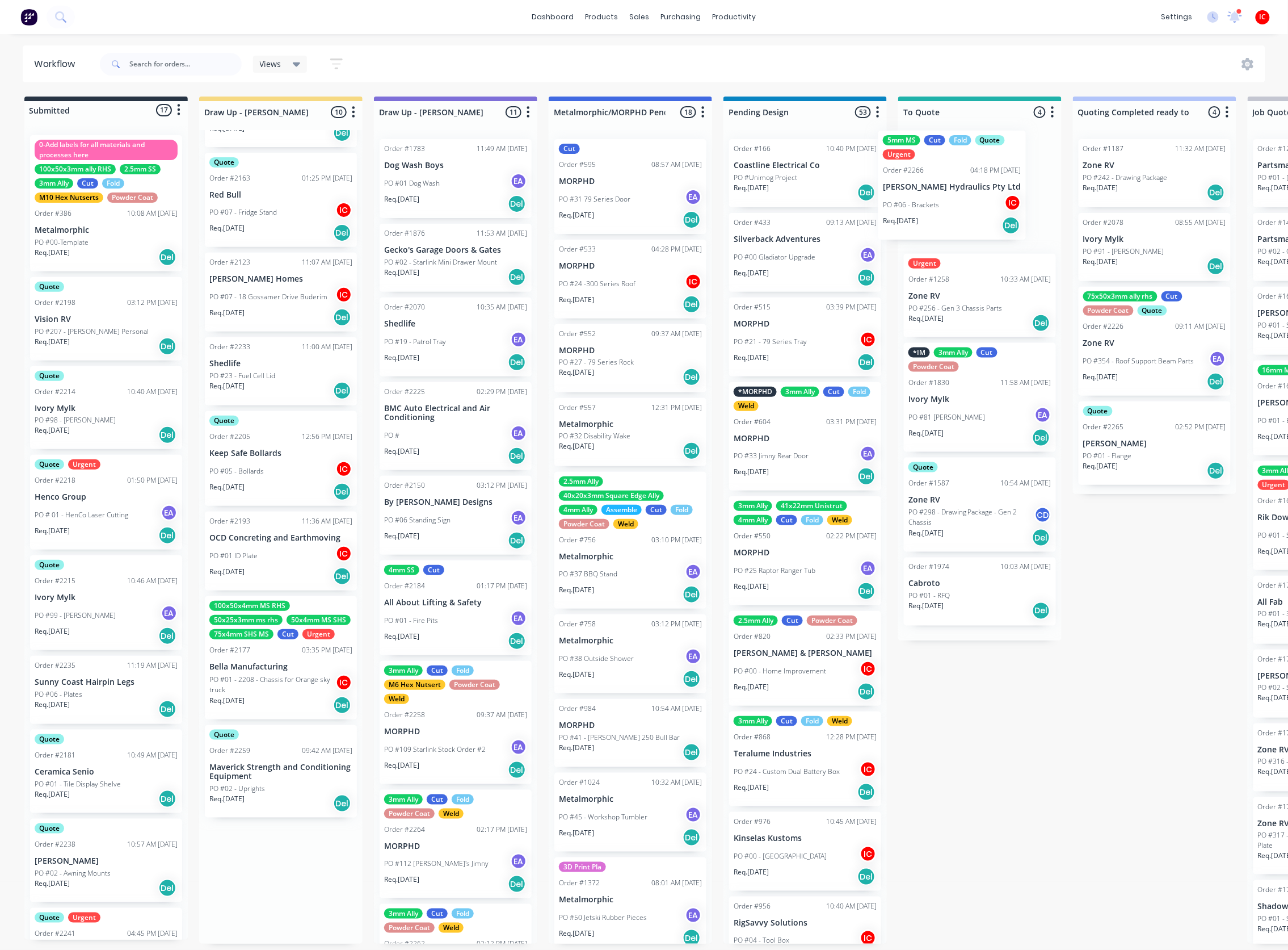
drag, startPoint x: 274, startPoint y: 648, endPoint x: 949, endPoint y: 180, distance: 821.4
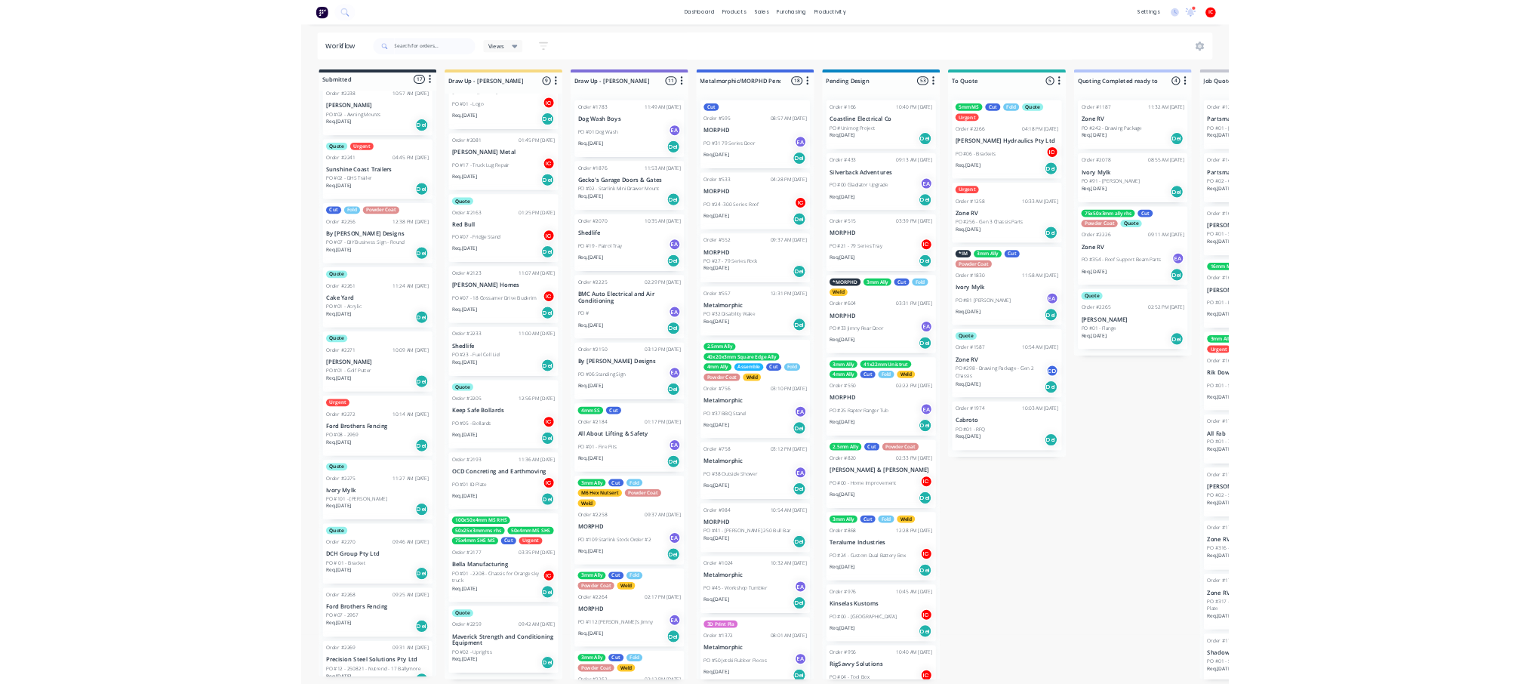
scroll to position [971, 0]
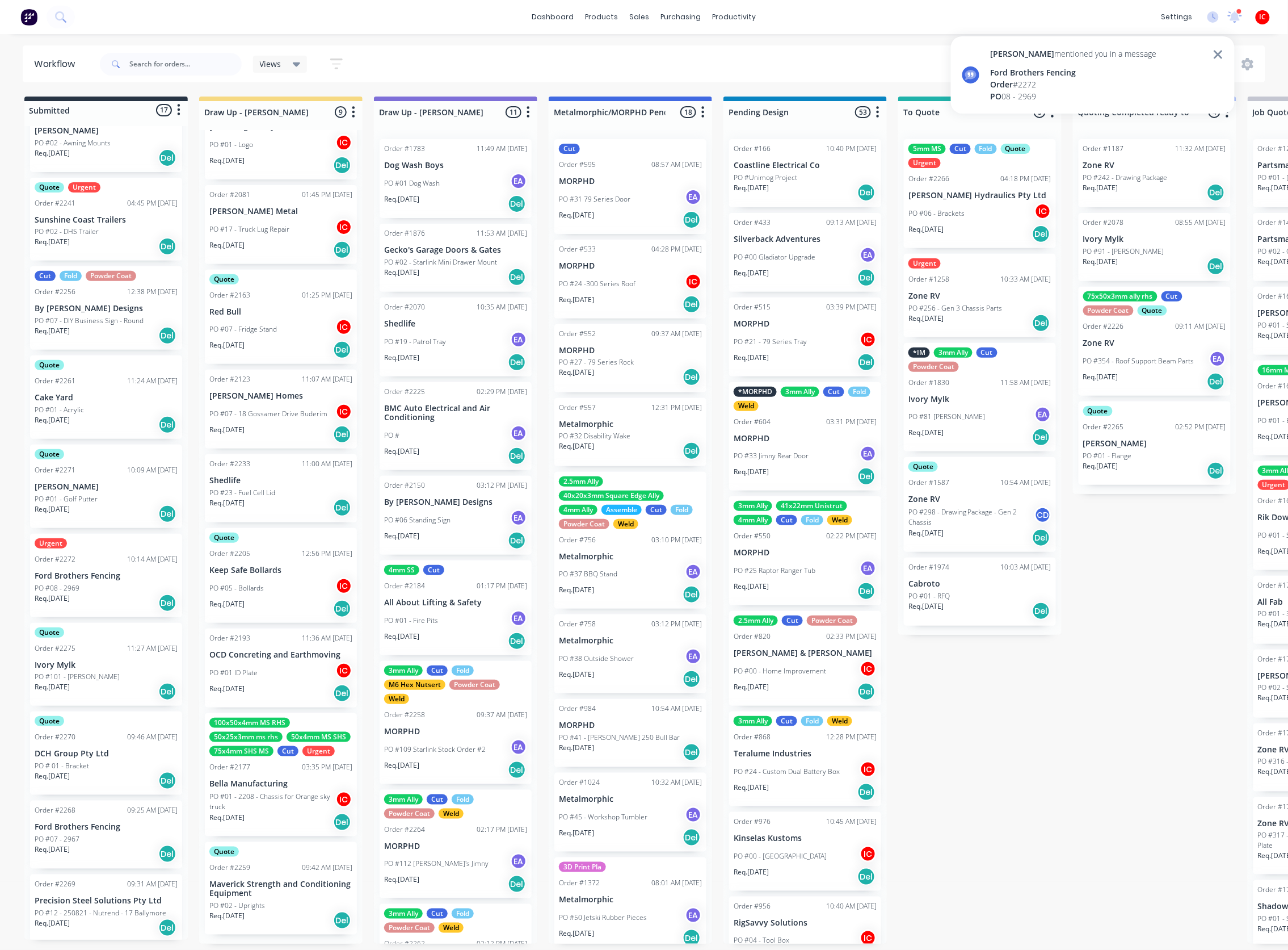
click at [1056, 76] on div "Ford Brothers Fencing" at bounding box center [1074, 72] width 166 height 12
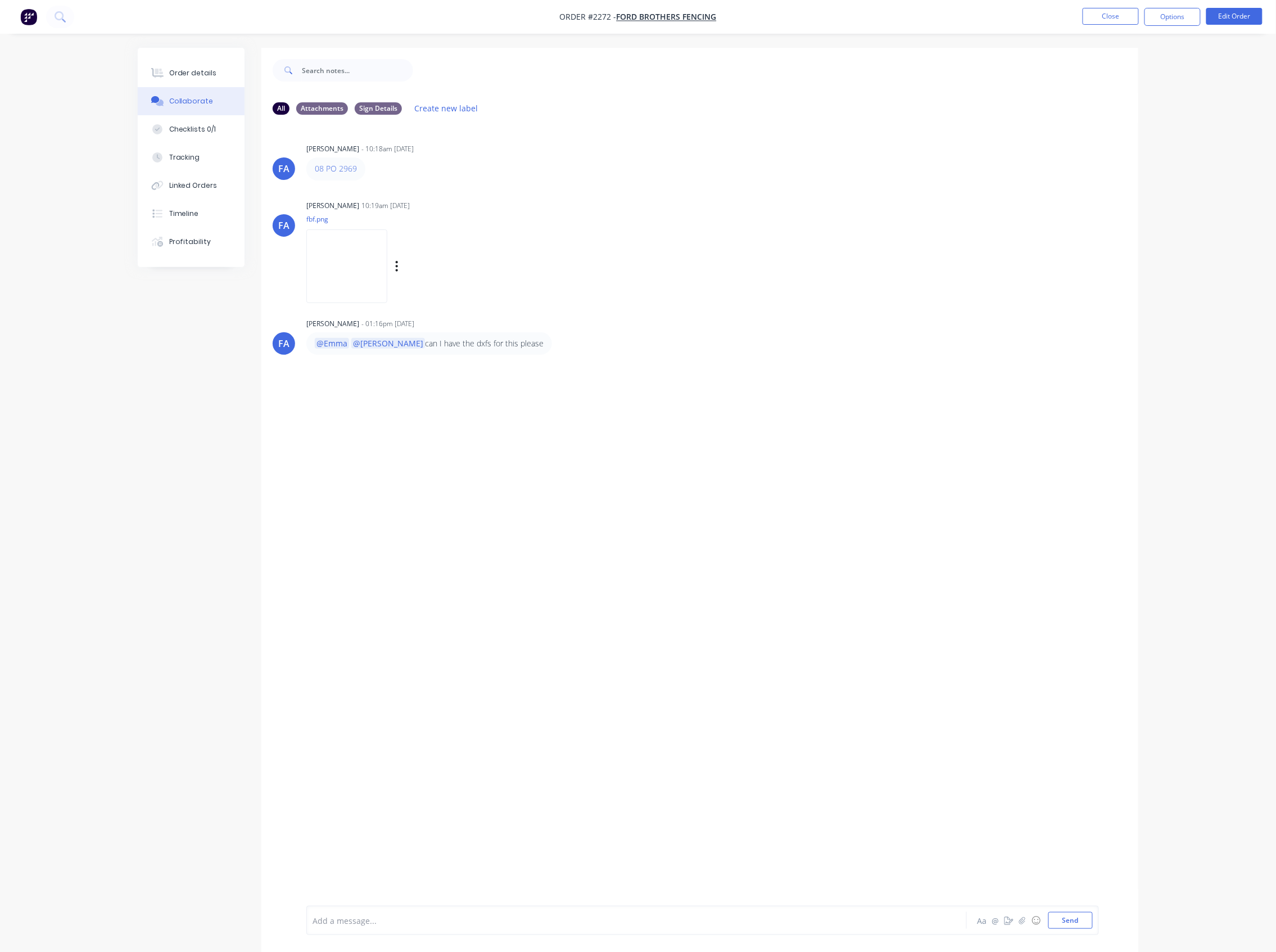
click at [382, 260] on img at bounding box center [346, 266] width 81 height 74
click at [1096, 16] on button "Close" at bounding box center [1111, 16] width 56 height 17
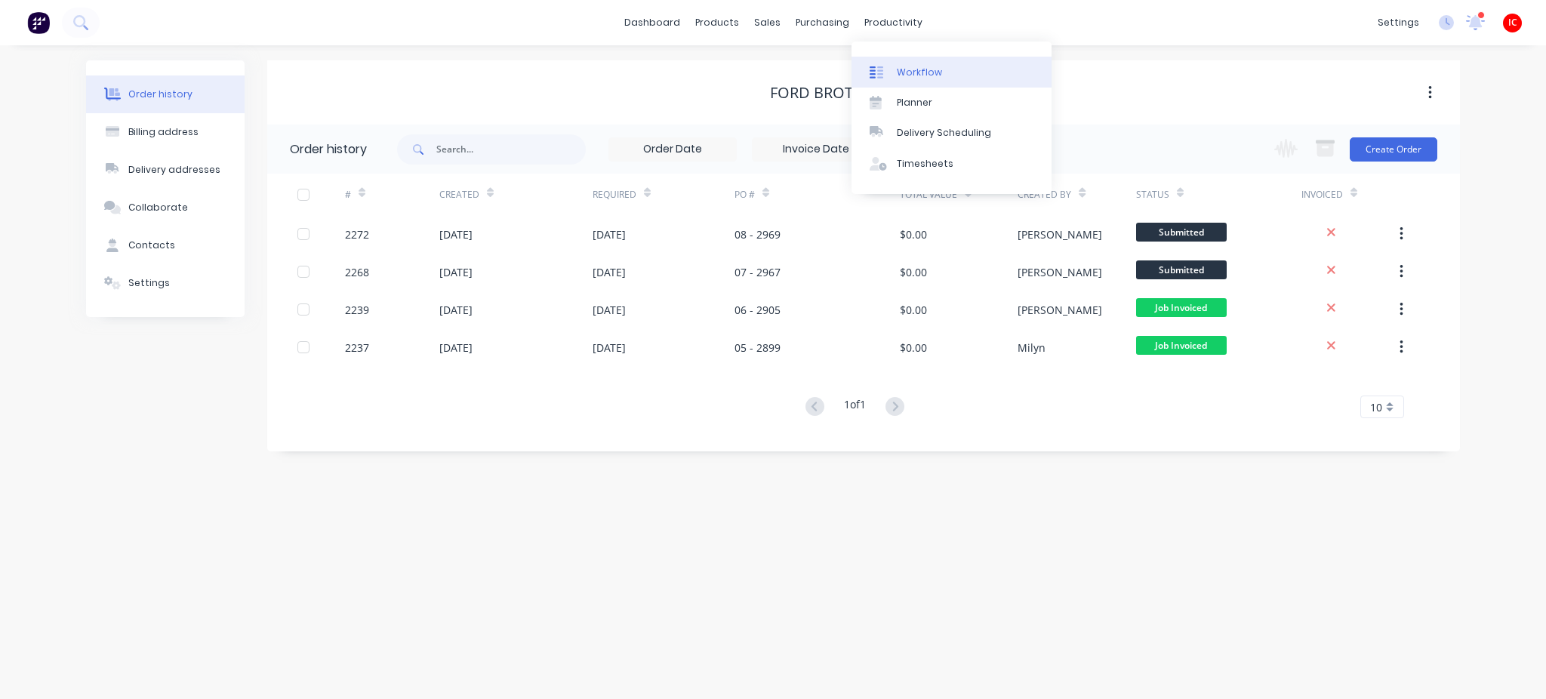
click at [918, 70] on div "Workflow" at bounding box center [919, 73] width 45 height 14
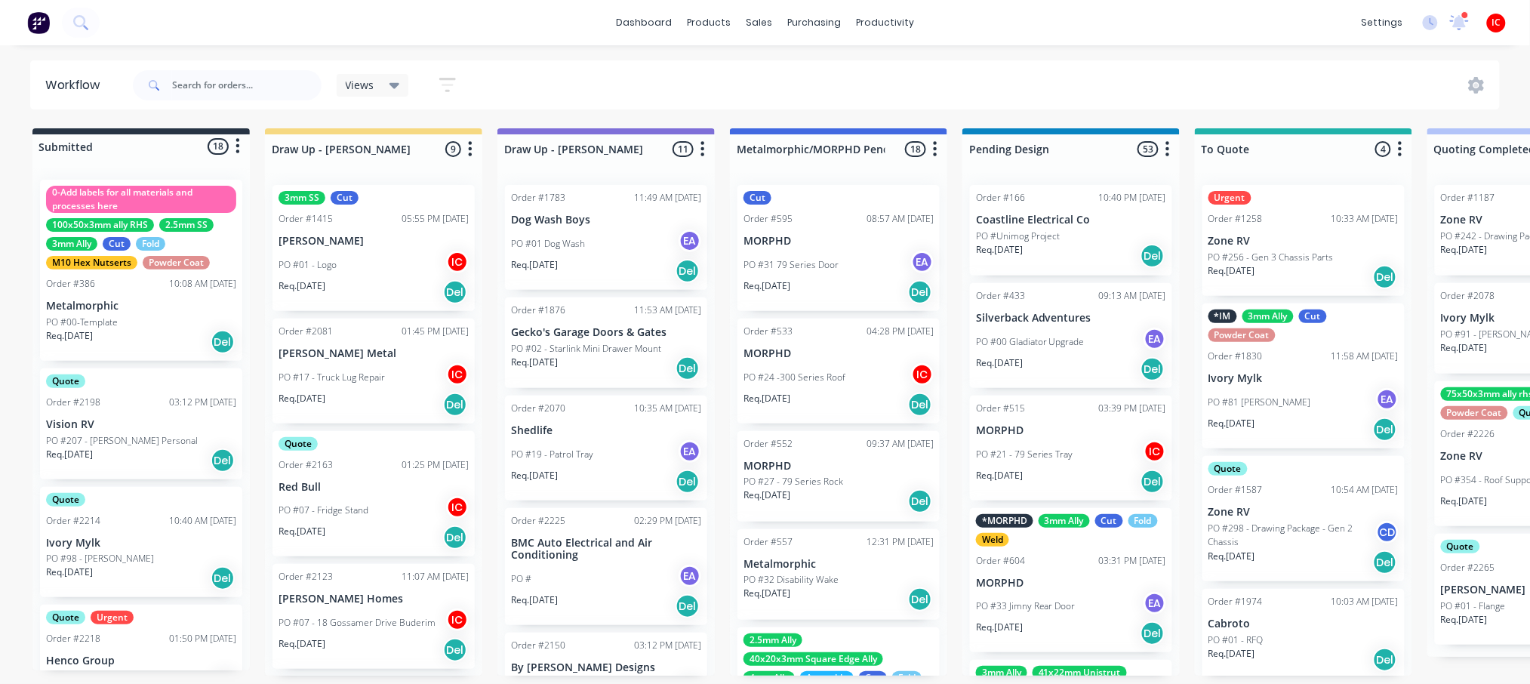
scroll to position [100, 0]
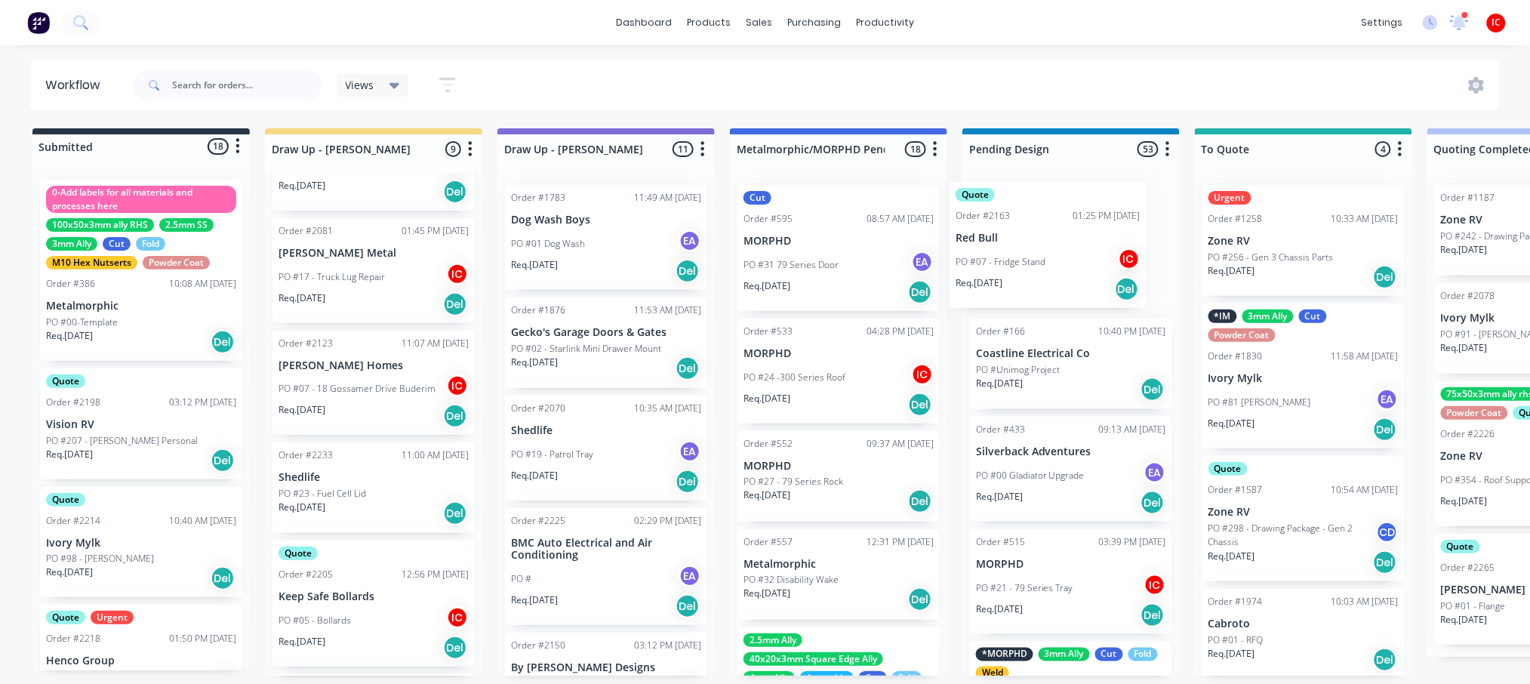
drag, startPoint x: 340, startPoint y: 392, endPoint x: 1039, endPoint y: 243, distance: 715.3
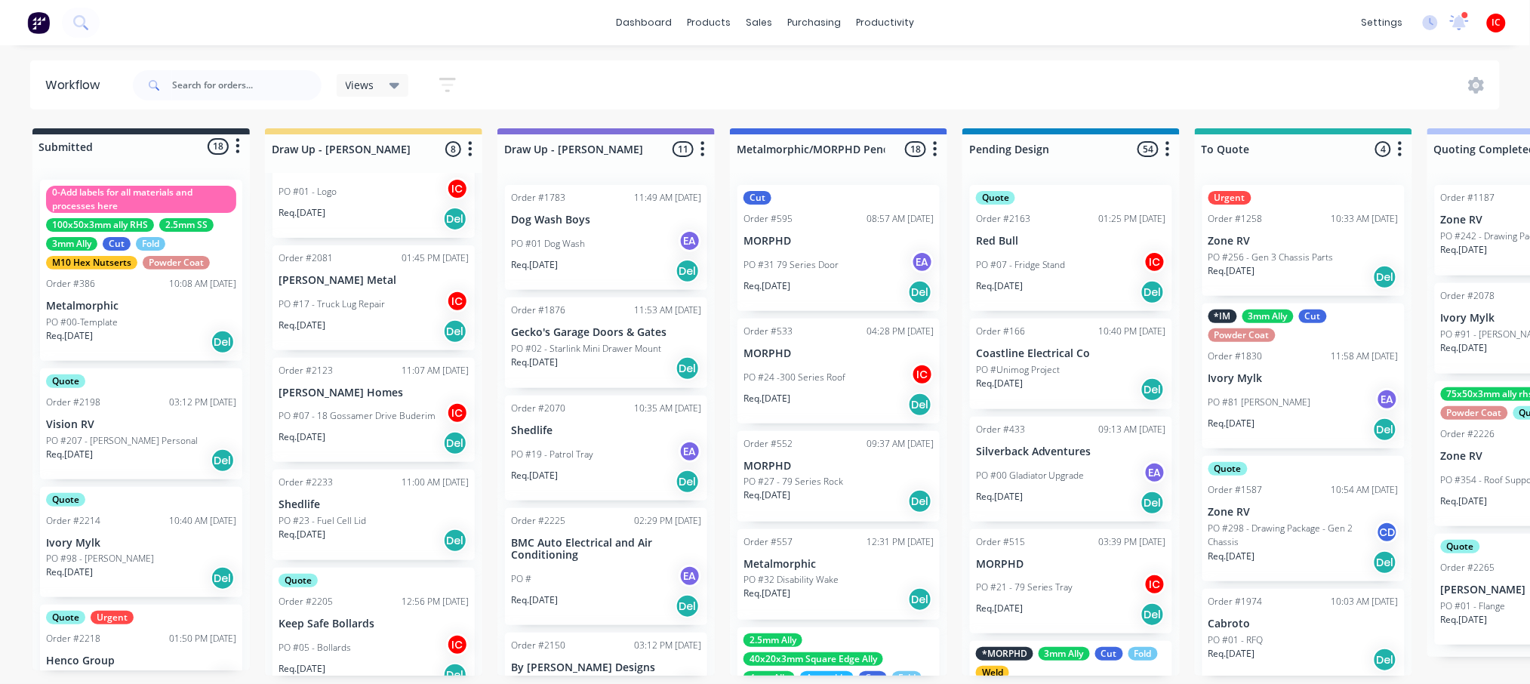
scroll to position [0, 0]
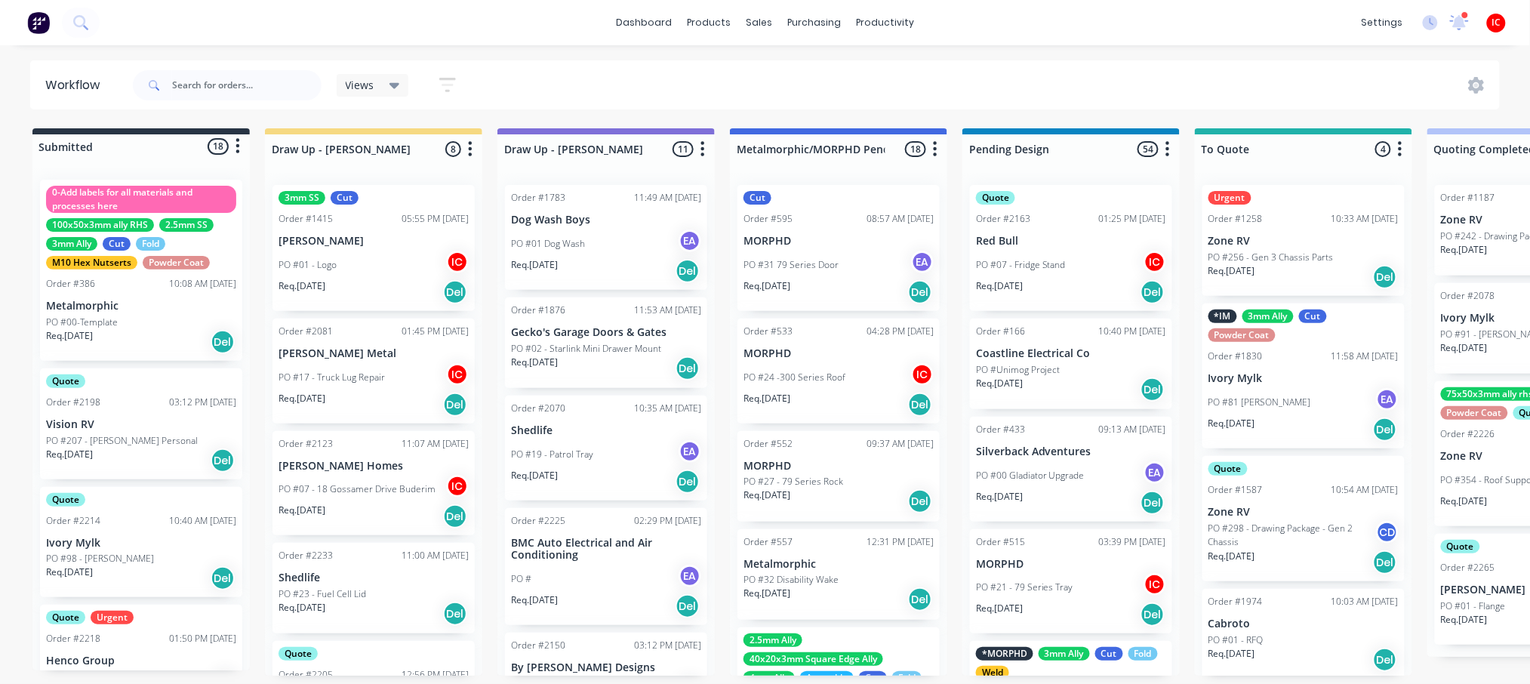
click at [383, 583] on p "Shedlife" at bounding box center [374, 577] width 190 height 13
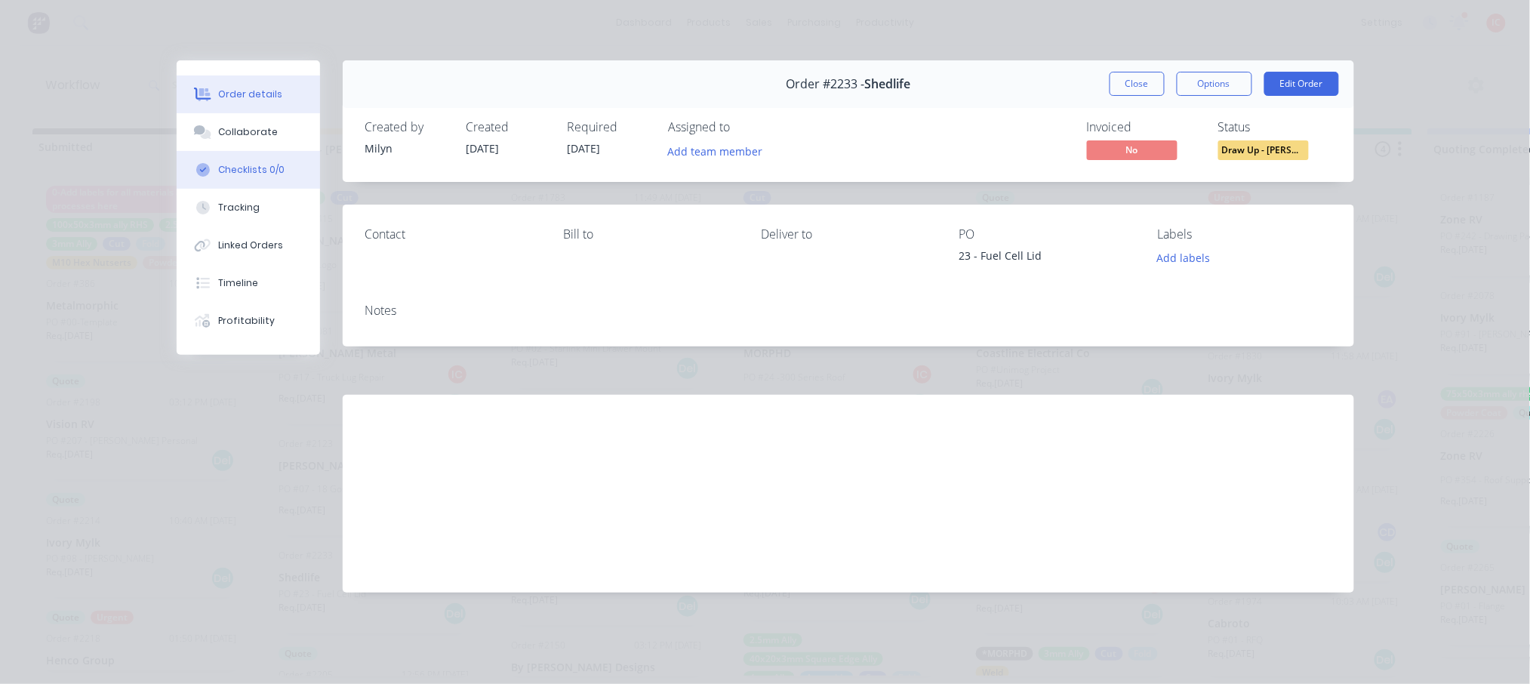
click at [272, 170] on div "Checklists 0/0" at bounding box center [251, 170] width 66 height 14
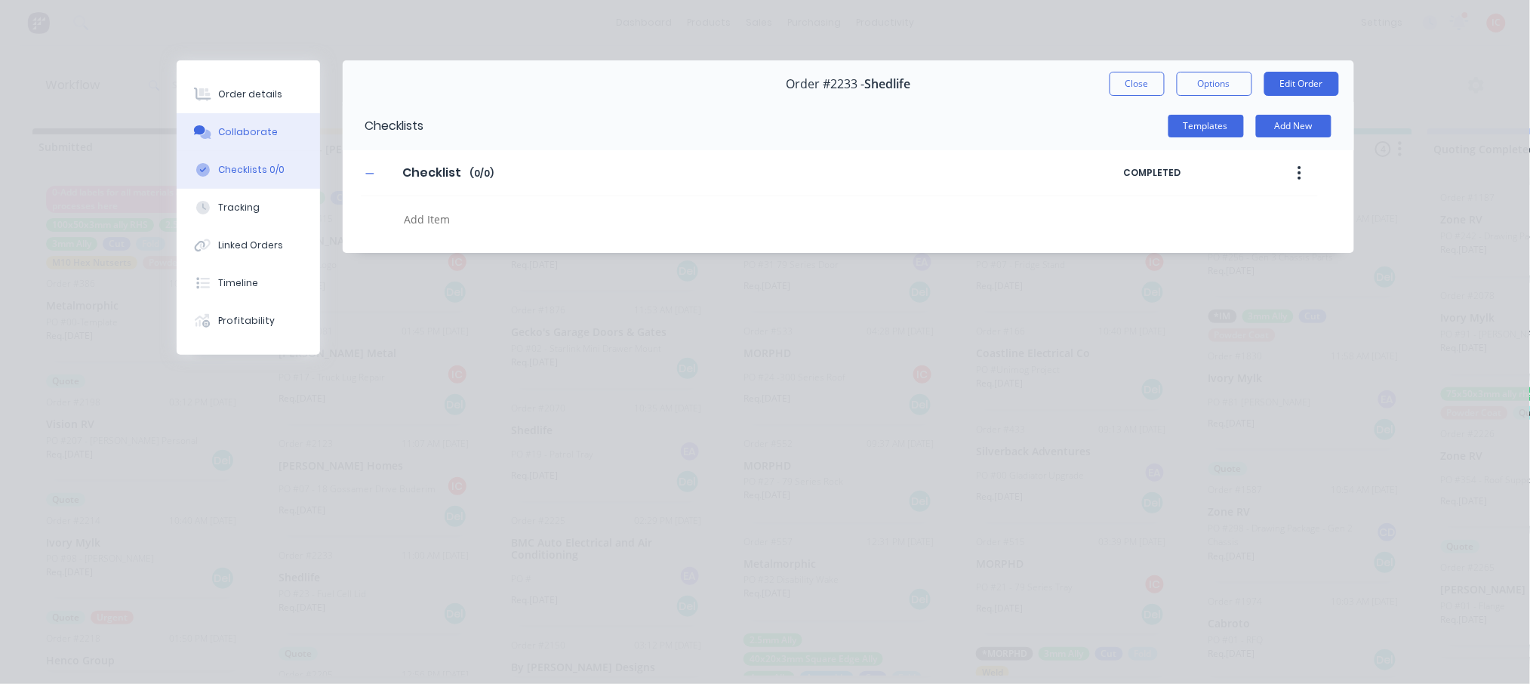
click at [263, 119] on button "Collaborate" at bounding box center [248, 132] width 143 height 38
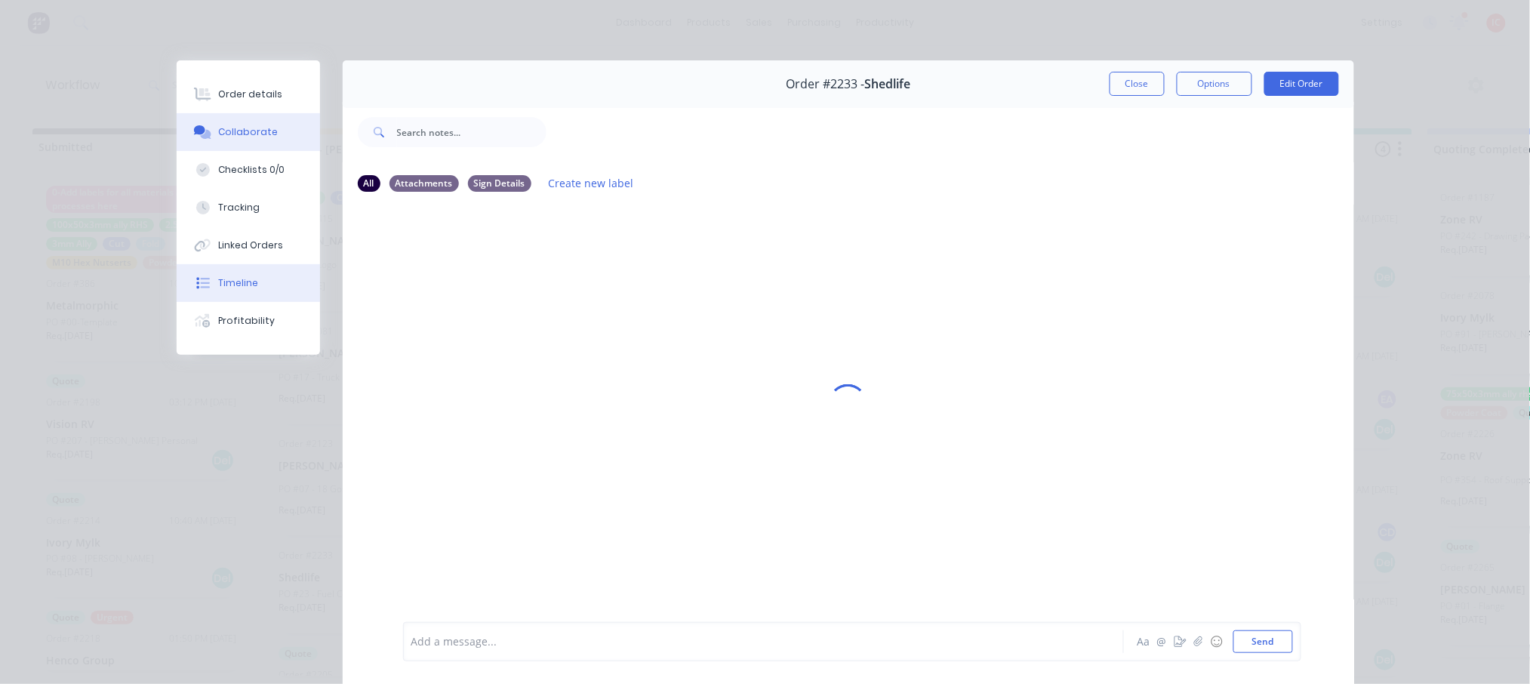
click at [248, 279] on div "Timeline" at bounding box center [238, 283] width 40 height 14
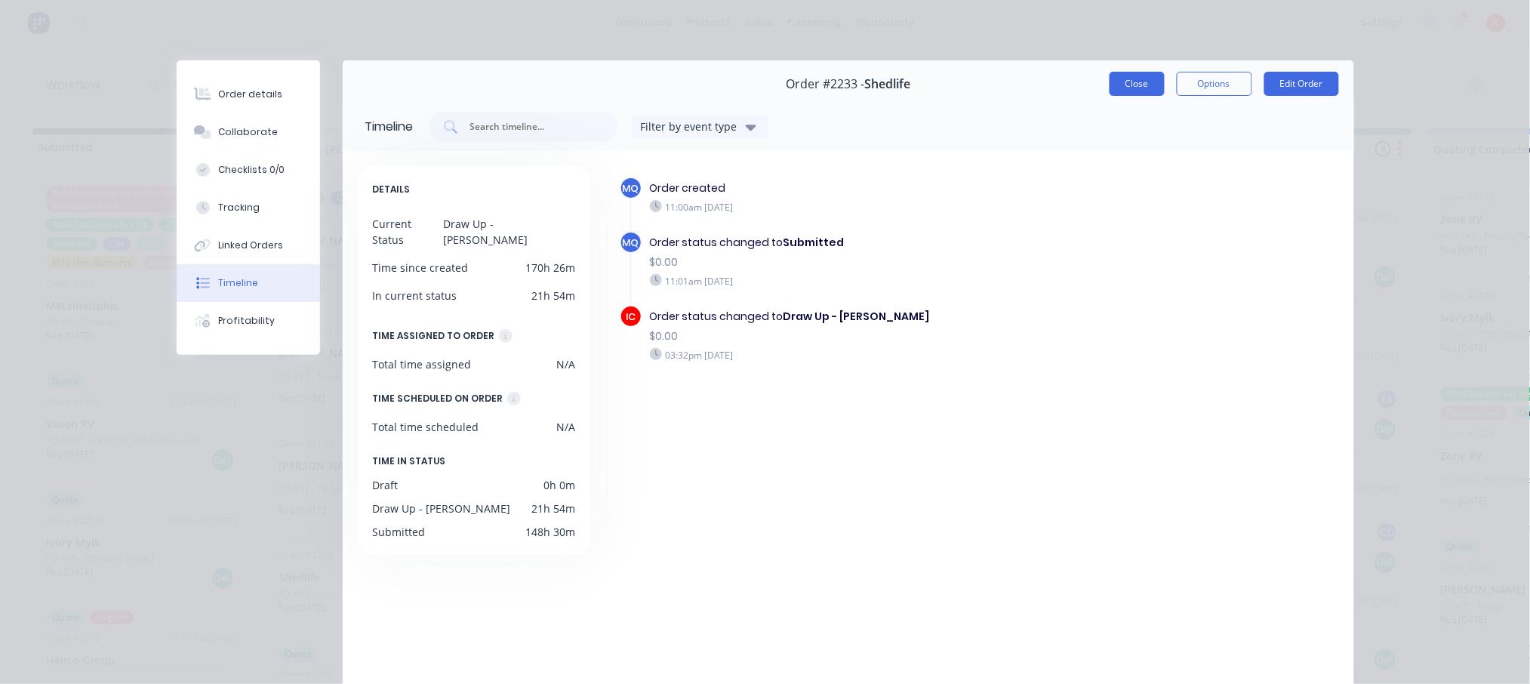
click at [1119, 80] on button "Close" at bounding box center [1137, 84] width 55 height 24
